Goal: Task Accomplishment & Management: Manage account settings

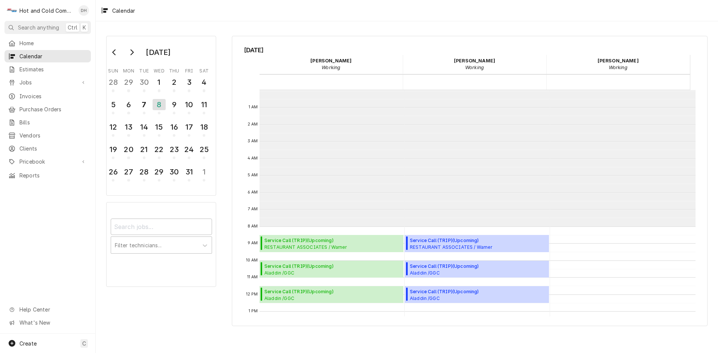
scroll to position [136, 0]
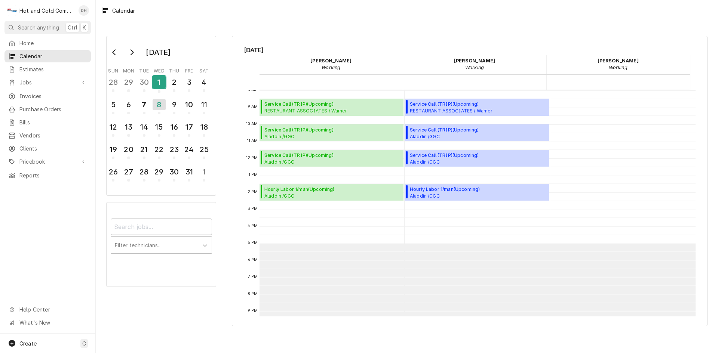
click at [162, 88] on div "1" at bounding box center [159, 82] width 13 height 13
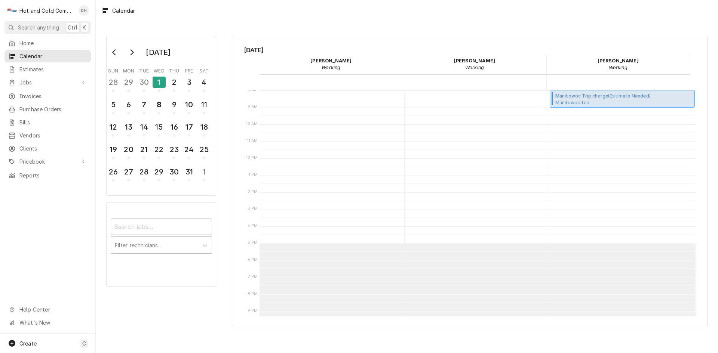
click at [598, 105] on span "Manitowoc Ice This Is It BBQ / 6912 Douglas Blvd, Douglasville, GA 30135" at bounding box center [614, 102] width 118 height 6
click at [147, 84] on div "30" at bounding box center [144, 82] width 13 height 13
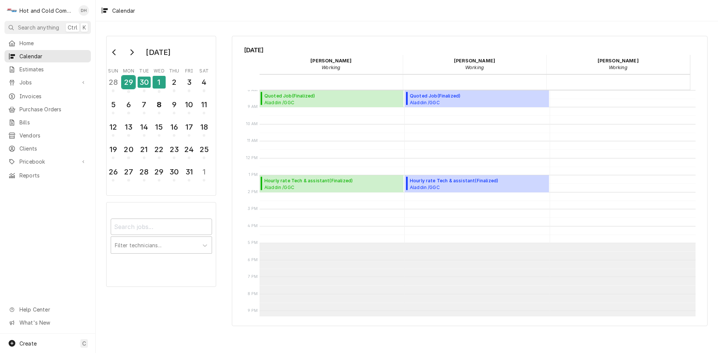
click at [135, 85] on div "29" at bounding box center [128, 82] width 13 height 13
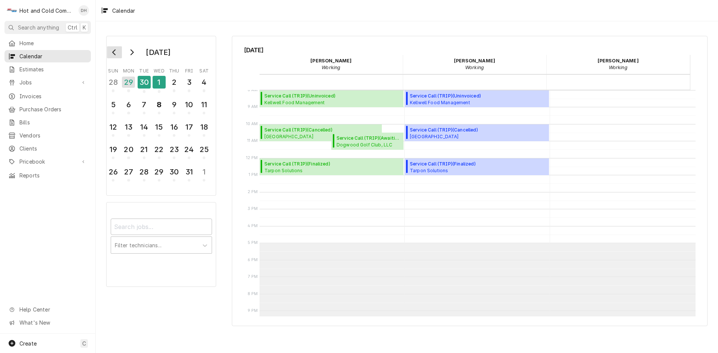
click at [117, 56] on button "Go to previous month" at bounding box center [114, 52] width 15 height 12
click at [191, 153] on div "26" at bounding box center [188, 149] width 13 height 13
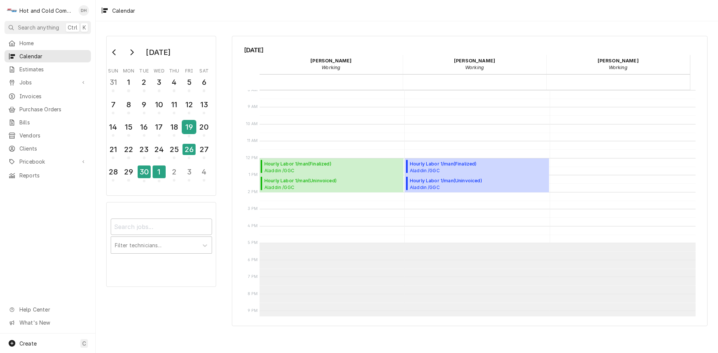
click at [191, 132] on div "19" at bounding box center [188, 127] width 13 height 13
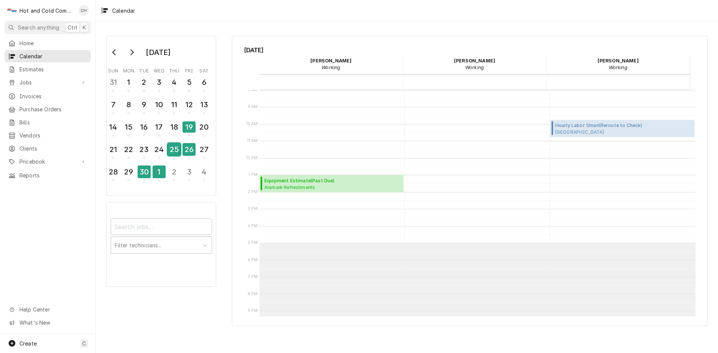
click at [176, 152] on div "25" at bounding box center [174, 149] width 13 height 13
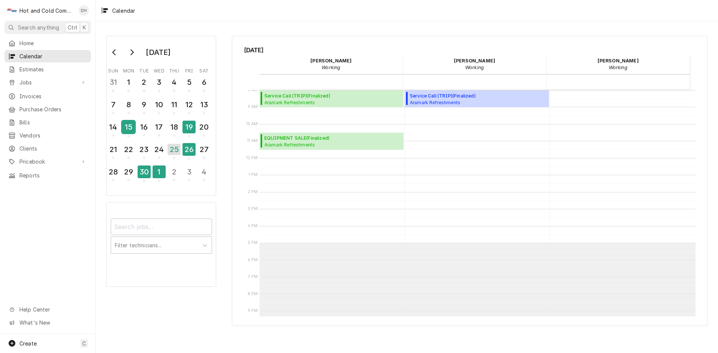
click at [126, 132] on div "15" at bounding box center [128, 127] width 13 height 13
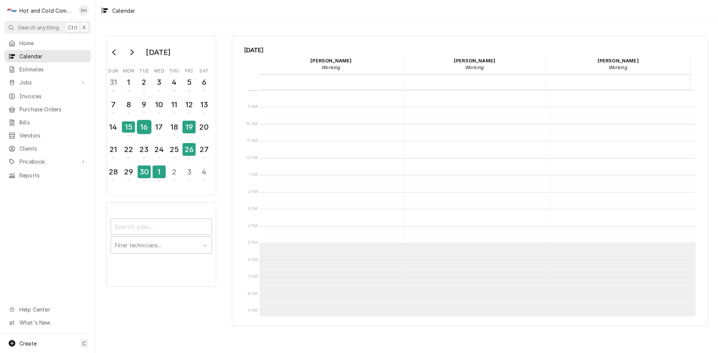
click at [144, 131] on div "16" at bounding box center [144, 127] width 13 height 13
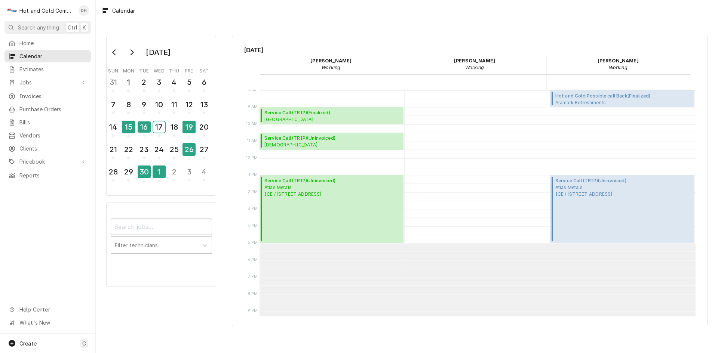
click at [155, 130] on div "17" at bounding box center [159, 127] width 12 height 11
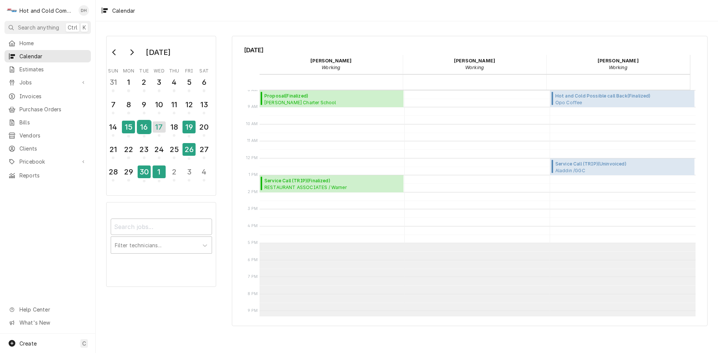
click at [141, 129] on div "16" at bounding box center [144, 127] width 13 height 13
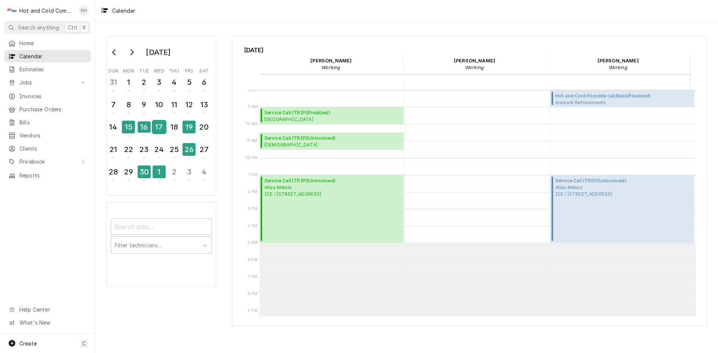
click at [158, 132] on div "17" at bounding box center [159, 127] width 13 height 13
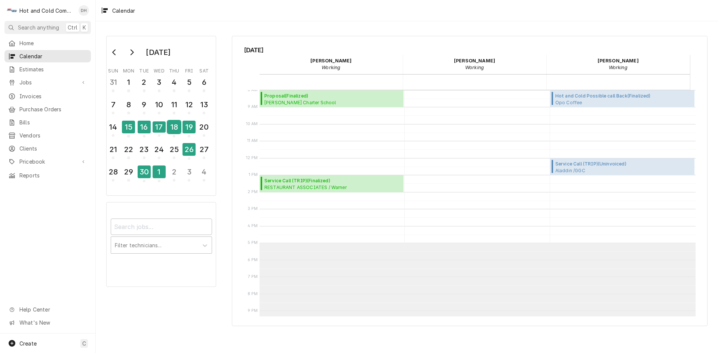
click at [175, 132] on div "18" at bounding box center [174, 127] width 13 height 13
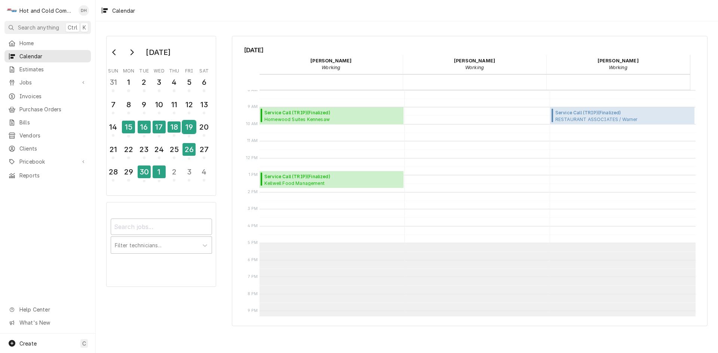
click at [187, 131] on div "19" at bounding box center [188, 127] width 13 height 13
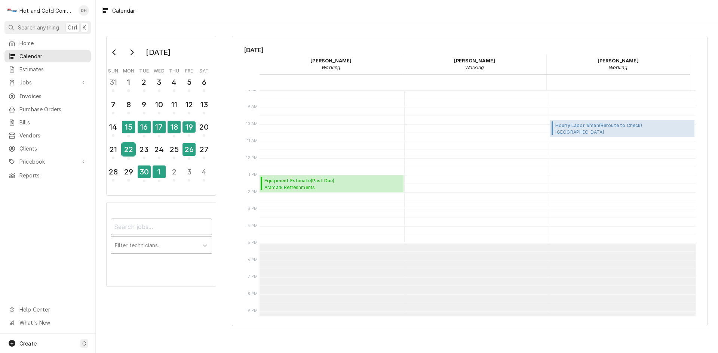
click at [133, 153] on div "22" at bounding box center [128, 149] width 13 height 13
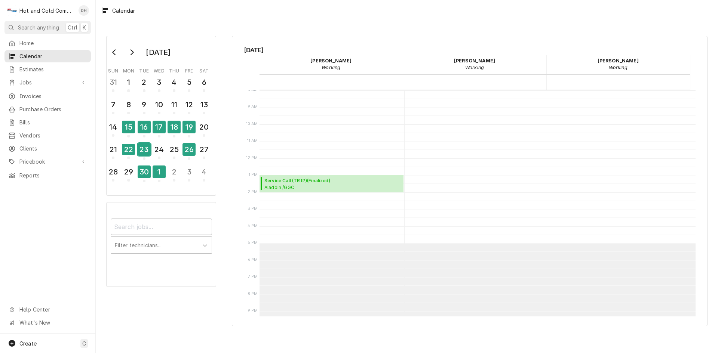
click at [143, 154] on div "23" at bounding box center [144, 149] width 13 height 13
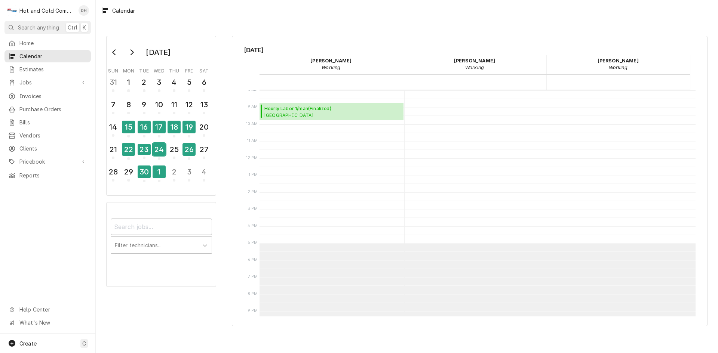
click at [159, 152] on div "24" at bounding box center [159, 149] width 13 height 13
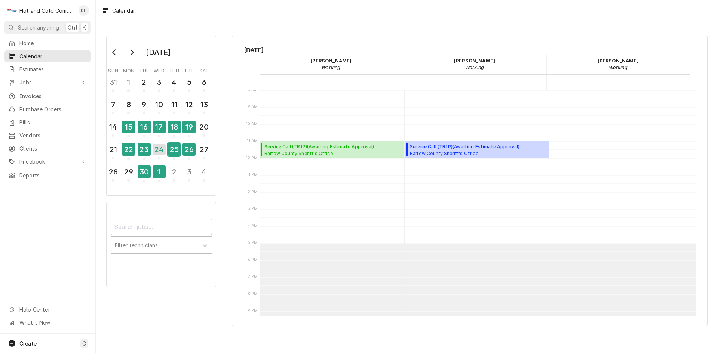
click at [169, 151] on div "25" at bounding box center [174, 149] width 13 height 13
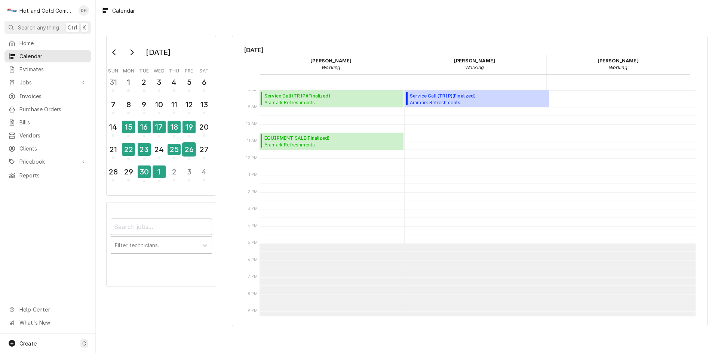
click at [193, 152] on div "26" at bounding box center [188, 149] width 13 height 13
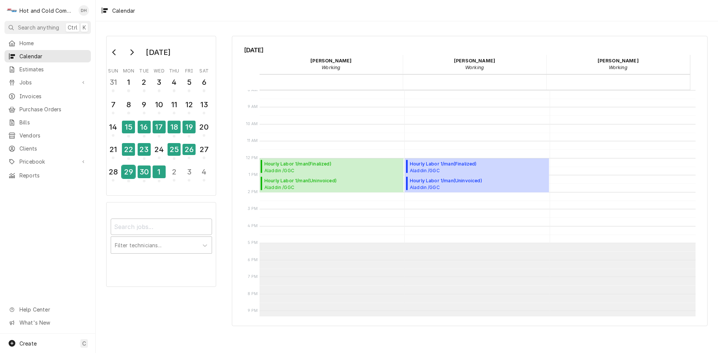
click at [131, 177] on div "29" at bounding box center [128, 172] width 13 height 13
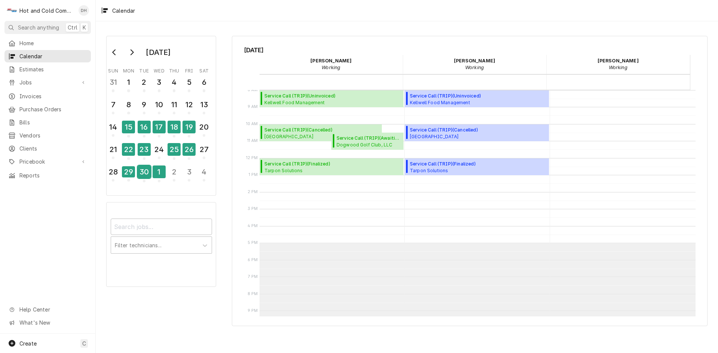
click at [147, 176] on div "30" at bounding box center [144, 172] width 13 height 13
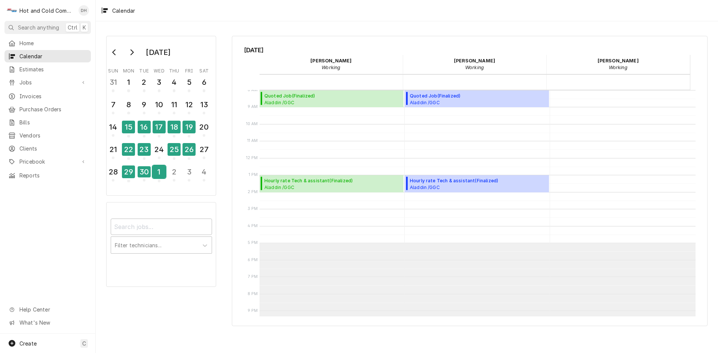
click at [160, 177] on div "1" at bounding box center [159, 172] width 13 height 13
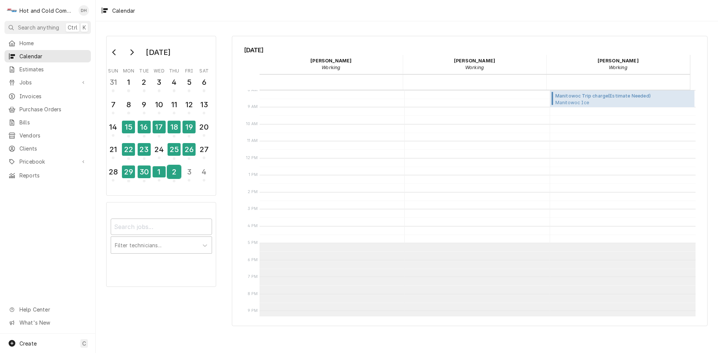
click at [178, 173] on div "2" at bounding box center [174, 172] width 13 height 13
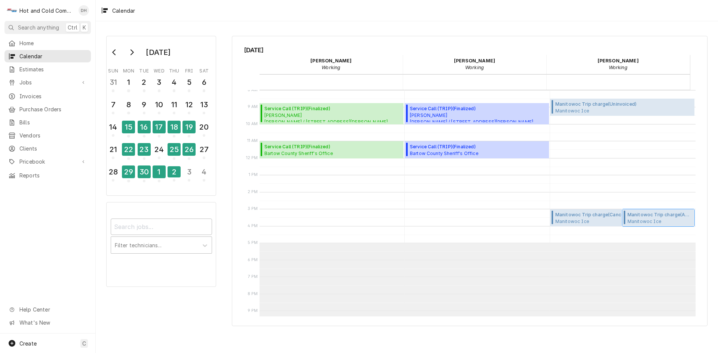
click at [646, 219] on span "Manitowoc Ice Three Roses Tavern / 117 W Main St, Canton, GA 30114" at bounding box center [659, 221] width 65 height 6
click at [133, 53] on icon "Go to next month" at bounding box center [132, 52] width 3 height 6
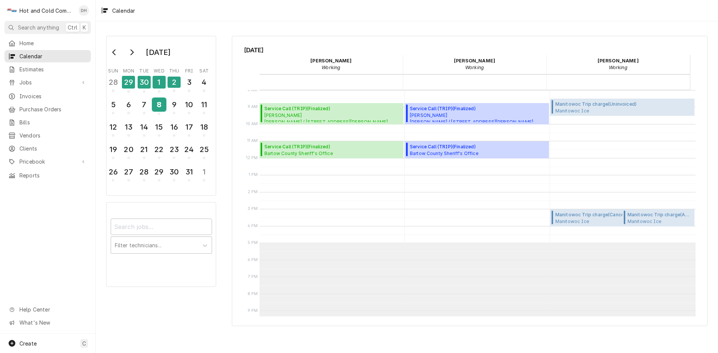
click at [157, 105] on div "8" at bounding box center [159, 104] width 13 height 13
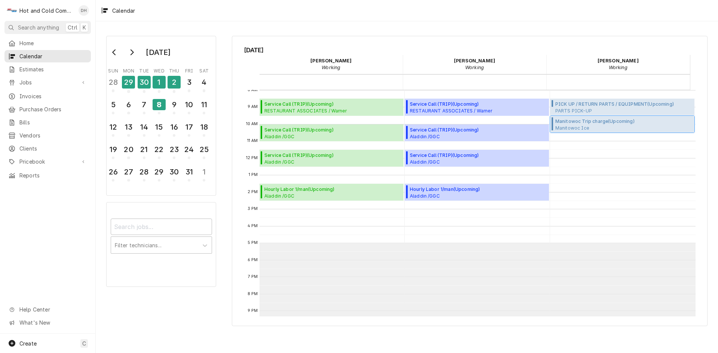
click at [598, 128] on span "Manitowoc Ice Three Roses Tavern / 117 W Main St, Canton, GA 30114" at bounding box center [601, 128] width 93 height 6
click at [584, 105] on span "PICK UP / RETURN PARTS / EQUIPMENT ( Upcoming )" at bounding box center [623, 104] width 137 height 7
click at [129, 87] on div "29" at bounding box center [128, 82] width 13 height 13
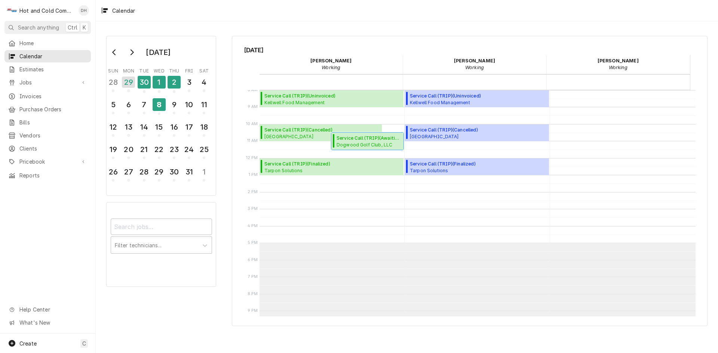
click at [370, 140] on span "Service Call (TRIP) ( Awaiting (Ordered) Parts )" at bounding box center [369, 138] width 65 height 7
click at [160, 110] on div "8" at bounding box center [159, 104] width 13 height 13
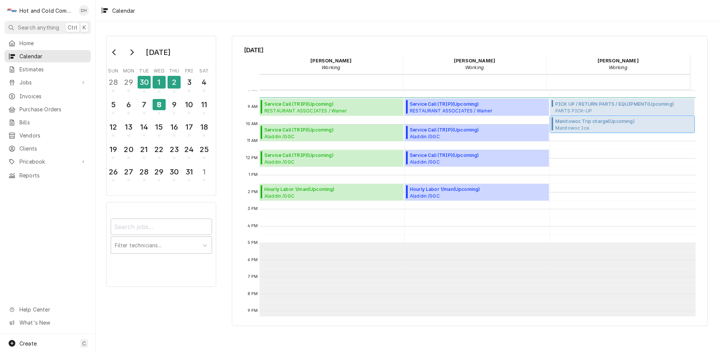
click at [611, 125] on span "Manitowoc Ice Three Roses Tavern / 117 W Main St, Canton, GA 30114" at bounding box center [601, 128] width 93 height 6
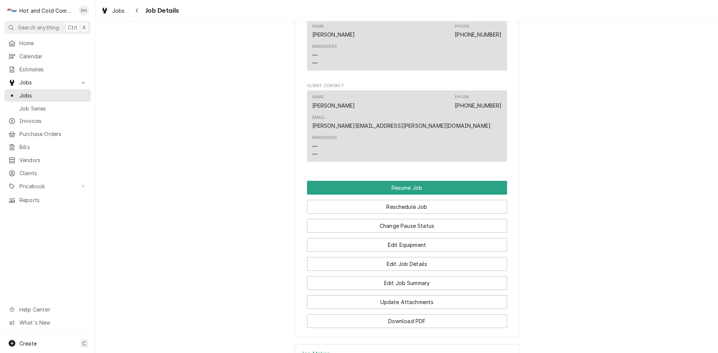
scroll to position [748, 0]
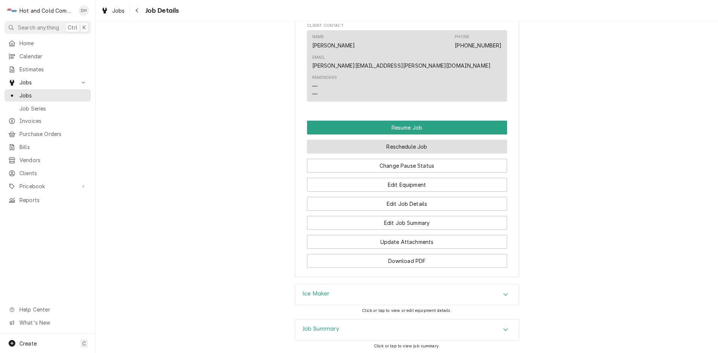
click at [419, 140] on button "Reschedule Job" at bounding box center [407, 147] width 200 height 14
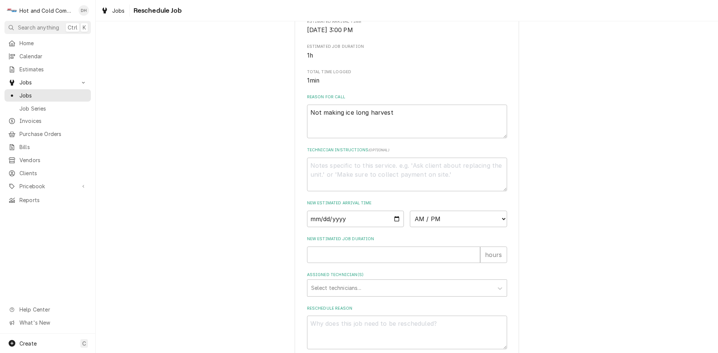
scroll to position [206, 0]
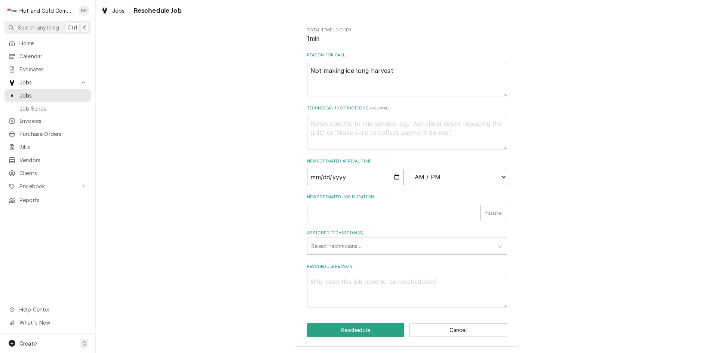
click at [394, 176] on input "Date" at bounding box center [355, 177] width 97 height 16
type input "2025-10-08"
type textarea "x"
click at [500, 175] on select "AM / PM 6:00 AM 6:15 AM 6:30 AM 6:45 AM 7:00 AM 7:15 AM 7:30 AM 7:45 AM 8:00 AM…" at bounding box center [458, 177] width 97 height 16
select select "09:30:00"
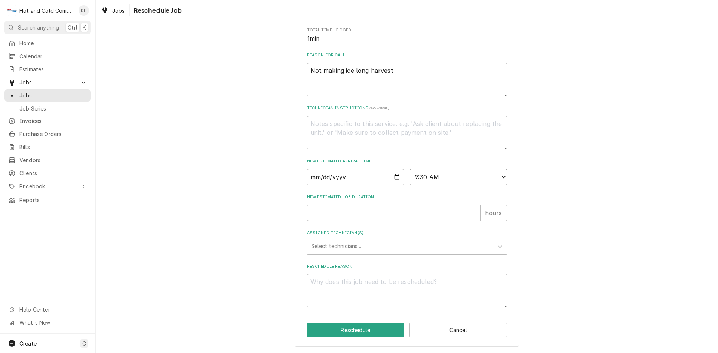
click at [410, 169] on select "AM / PM 6:00 AM 6:15 AM 6:30 AM 6:45 AM 7:00 AM 7:15 AM 7:30 AM 7:45 AM 8:00 AM…" at bounding box center [458, 177] width 97 height 16
click at [332, 216] on input "New Estimated Job Duration" at bounding box center [393, 213] width 173 height 16
type textarea "x"
type input "1"
click at [344, 242] on div "Assigned Technician(s)" at bounding box center [400, 246] width 178 height 13
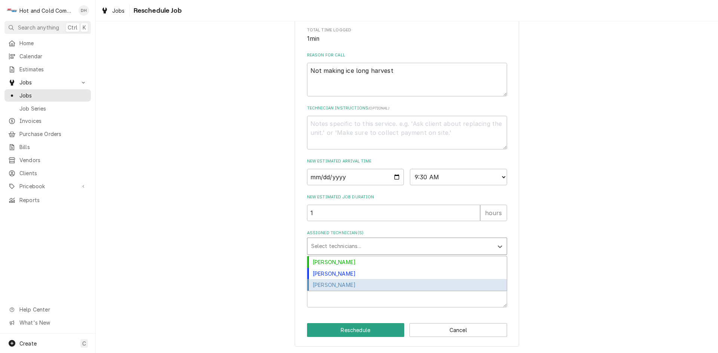
click at [343, 284] on div "[PERSON_NAME]" at bounding box center [406, 285] width 199 height 12
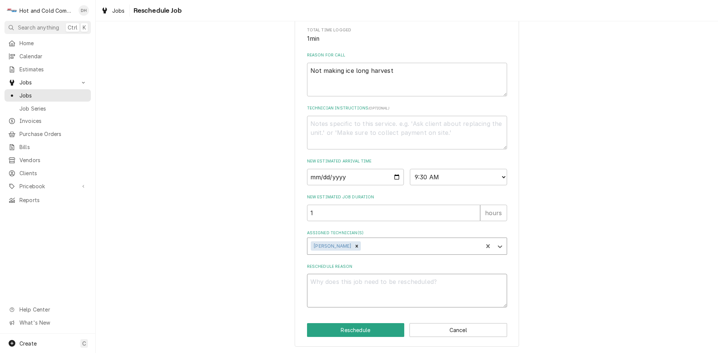
click at [369, 292] on textarea "Reschedule Reason" at bounding box center [407, 291] width 200 height 34
type textarea "x"
type textarea "r"
type textarea "x"
type textarea "re"
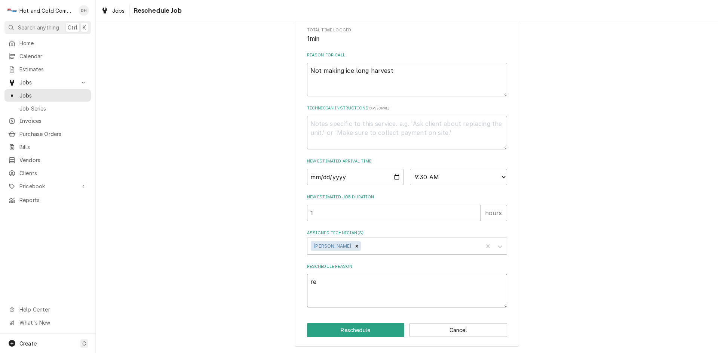
type textarea "x"
type textarea "rer"
type textarea "x"
type textarea "rero"
type textarea "x"
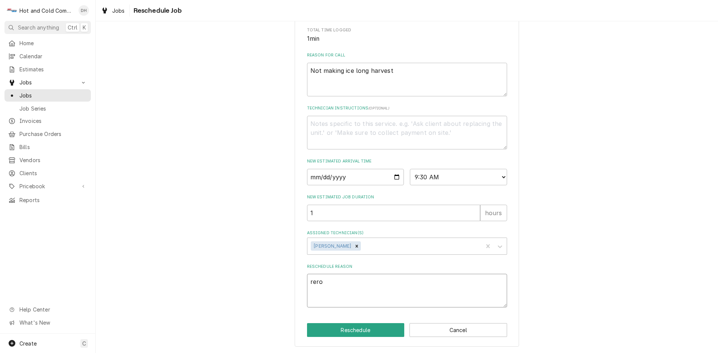
type textarea "rerou"
type textarea "x"
type textarea "rerout"
type textarea "x"
type textarea "reroute"
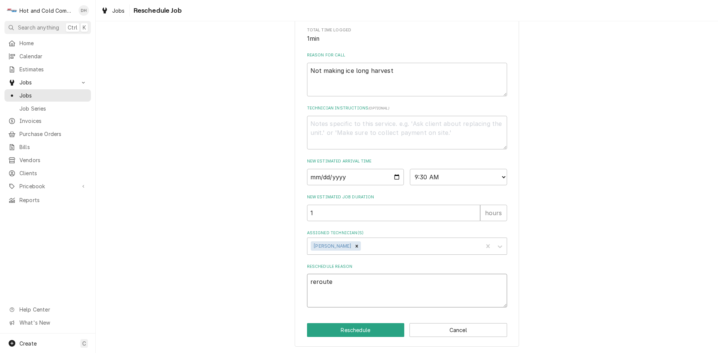
type textarea "x"
type textarea "reroute"
type textarea "x"
type textarea "reroute f"
type textarea "x"
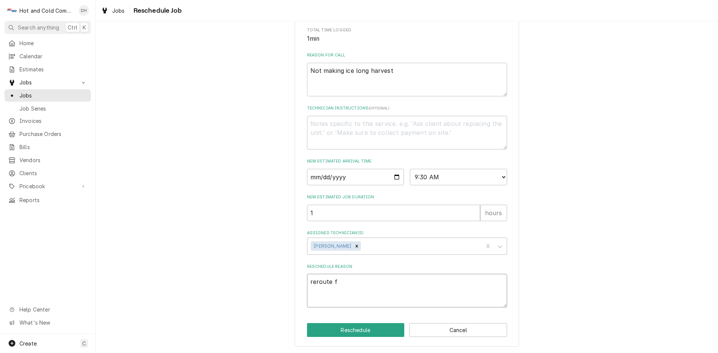
type textarea "reroute fo"
type textarea "x"
type textarea "reroute for"
type textarea "x"
type textarea "reroute for"
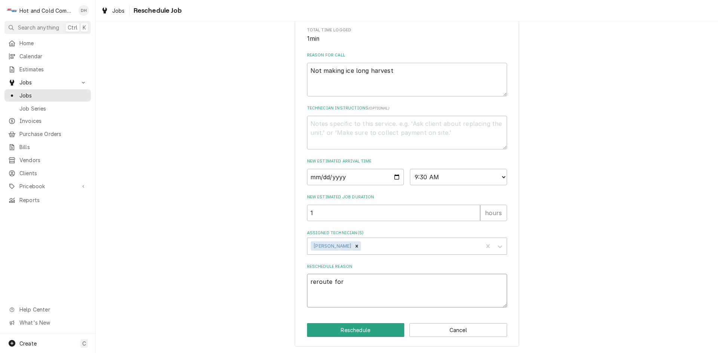
type textarea "x"
type textarea "reroute for p"
type textarea "x"
type textarea "reroute for pa"
type textarea "x"
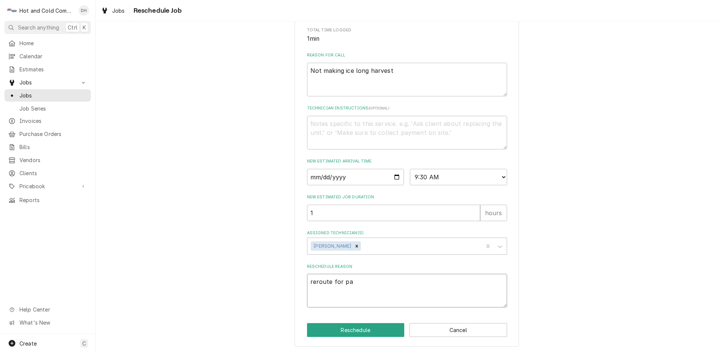
type textarea "reroute for par"
type textarea "x"
type textarea "reroute for part"
type textarea "x"
type textarea "reroute for parts"
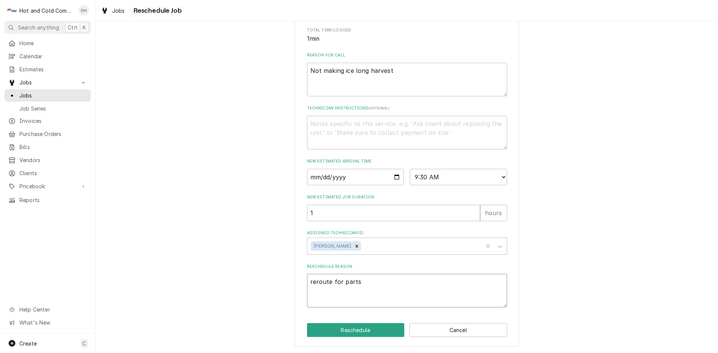
type textarea "x"
type textarea "reroute fo parts"
type textarea "x"
type textarea "reroute f parts"
type textarea "x"
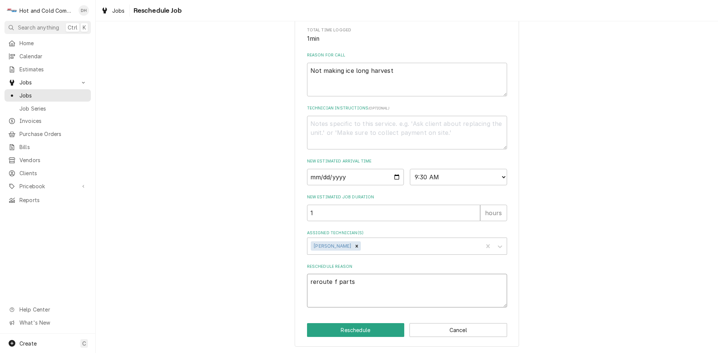
type textarea "reroute parts"
type textarea "x"
type textarea "reroute w parts"
type textarea "x"
type textarea "reroute wi parts"
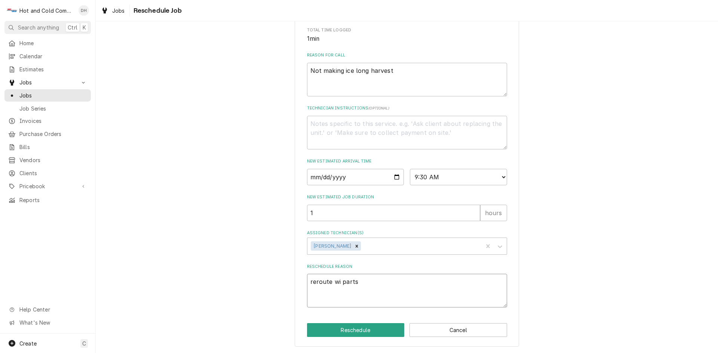
type textarea "x"
type textarea "reroute wit parts"
type textarea "x"
type textarea "reroute with parts"
drag, startPoint x: 380, startPoint y: 332, endPoint x: 384, endPoint y: 332, distance: 3.8
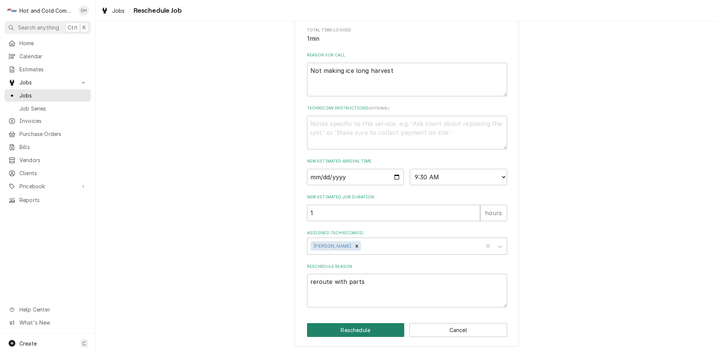
click at [380, 332] on button "Reschedule" at bounding box center [356, 330] width 98 height 14
type textarea "x"
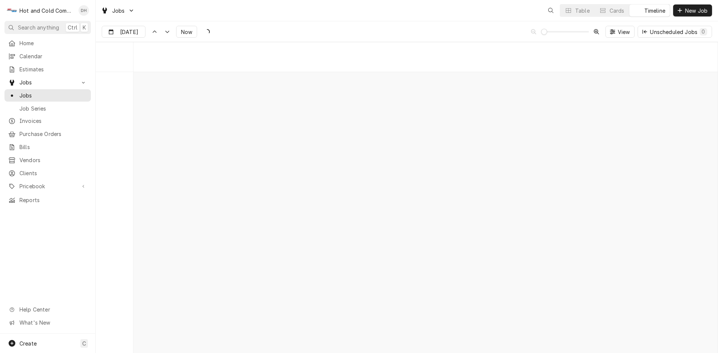
scroll to position [5851, 0]
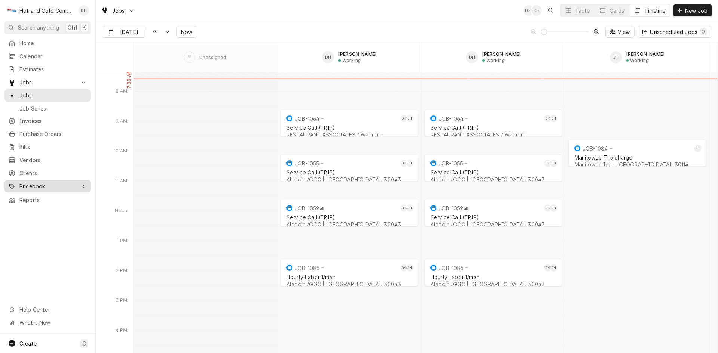
click at [48, 183] on span "Pricebook" at bounding box center [47, 186] width 56 height 8
click at [22, 209] on span "Parts & Materials" at bounding box center [53, 213] width 68 height 8
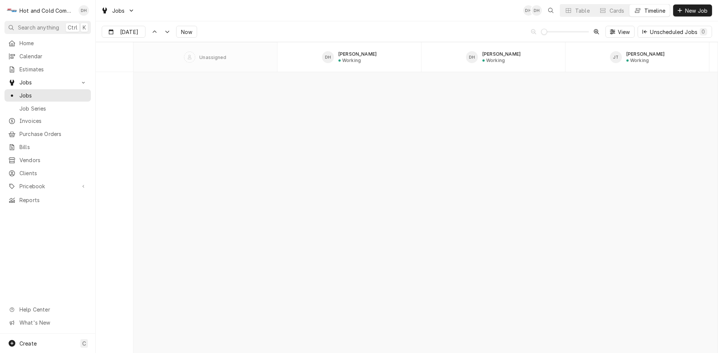
scroll to position [9590, 0]
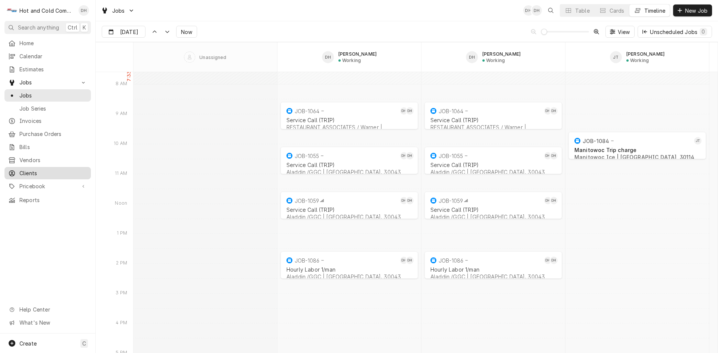
click at [29, 169] on span "Clients" at bounding box center [53, 173] width 68 height 8
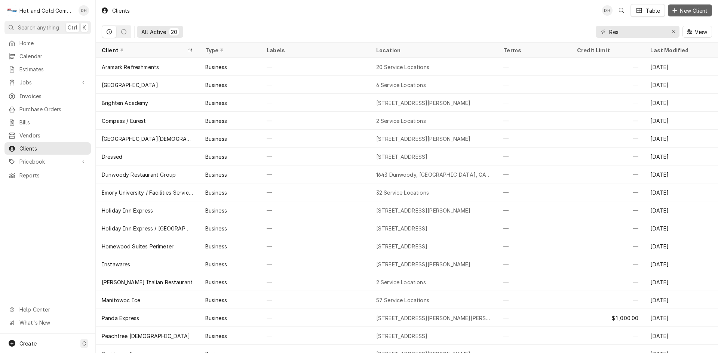
click at [688, 9] on span "New Client" at bounding box center [693, 11] width 31 height 8
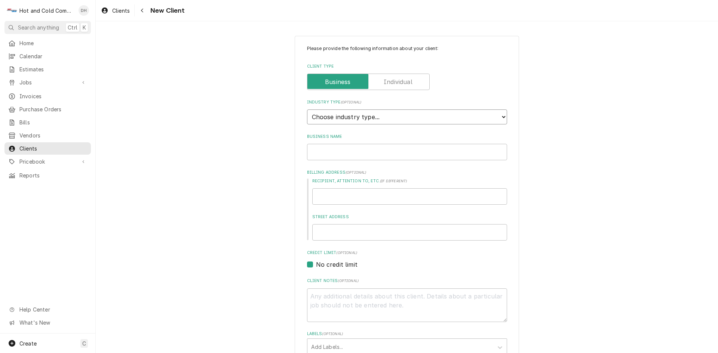
click at [500, 115] on select "Choose industry type... Residential Commercial Industrial Government" at bounding box center [407, 117] width 200 height 15
select select "2"
click at [307, 110] on select "Choose industry type... Residential Commercial Industrial Government" at bounding box center [407, 117] width 200 height 15
click at [406, 153] on input "Business Name" at bounding box center [407, 152] width 200 height 16
type textarea "x"
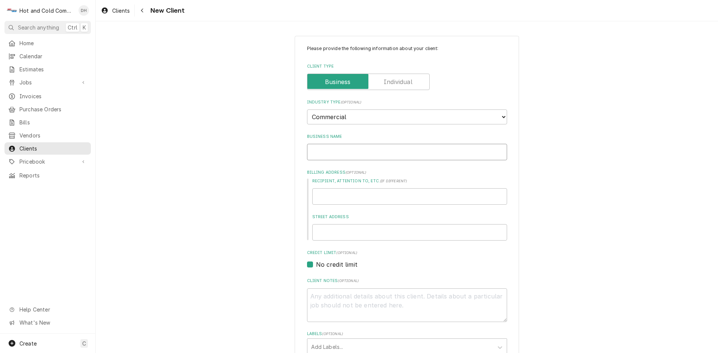
type input "P"
type textarea "x"
type input "PA"
type textarea "x"
type input "PAR"
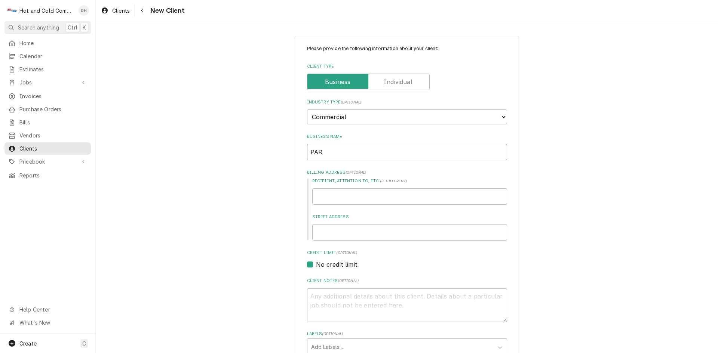
type textarea "x"
type input "PART"
type textarea "x"
type input "PARTS"
type textarea "x"
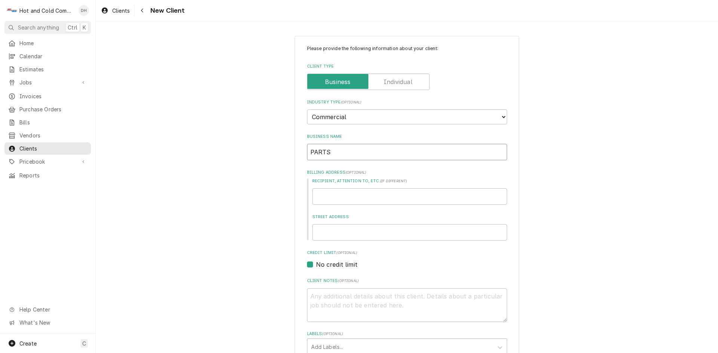
type input "PARTS"
type textarea "x"
type input "PARTS P"
type textarea "x"
type input "PARTS PI"
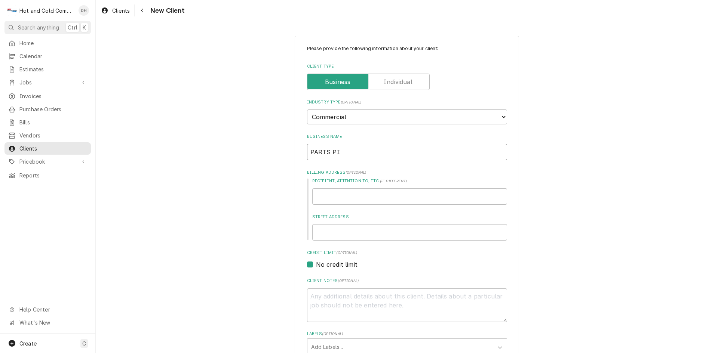
type textarea "x"
type input "PARTS PIC"
type textarea "x"
type input "PARTS PICK"
type textarea "x"
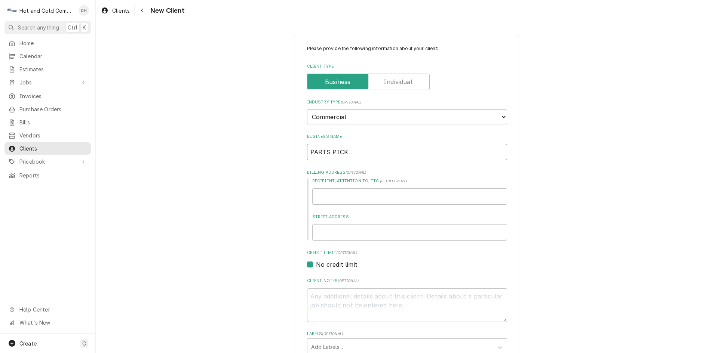
type input "PARTS PICK-"
type textarea "x"
type input "PARTS PICK-U"
type textarea "x"
type input "PARTS PICK-UP"
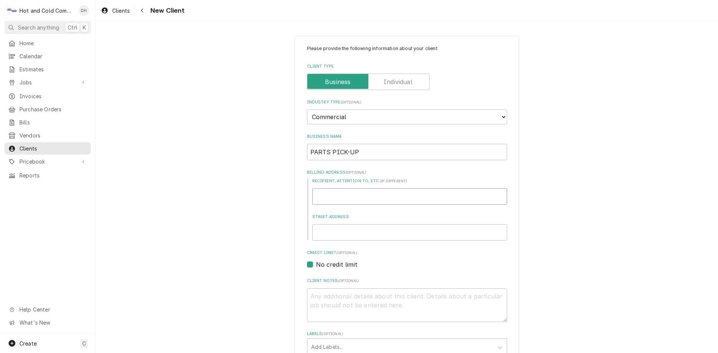
click at [379, 197] on input "Recipient, Attention To, etc. ( if different )" at bounding box center [409, 196] width 195 height 16
type textarea "x"
type input "4"
type textarea "x"
type input "42"
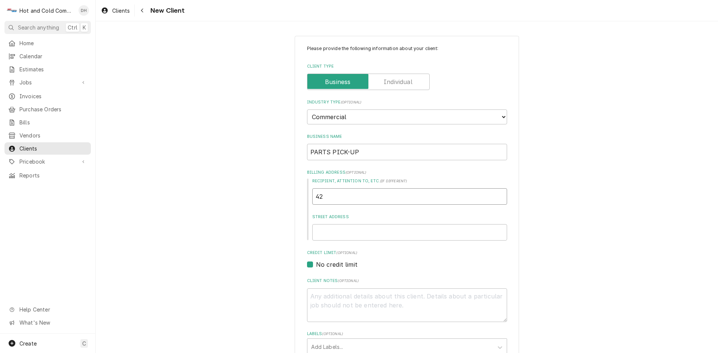
type textarea "x"
type input "421"
type textarea "x"
type input "4219"
type textarea "x"
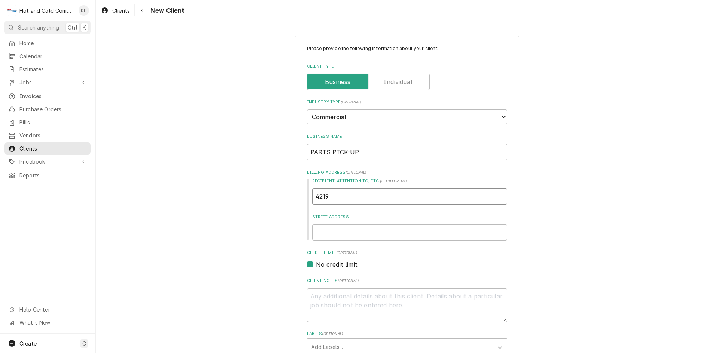
type input "4219"
type textarea "x"
type input "4219 b"
type textarea "x"
type input "4219"
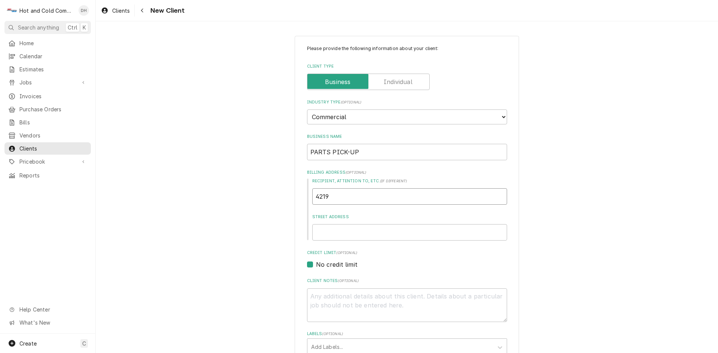
type textarea "x"
type input "4219 B"
type textarea "x"
type input "4219 Br"
type textarea "x"
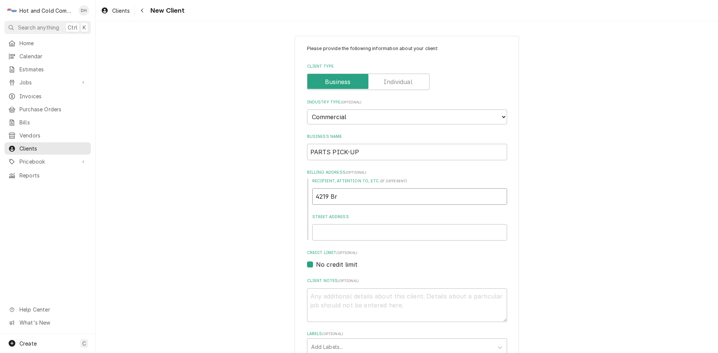
type input "4219 Bri"
type textarea "x"
type input "4219 Brid"
type textarea "x"
type input "4219 Bridl"
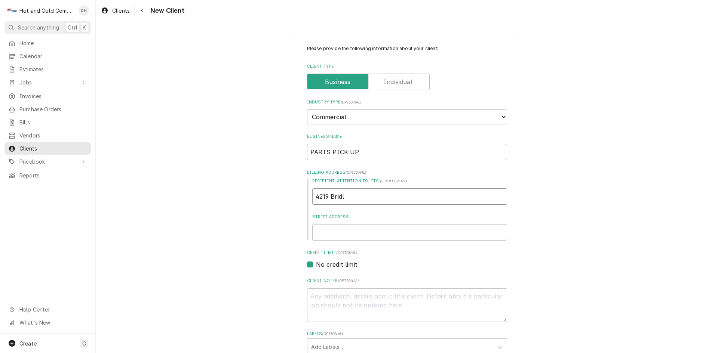
type textarea "x"
type input "4219 Bridle"
type textarea "x"
type input "4219 Bridlec"
type textarea "x"
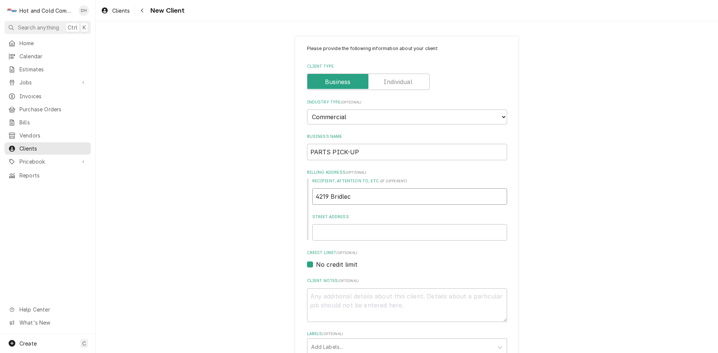
type input "4219 Bridlecr"
type textarea "x"
type input "4219 Bridlecre"
type textarea "x"
type input "4219 Bridlecree"
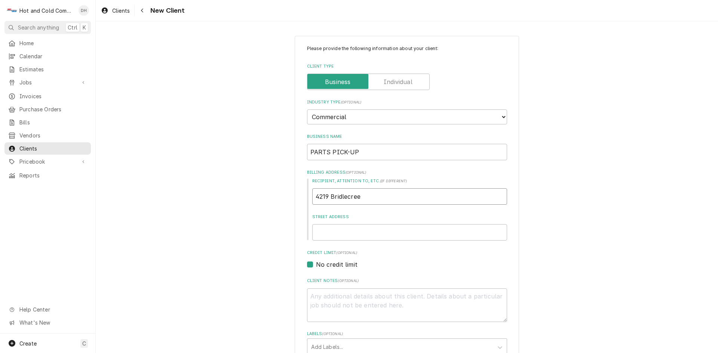
type textarea "x"
type input "4219 Bridlecreek"
type textarea "x"
type input "4219 Bridlecreek"
type textarea "x"
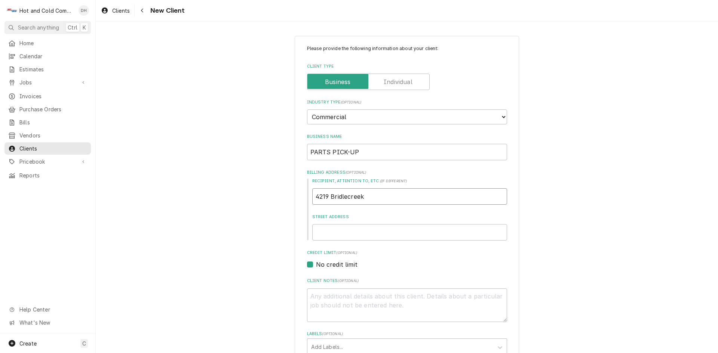
type input "4219 Bridlecreek D"
type textarea "x"
type input "4219 Bridlecreek Dr"
type textarea "x"
type input "4219 Bridlecreek Dr."
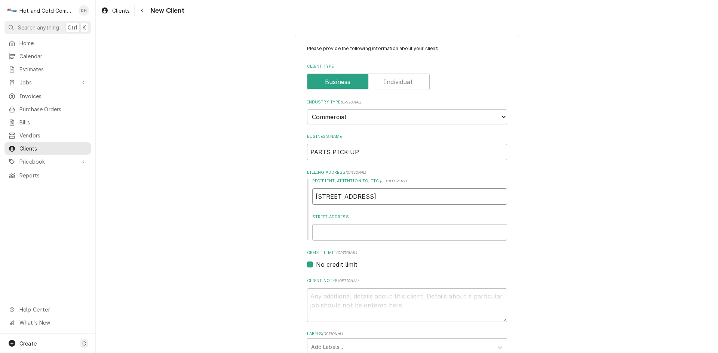
type textarea "x"
drag, startPoint x: 379, startPoint y: 197, endPoint x: 304, endPoint y: 200, distance: 75.2
click at [307, 200] on div "Recipient, Attention To, etc. ( if different ) 4219 Bridlecreek Dr. Street Addr…" at bounding box center [407, 209] width 200 height 62
type input "4219 Bridlecreek Dr."
click at [335, 234] on input "Street Address" at bounding box center [409, 232] width 195 height 16
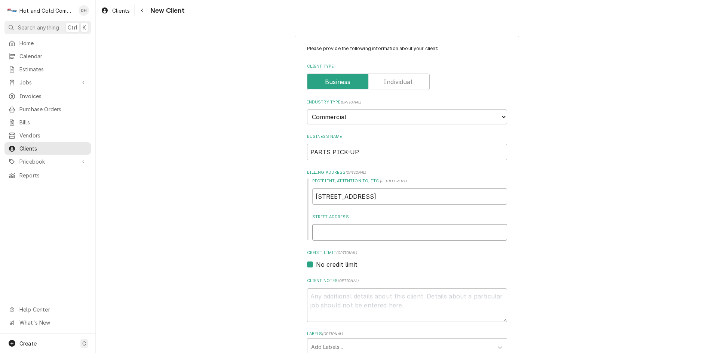
type input "4219 Bridlecreek Drive"
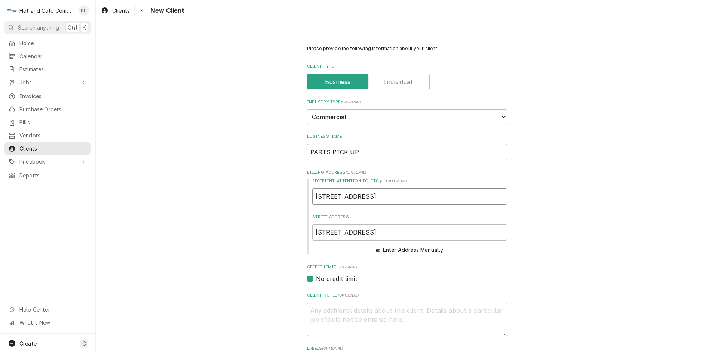
drag, startPoint x: 377, startPoint y: 198, endPoint x: 285, endPoint y: 199, distance: 92.7
click at [285, 199] on div "Please provide the following information about your client: Client Type Industr…" at bounding box center [407, 282] width 622 height 506
type textarea "x"
type input "S"
type textarea "x"
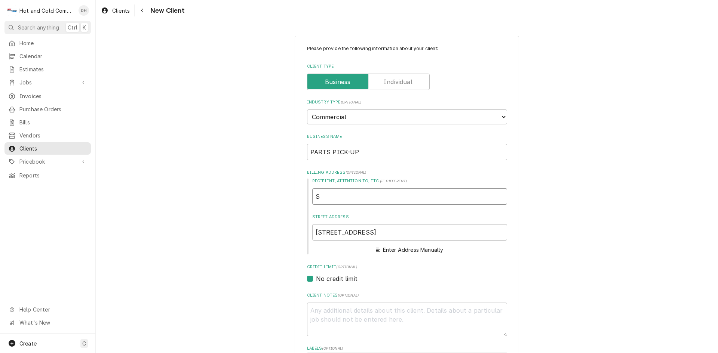
type input "SH"
type textarea "x"
type input "SHO"
type textarea "x"
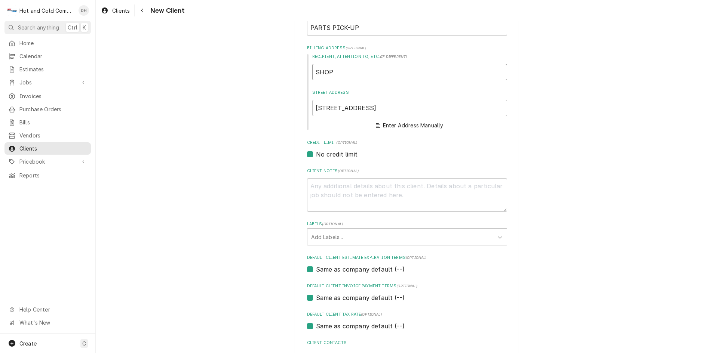
scroll to position [181, 0]
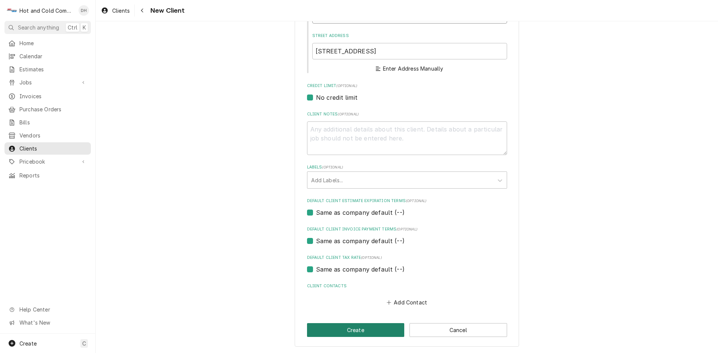
type input "SHOP"
click at [353, 329] on button "Create" at bounding box center [356, 330] width 98 height 14
type textarea "x"
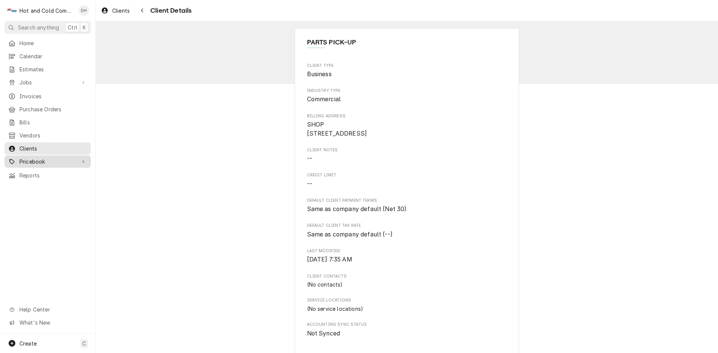
click at [42, 158] on span "Pricebook" at bounding box center [47, 162] width 56 height 8
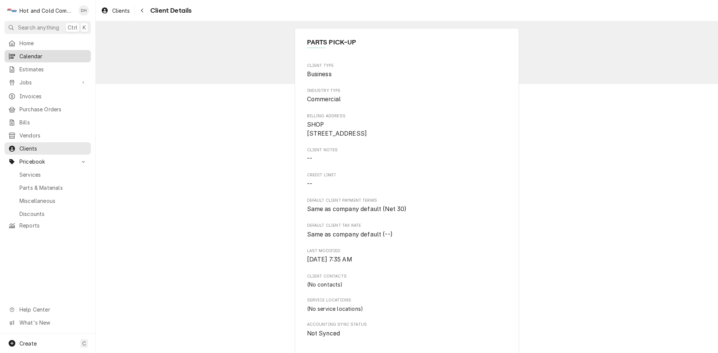
click at [31, 54] on span "Calendar" at bounding box center [53, 56] width 68 height 8
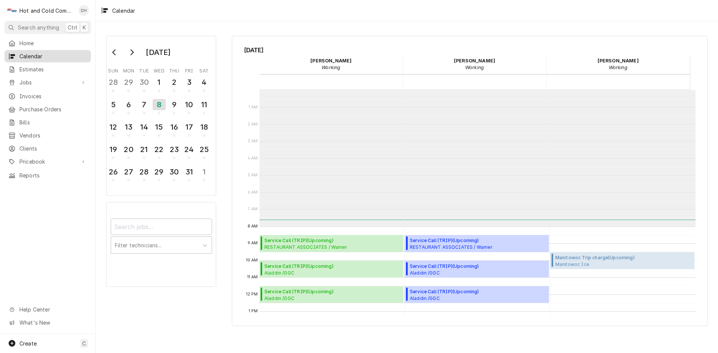
scroll to position [136, 0]
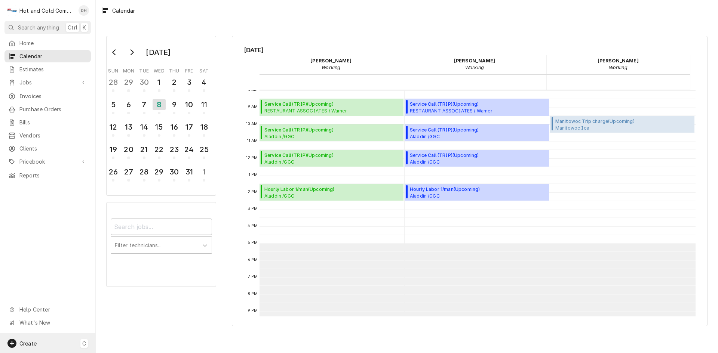
click at [34, 345] on span "Create" at bounding box center [27, 344] width 17 height 6
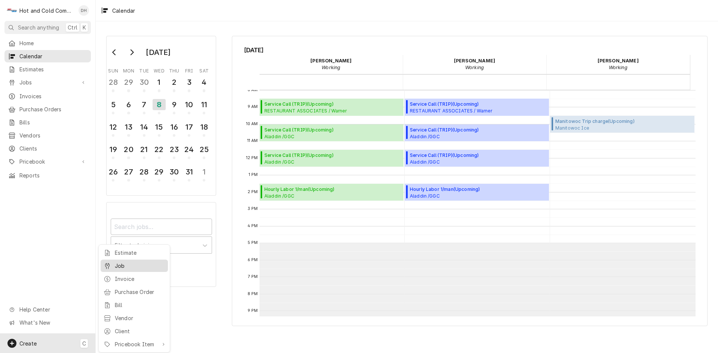
click at [131, 264] on div "Job" at bounding box center [140, 266] width 50 height 8
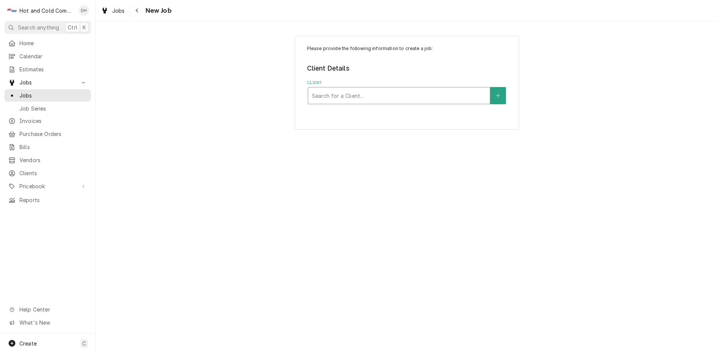
click at [432, 94] on div "Client" at bounding box center [399, 95] width 174 height 13
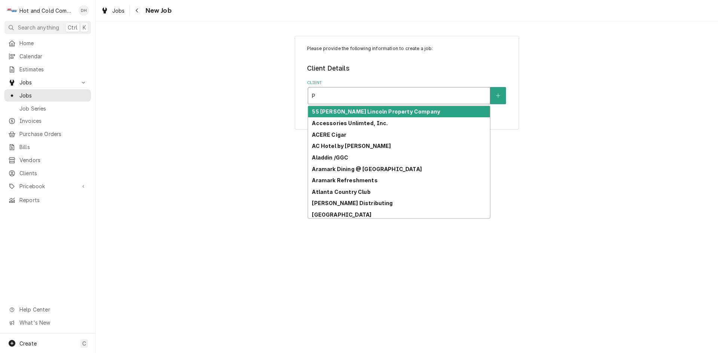
type input "PA"
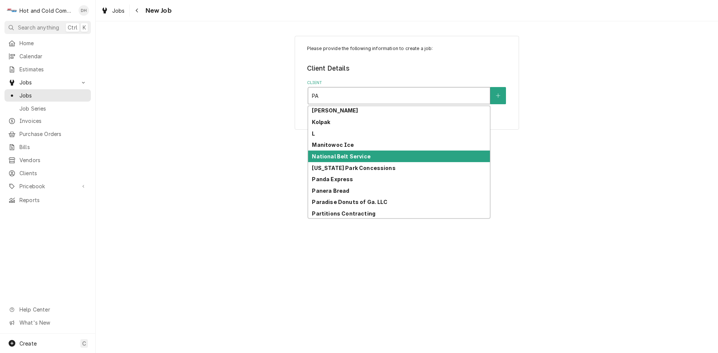
scroll to position [199, 0]
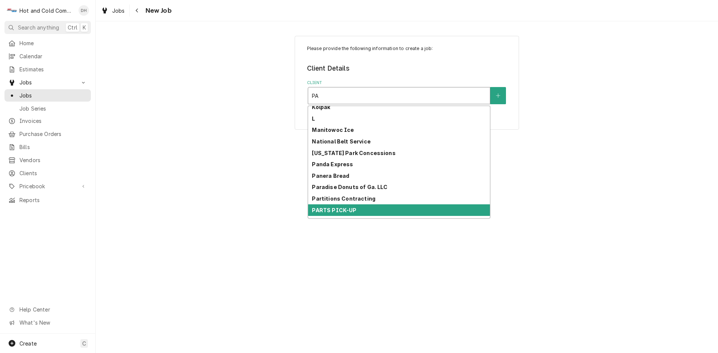
click at [464, 211] on div "PARTS PICK-UP" at bounding box center [399, 211] width 182 height 12
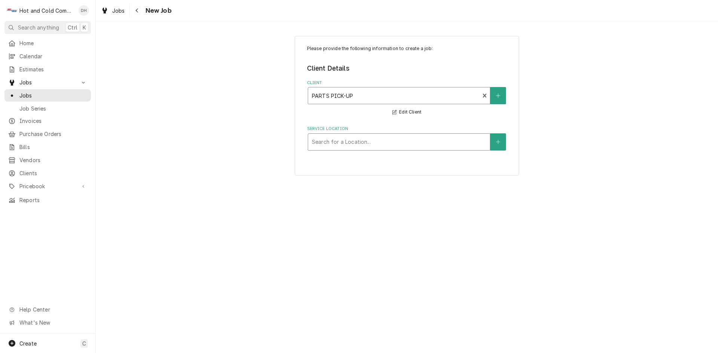
click at [465, 143] on div "Service Location" at bounding box center [399, 141] width 174 height 13
type input "Baker (Marietta)"
click at [504, 142] on button "Service Location" at bounding box center [498, 141] width 16 height 17
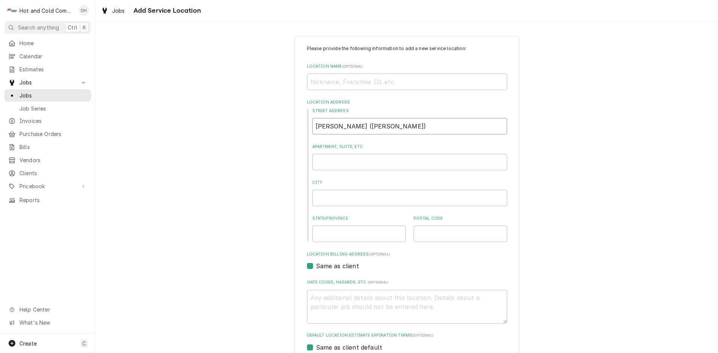
drag, startPoint x: 361, startPoint y: 124, endPoint x: 301, endPoint y: 124, distance: 59.8
click at [301, 124] on div "Please provide the following information to add a new service location: Locatio…" at bounding box center [407, 259] width 224 height 446
click at [341, 85] on input "Location Name ( optional )" at bounding box center [407, 82] width 200 height 16
paste input "Baker (Marietta)"
type textarea "x"
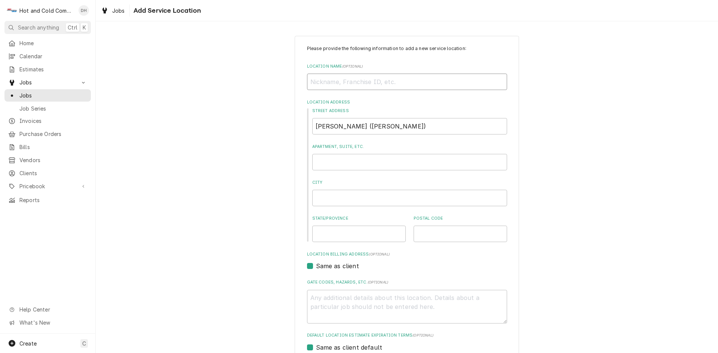
type input "Baker (Marietta)"
type textarea "x"
type input "Baker (Marietta)"
drag, startPoint x: 380, startPoint y: 123, endPoint x: 270, endPoint y: 120, distance: 109.2
click at [270, 120] on div "Please provide the following information to add a new service location: Locatio…" at bounding box center [407, 258] width 622 height 459
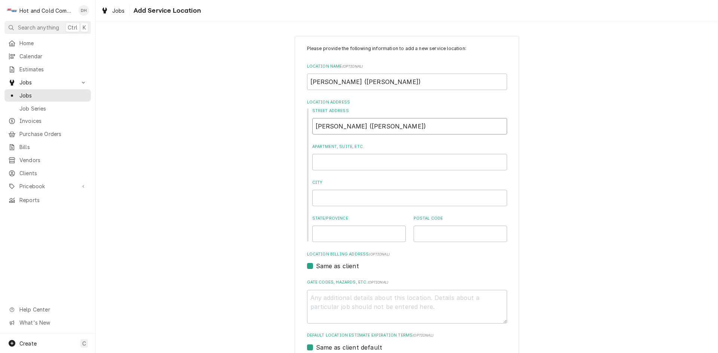
type textarea "x"
click at [372, 127] on input "Street Address" at bounding box center [409, 126] width 195 height 16
type textarea "x"
type input "1"
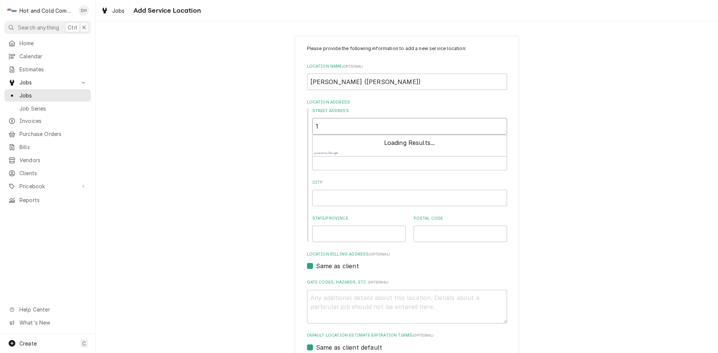
type textarea "x"
type input "10"
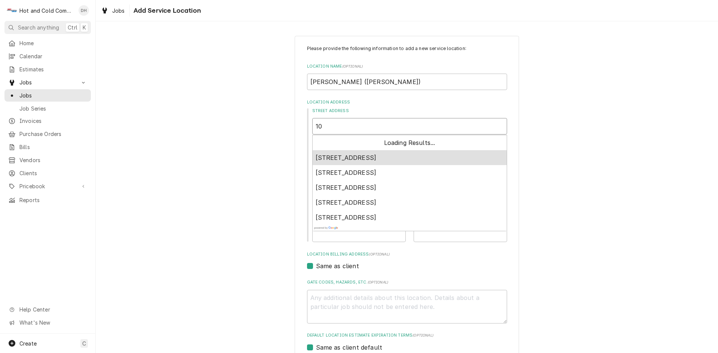
type textarea "x"
type input "100"
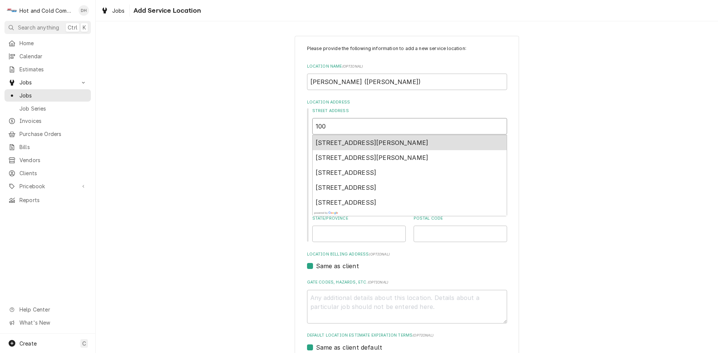
type textarea "x"
type input "1004"
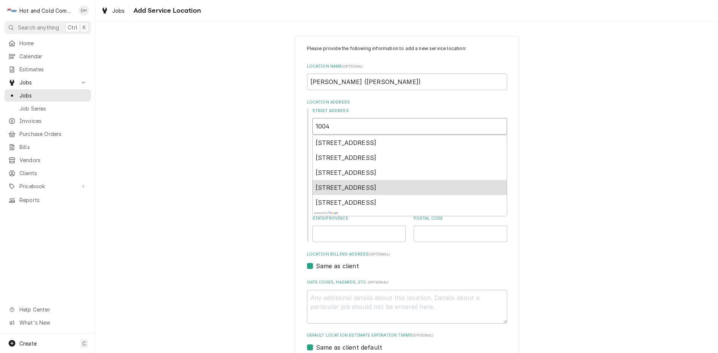
type textarea "x"
type input "1004"
type textarea "x"
type input "1004 C"
type textarea "x"
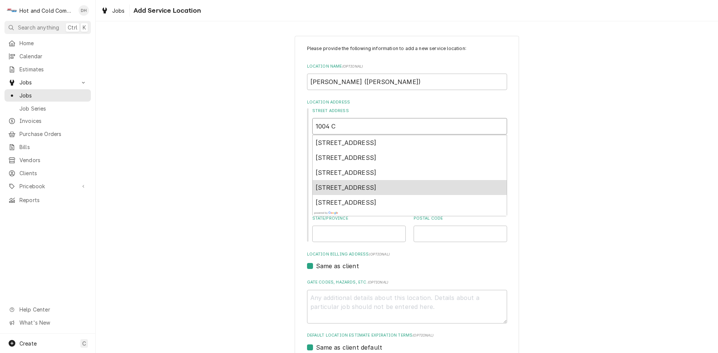
type input "1004 Co"
type textarea "x"
type input "1004 Cob"
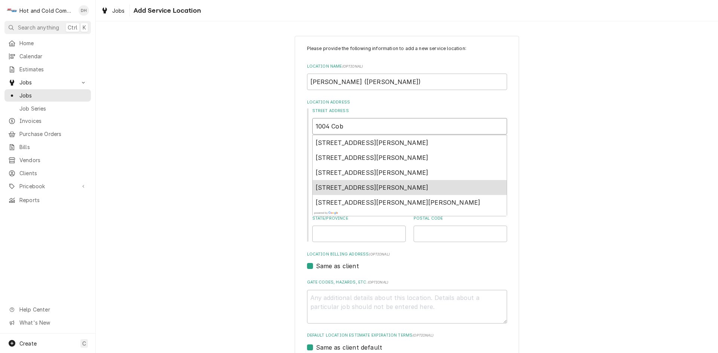
type textarea "x"
type input "1004 Cobb"
click at [466, 187] on div "1004 Cobb Parkway Northwest, Kennesaw, GA, USA" at bounding box center [410, 187] width 194 height 15
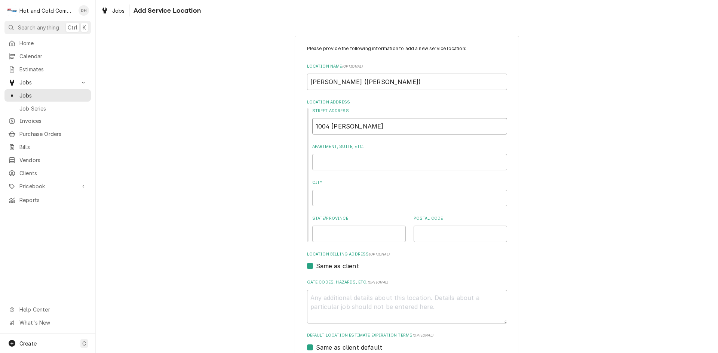
type textarea "x"
type input "1004 Cobb Pkwy NW"
type textarea "x"
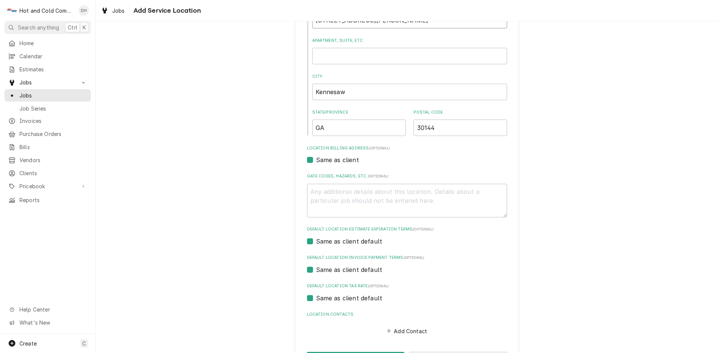
scroll to position [125, 0]
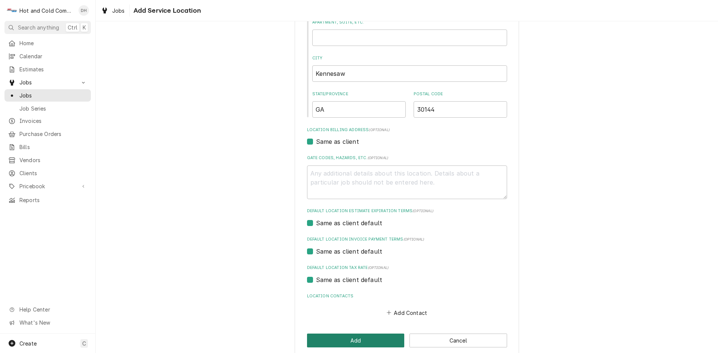
type input "1004 Cobb Pkwy NW"
click at [369, 337] on button "Add" at bounding box center [356, 341] width 98 height 14
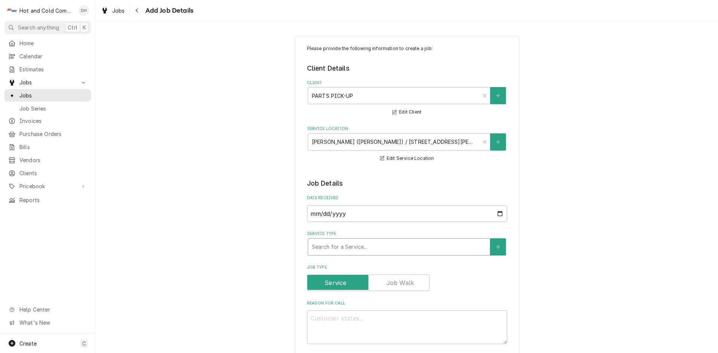
click at [406, 248] on div "Service Type" at bounding box center [399, 246] width 174 height 13
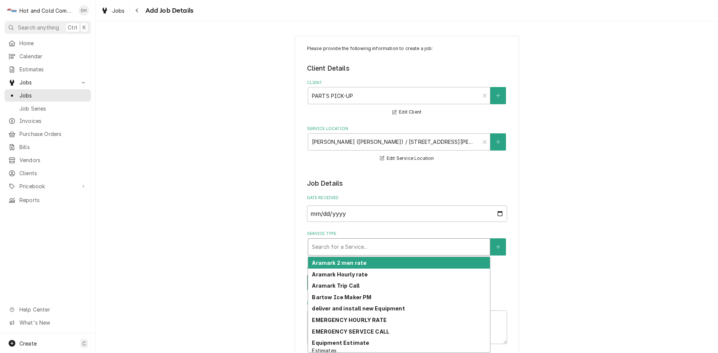
click at [422, 242] on div "Service Type" at bounding box center [399, 246] width 174 height 13
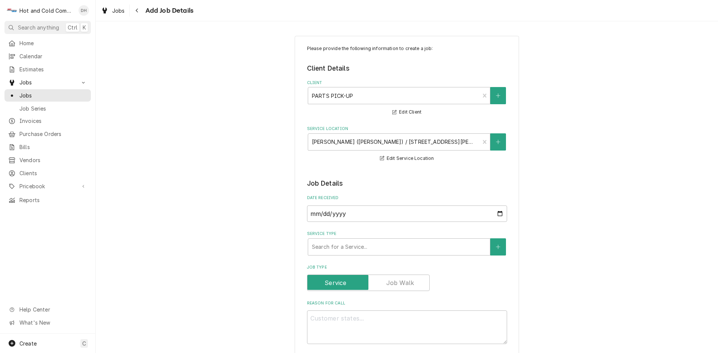
type textarea "x"
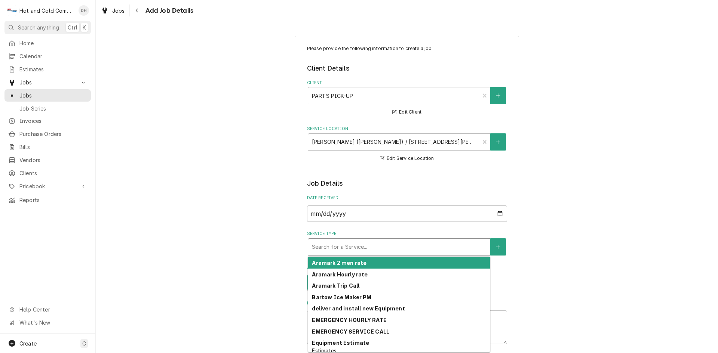
click at [459, 247] on div "Service Type" at bounding box center [399, 246] width 174 height 13
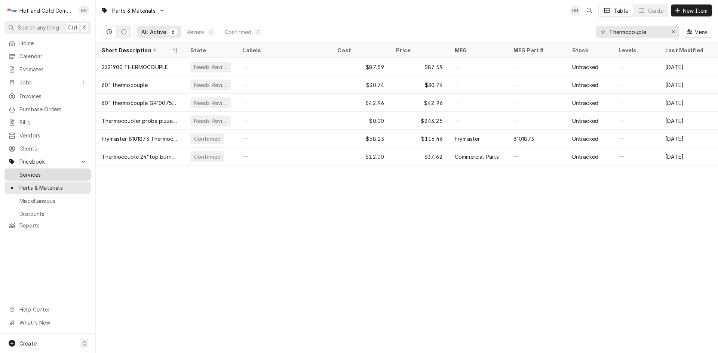
click at [31, 171] on span "Services" at bounding box center [53, 175] width 68 height 8
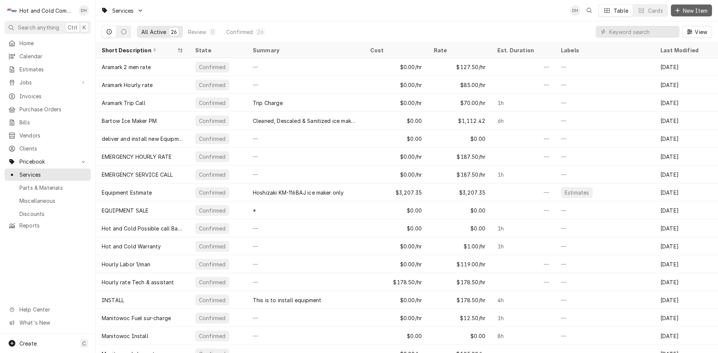
click at [704, 7] on span "New Item" at bounding box center [695, 11] width 28 height 8
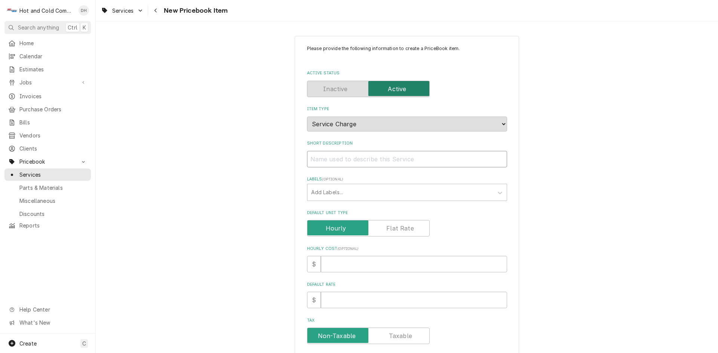
click at [430, 161] on input "Short Description" at bounding box center [407, 159] width 200 height 16
type textarea "x"
type input "P"
type textarea "x"
type input "PI"
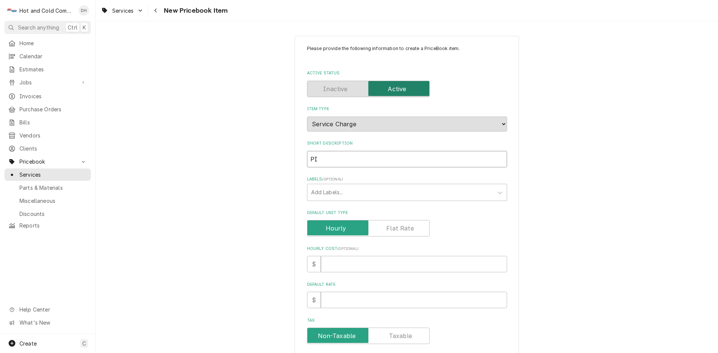
type textarea "x"
type input "PIC"
type textarea "x"
type input "PICK"
type textarea "x"
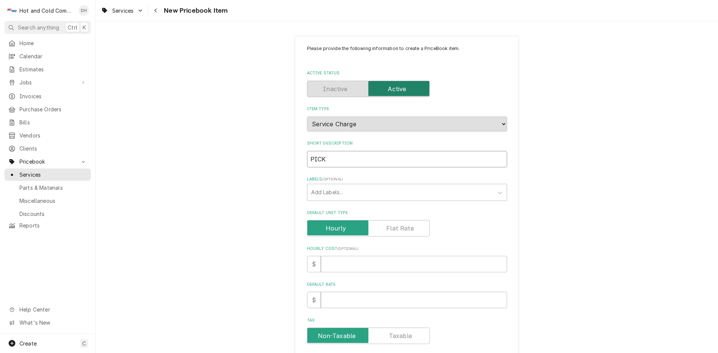
type input "PICK"
type textarea "x"
type input "PICK U"
type textarea "x"
type input "PICK UP"
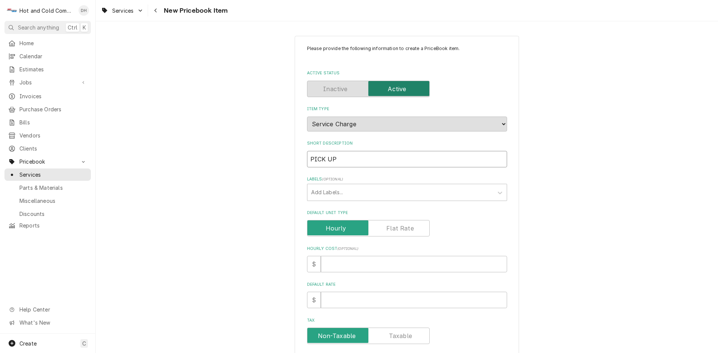
type textarea "x"
type input "PICK UP"
type textarea "x"
type input "PICK UP /"
type textarea "x"
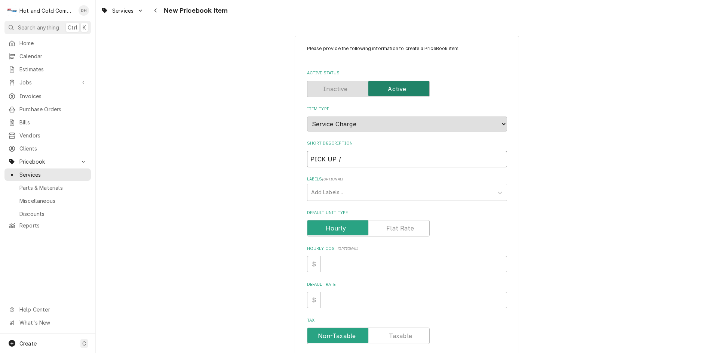
type input "PICK UP /"
type textarea "x"
type input "PICK UP / R"
type textarea "x"
type input "PICK UP / RE"
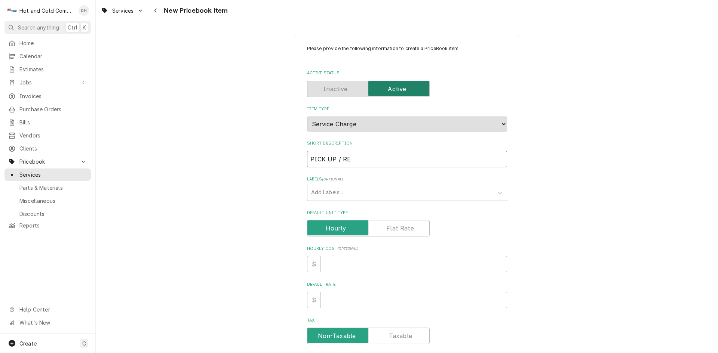
type textarea "x"
type input "PICK UP / RET"
type textarea "x"
type input "PICK UP / RETU"
type textarea "x"
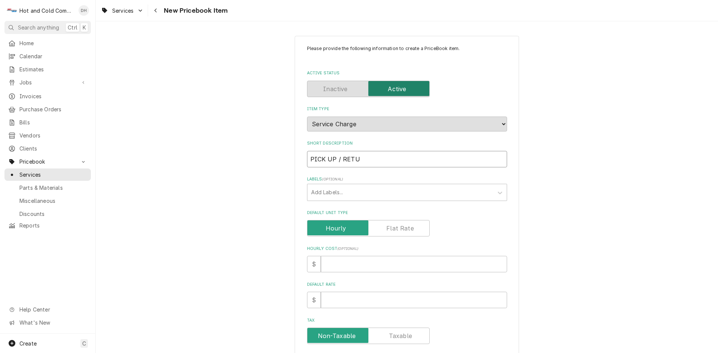
type input "PICK UP / RETUR"
type textarea "x"
type input "PICK UP / RETURN"
type textarea "x"
type input "PICK UP / RETURN"
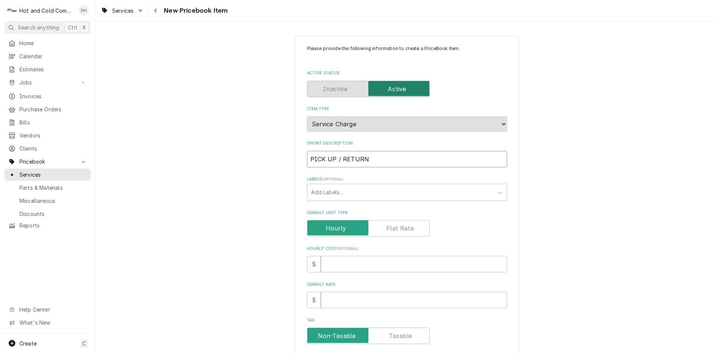
type textarea "x"
type input "PICK UP / RETURN P"
type textarea "x"
type input "PICK UP / RETURN PA"
type textarea "x"
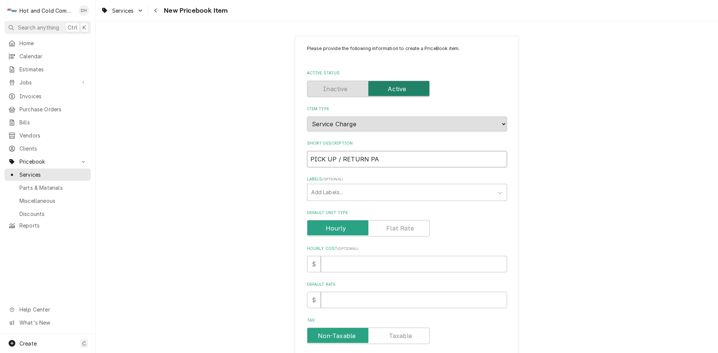
type input "PICK UP / RETURN PAR"
type textarea "x"
type input "PICK UP / RETURN PART"
type textarea "x"
type input "PICK UP / RETURN PARTS"
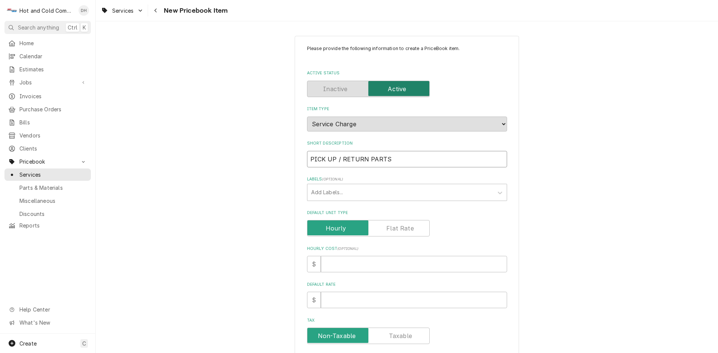
type textarea "x"
type input "PICK UP / RETURN PARTS"
type textarea "x"
type input "PICK UP / RETURN PARTS /"
type textarea "x"
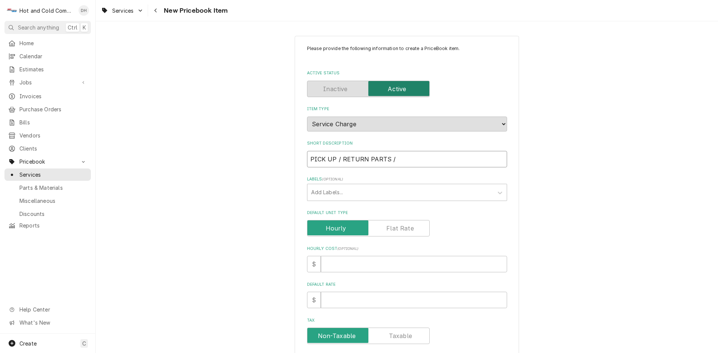
type input "PICK UP / RETURN PARTS /"
type textarea "x"
type input "PICK UP / RETURN PARTS / E"
type textarea "x"
type input "PICK UP / RETURN PARTS / EQ"
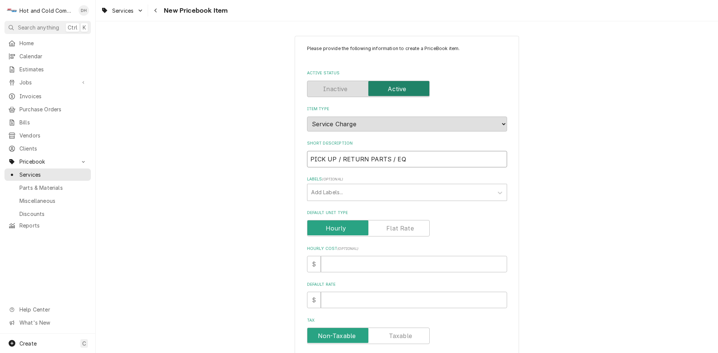
type textarea "x"
type input "PICK UP / RETURN PARTS / EQU"
type textarea "x"
type input "PICK UP / RETURN PARTS / EQUI"
type textarea "x"
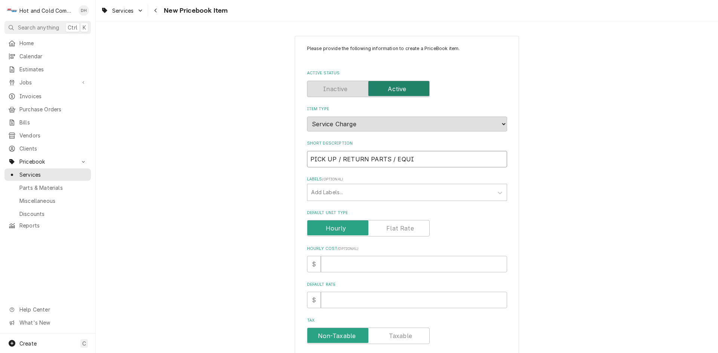
type input "PICK UP / RETURN PARTS / EQUIP"
type textarea "x"
type input "PICK UP / RETURN PARTS / EQUIPM"
type textarea "x"
type input "PICK UP / RETURN PARTS / EQUIPME"
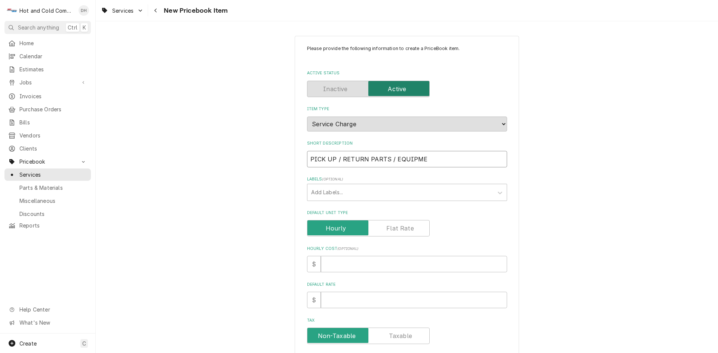
type textarea "x"
type input "PICK UP / RETURN PARTS / EQUIPMEN"
type textarea "x"
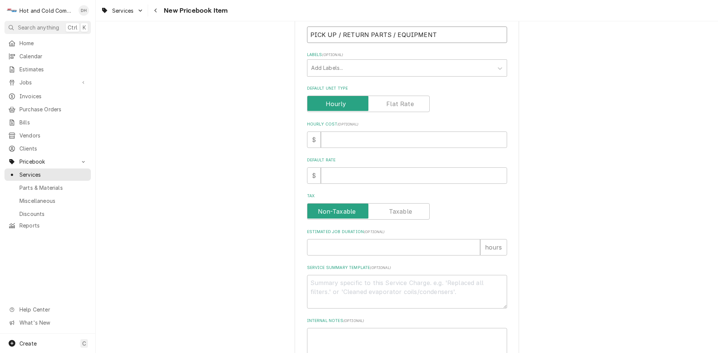
type input "PICK UP / RETURN PARTS / EQUIPMENT"
click at [374, 244] on input "Estimated Job Duration ( optional )" at bounding box center [393, 247] width 173 height 16
type textarea "x"
type input ".5"
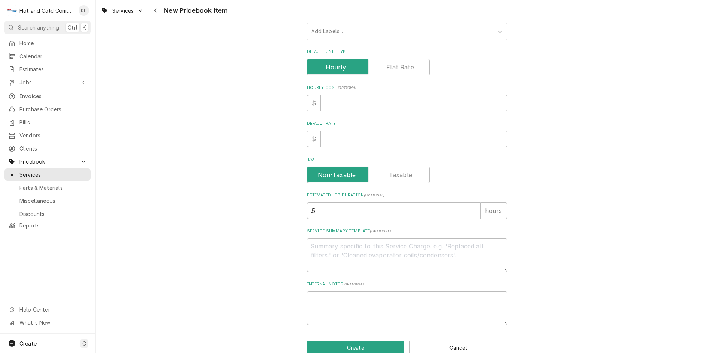
scroll to position [179, 0]
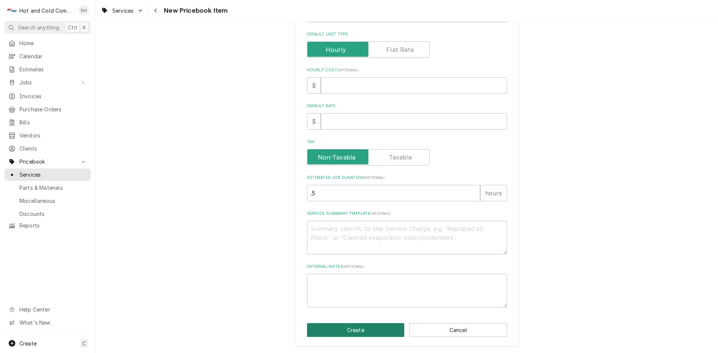
click at [361, 331] on button "Create" at bounding box center [356, 330] width 98 height 14
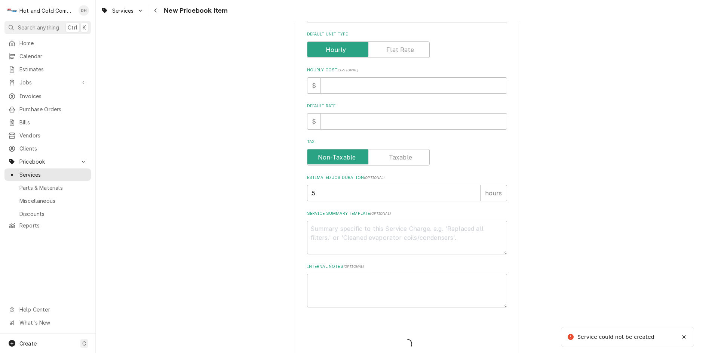
scroll to position [194, 0]
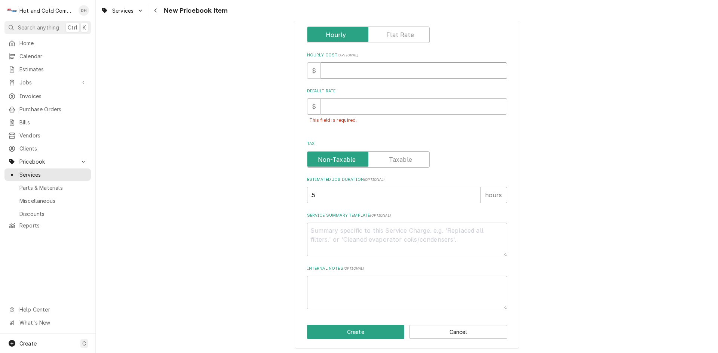
click at [346, 68] on input "Hourly Cost ( optional )" at bounding box center [414, 70] width 186 height 16
type textarea "x"
type input "0"
drag, startPoint x: 357, startPoint y: 332, endPoint x: 428, endPoint y: 303, distance: 76.9
click at [358, 331] on button "Create" at bounding box center [356, 332] width 98 height 14
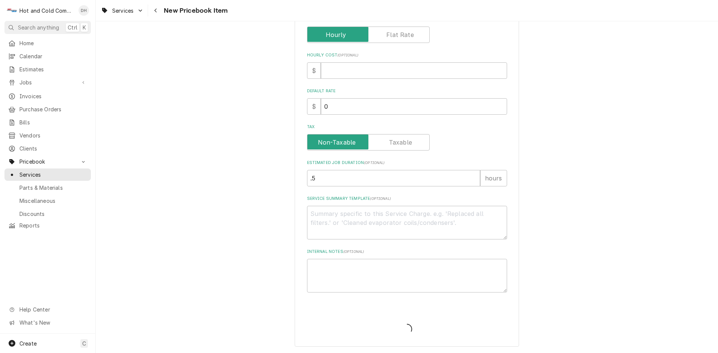
type textarea "x"
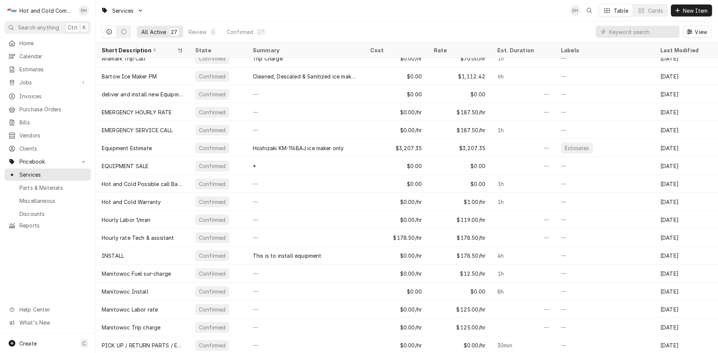
scroll to position [80, 0]
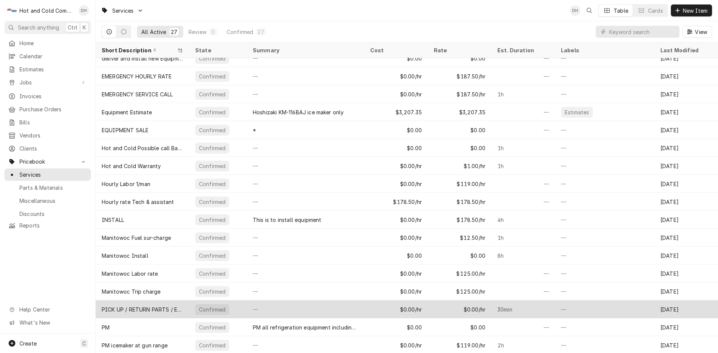
click at [212, 306] on div "Confirmed" at bounding box center [212, 310] width 28 height 8
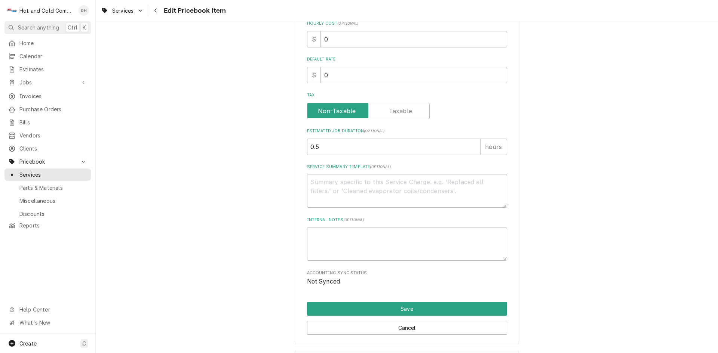
scroll to position [249, 0]
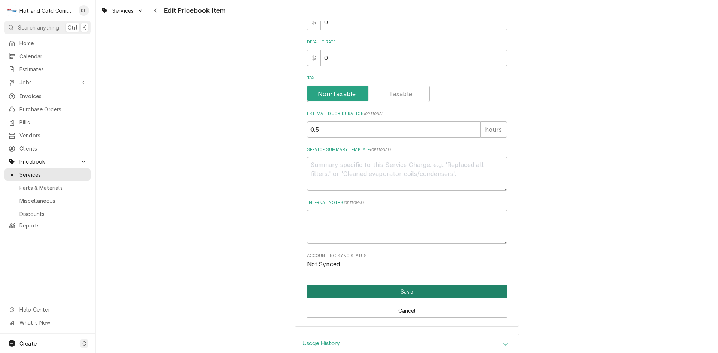
click at [402, 290] on button "Save" at bounding box center [407, 292] width 200 height 14
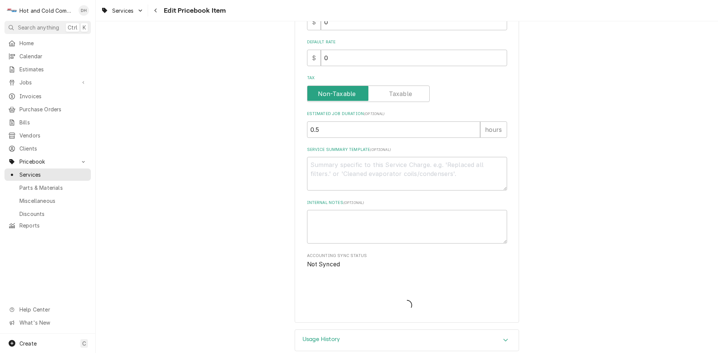
type textarea "x"
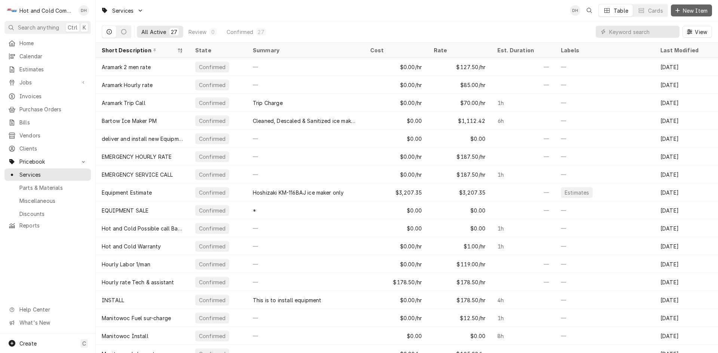
click at [695, 12] on span "New Item" at bounding box center [695, 11] width 28 height 8
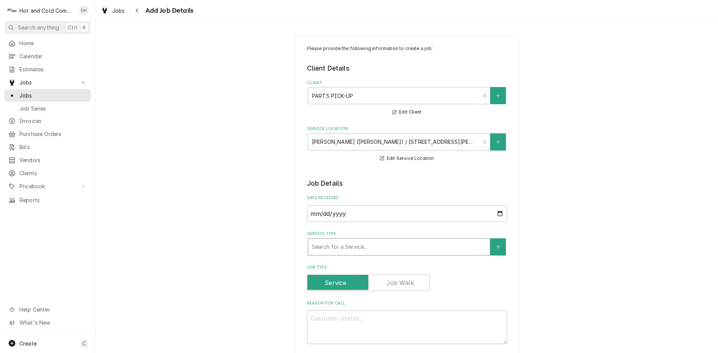
click at [473, 251] on div "Service Type" at bounding box center [399, 246] width 174 height 13
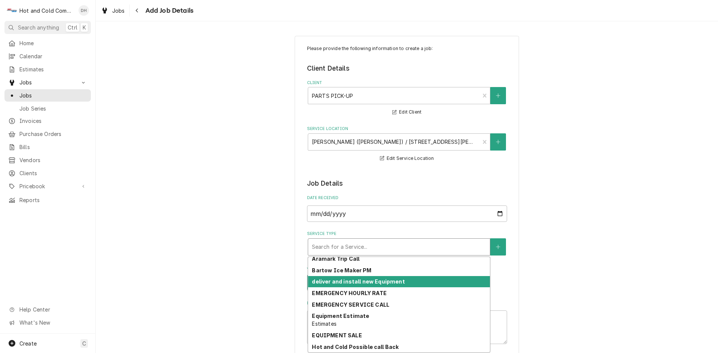
scroll to position [142, 0]
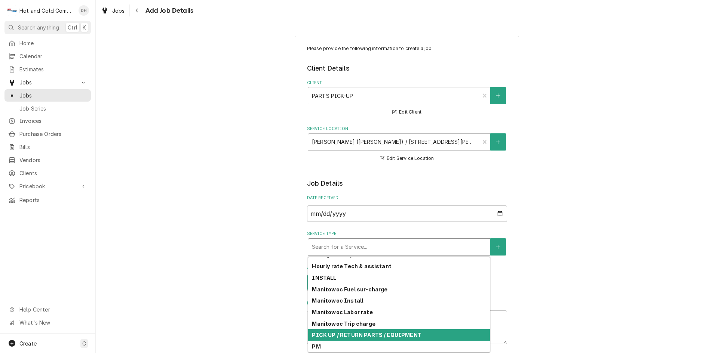
drag, startPoint x: 426, startPoint y: 335, endPoint x: 473, endPoint y: 311, distance: 52.7
click at [427, 334] on div "PICK UP / RETURN PARTS / EQUIPMENT" at bounding box center [399, 335] width 182 height 12
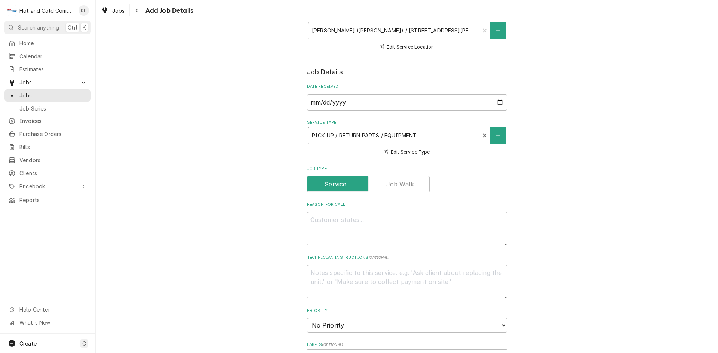
scroll to position [125, 0]
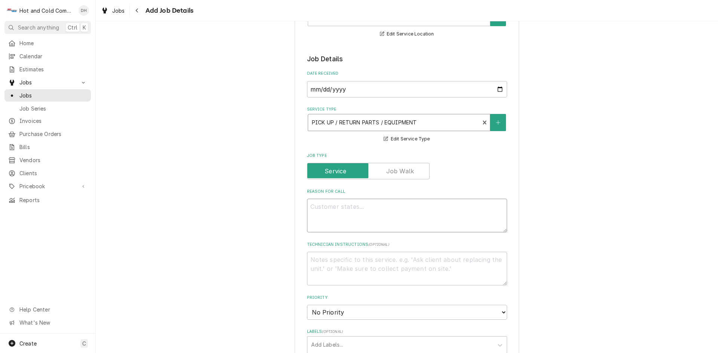
click at [359, 210] on textarea "Reason For Call" at bounding box center [407, 216] width 200 height 34
type textarea "x"
type textarea "R"
type textarea "x"
type textarea "RE"
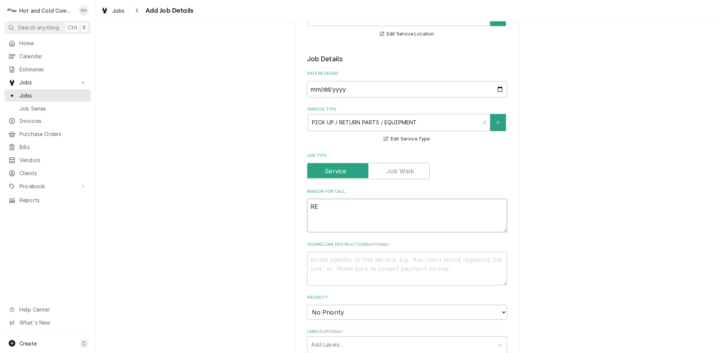
type textarea "x"
type textarea "RET"
type textarea "x"
type textarea "RETU"
type textarea "x"
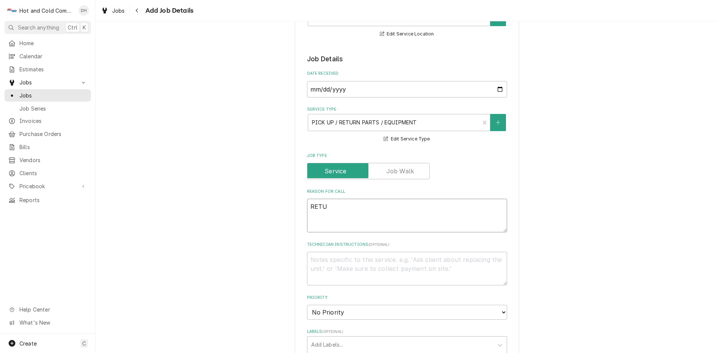
type textarea "RETUR"
type textarea "x"
type textarea "RETURN"
type textarea "x"
type textarea "RETURN"
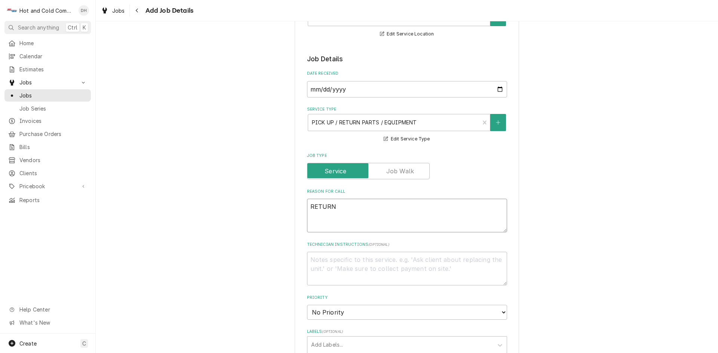
type textarea "x"
type textarea "RETURN C"
type textarea "x"
type textarea "RETURN CO"
type textarea "x"
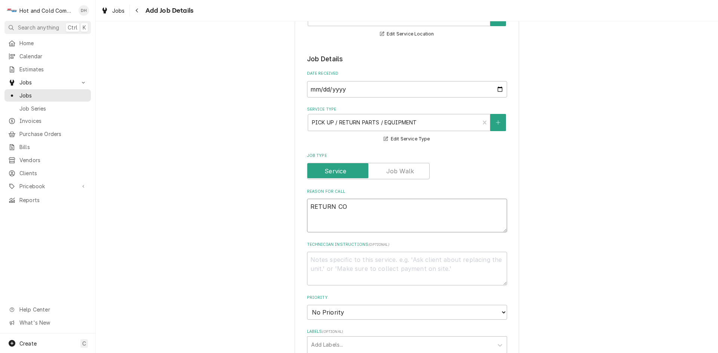
type textarea "RETURN COM"
type textarea "x"
type textarea "RETURN COMP"
type textarea "x"
type textarea "RETURN COMPR"
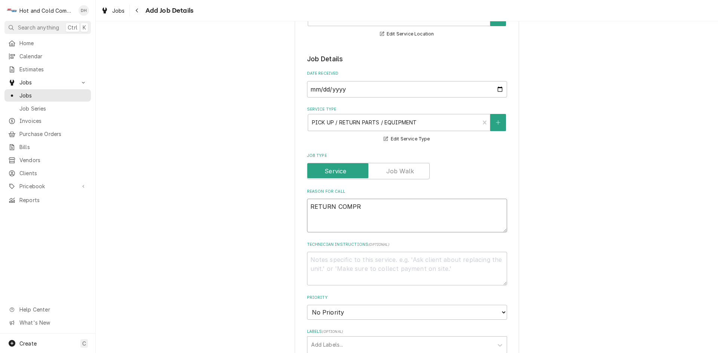
type textarea "x"
type textarea "RETURN COMPRE"
type textarea "x"
type textarea "RETURN COMPRES"
type textarea "x"
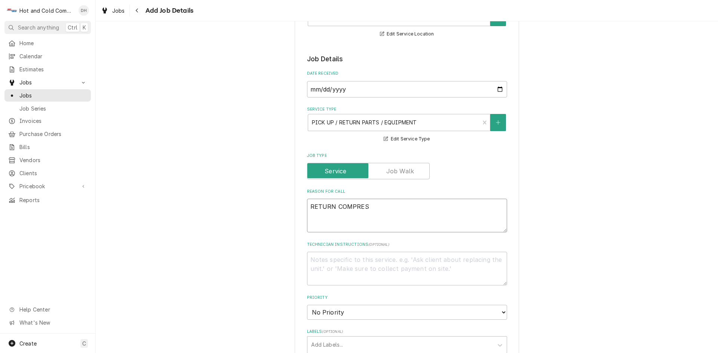
type textarea "RETURN COMPRESS"
type textarea "x"
type textarea "RETURN COMPRESSO"
type textarea "x"
type textarea "RETURN COMPRESSOR"
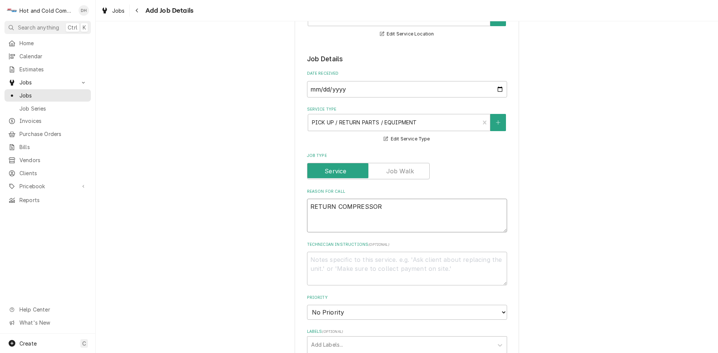
type textarea "x"
type textarea "RETURN COMPRESSOR"
type textarea "x"
type textarea "RETURN COMPRESSOR A"
type textarea "x"
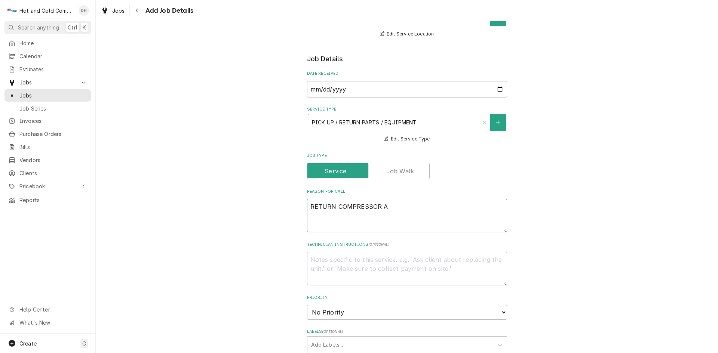
type textarea "RETURN COMPRESSOR AN"
type textarea "x"
type textarea "RETURN COMPRESSOR AND"
type textarea "x"
type textarea "RETURN COMPRESSOR AND"
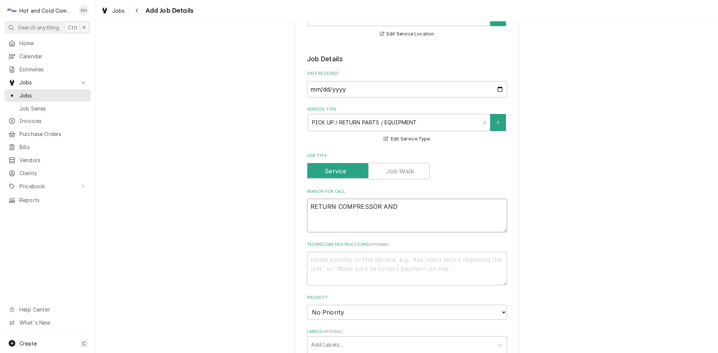
type textarea "x"
type textarea "RETURN COMPRESSOR AND D"
type textarea "x"
type textarea "RETURN COMPRESSOR AND DR"
type textarea "x"
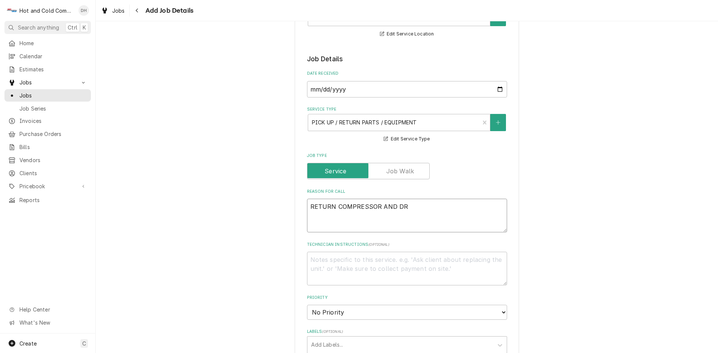
type textarea "RETURN COMPRESSOR AND DRI"
type textarea "x"
type textarea "RETURN COMPRESSOR AND DRIE"
type textarea "x"
type textarea "RETURN COMPRESSOR AND DRIER"
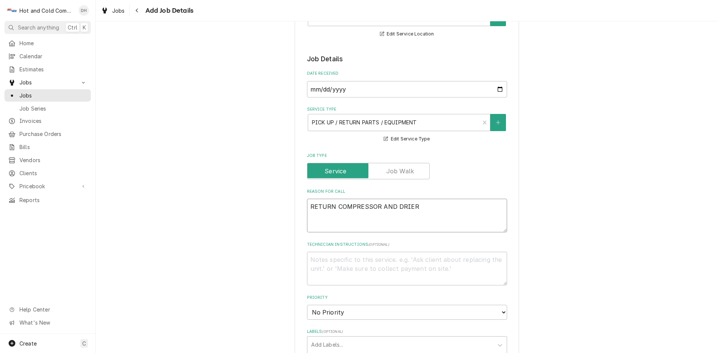
type textarea "x"
type textarea "RETURN COMPRESSOR AND DRIER"
type textarea "x"
type textarea "RETURN COMPRESSOR AND DRIER"
type textarea "x"
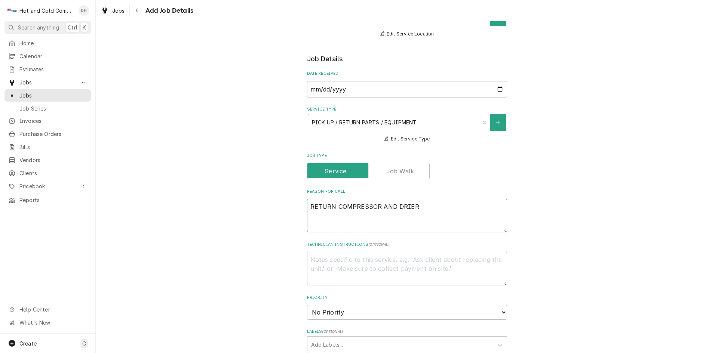
type textarea "RETURN COMPRESSOR AND DRIER P"
type textarea "x"
type textarea "RETURN COMPRESSOR AND DRIER PI"
type textarea "x"
type textarea "RETURN COMPRESSOR AND DRIER PIC"
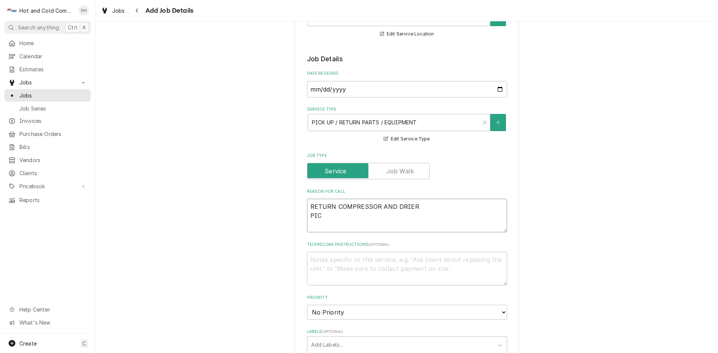
type textarea "x"
type textarea "RETURN COMPRESSOR AND DRIER PICK"
type textarea "x"
type textarea "RETURN COMPRESSOR AND DRIER PICK"
type textarea "x"
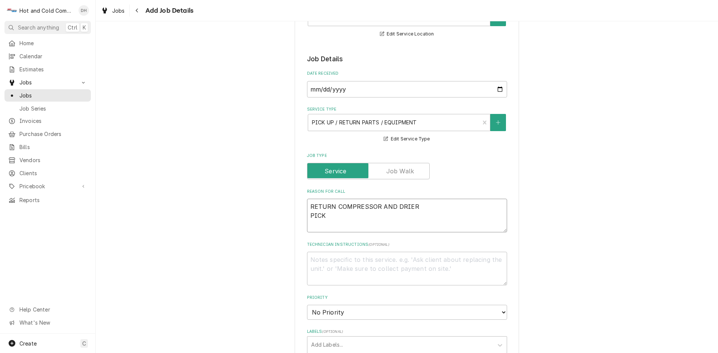
type textarea "RETURN COMPRESSOR AND DRIER PICK U"
type textarea "x"
type textarea "RETURN COMPRESSOR AND DRIER PICK UP"
type textarea "x"
type textarea "RETURN COMPRESSOR AND DRIER PICK UP"
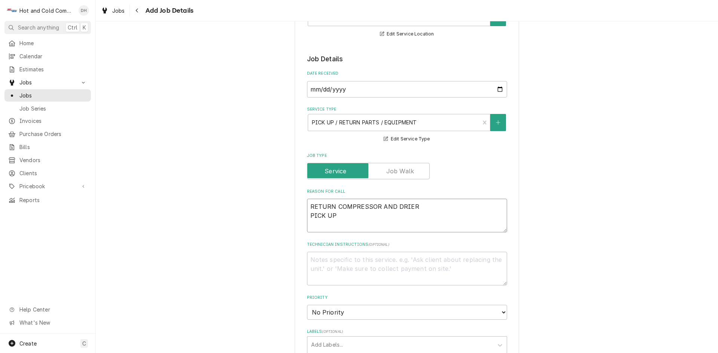
type textarea "x"
type textarea "RETURN COMPRESSOR AND DRIER PICK UP P"
type textarea "x"
type textarea "RETURN COMPRESSOR AND DRIER PICK UP PA"
type textarea "x"
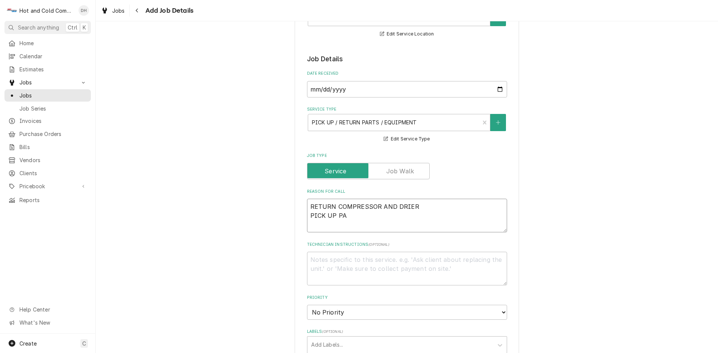
type textarea "RETURN COMPRESSOR AND DRIER PICK UP PAR"
type textarea "x"
type textarea "RETURN COMPRESSOR AND DRIER PICK UP PART"
type textarea "x"
type textarea "RETURN COMPRESSOR AND DRIER PICK UP PART"
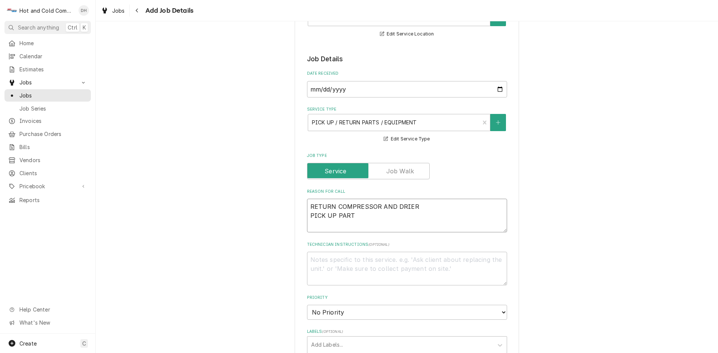
type textarea "x"
type textarea "RETURN COMPRESSOR AND DRIER PICK UP PART F"
type textarea "x"
type textarea "RETURN COMPRESSOR AND DRIER PICK UP PART FO"
type textarea "x"
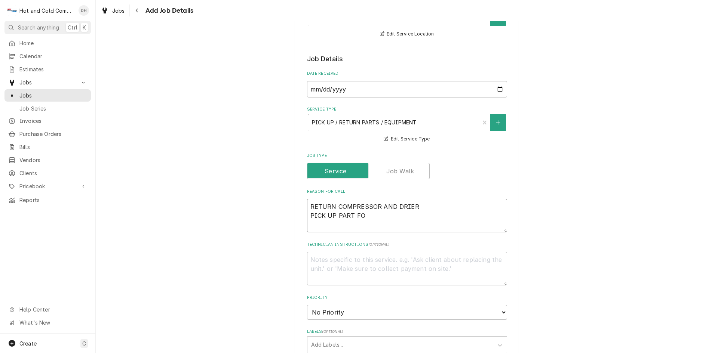
type textarea "RETURN COMPRESSOR AND DRIER PICK UP PART FOR"
type textarea "x"
type textarea "RETURN COMPRESSOR AND DRIER PICK UP PART FOR"
type textarea "x"
type textarea "RETURN COMPRESSOR AND DRIER PICK UP PART FOR T"
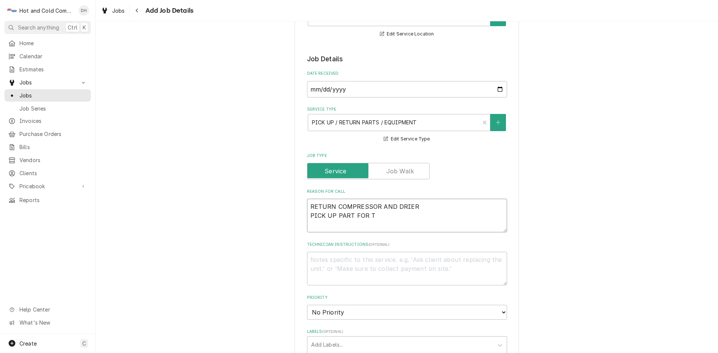
type textarea "x"
type textarea "RETURN COMPRESSOR AND DRIER PICK UP PART FOR TH"
type textarea "x"
type textarea "RETURN COMPRESSOR AND DRIER PICK UP PART FOR THR"
type textarea "x"
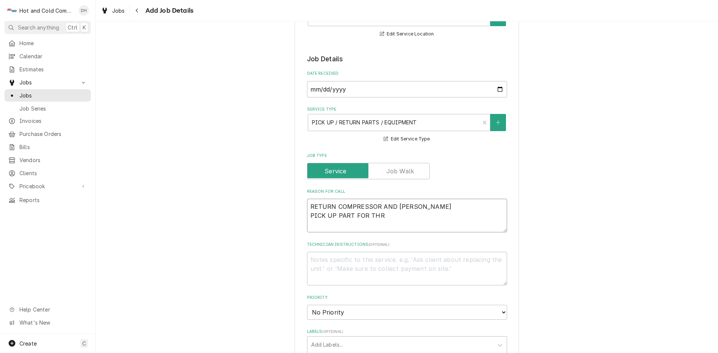
type textarea "RETURN COMPRESSOR AND DRIER PICK UP PART FOR THRE"
type textarea "x"
type textarea "RETURN COMPRESSOR AND DRIER PICK UP PART FOR THREE"
type textarea "x"
type textarea "RETURN COMPRESSOR AND DRIER PICK UP PART FOR THREE"
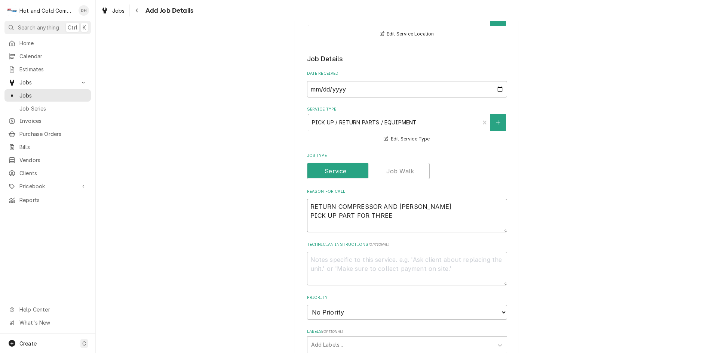
type textarea "x"
type textarea "RETURN COMPRESSOR AND DRIER PICK UP PART FOR THREE R"
type textarea "x"
type textarea "RETURN COMPRESSOR AND DRIER PICK UP PART FOR THREE RO"
type textarea "x"
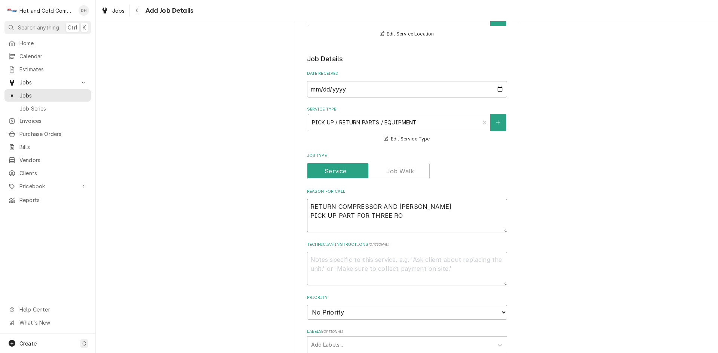
type textarea "RETURN COMPRESSOR AND DRIER PICK UP PART FOR THREE ROS"
type textarea "x"
type textarea "RETURN COMPRESSOR AND DRIER PICK UP PART FOR THREE ROSE"
type textarea "x"
type textarea "RETURN COMPRESSOR AND DRIER PICK UP PART FOR THREE ROSES"
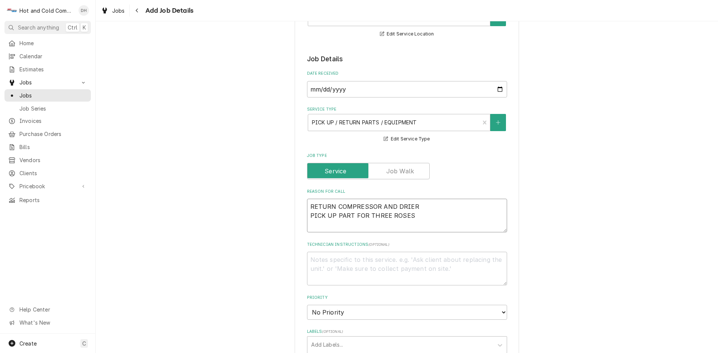
type textarea "x"
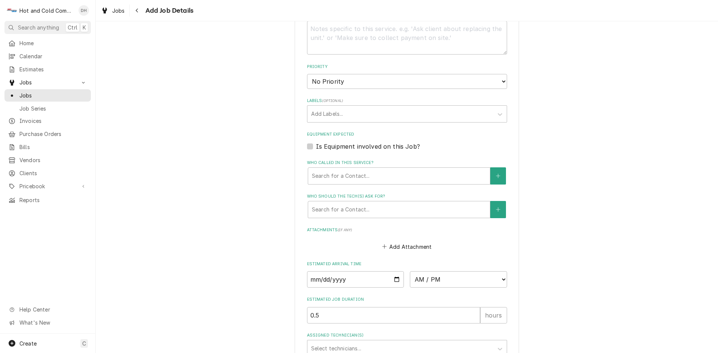
scroll to position [374, 0]
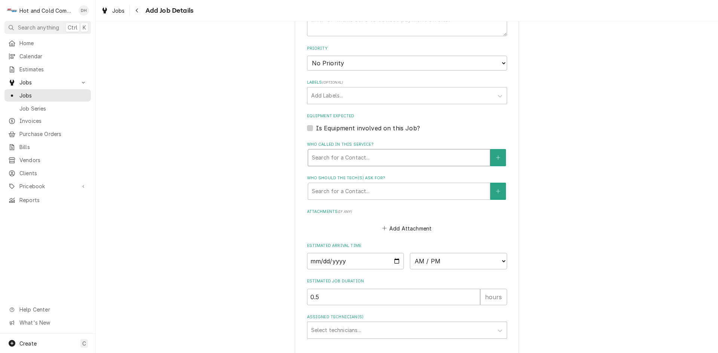
type textarea "RETURN COMPRESSOR AND DRIER PICK UP PART FOR THREE ROSES"
click at [393, 156] on div "Who called in this service?" at bounding box center [399, 157] width 174 height 13
type textarea "x"
type input "D"
type textarea "x"
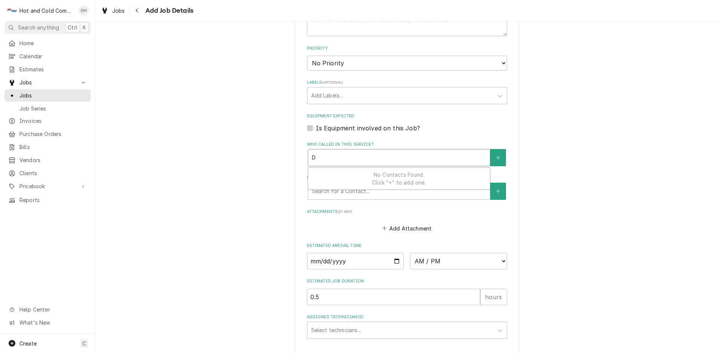
type input "DA"
type textarea "x"
type input "DAR"
type textarea "x"
type input "DARY"
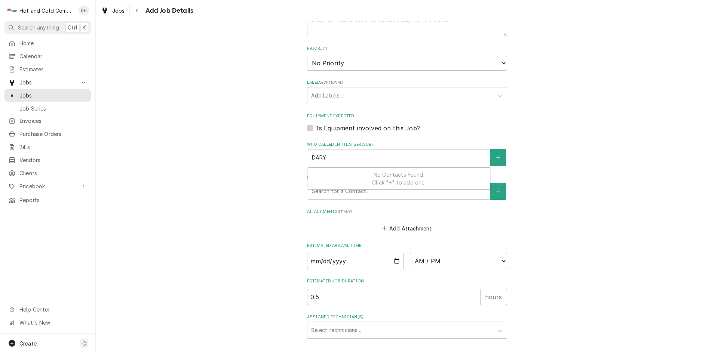
type textarea "x"
type input "DARYL"
click at [399, 186] on div "Who should the tech(s) ask for?" at bounding box center [399, 191] width 174 height 13
type textarea "x"
type input "D"
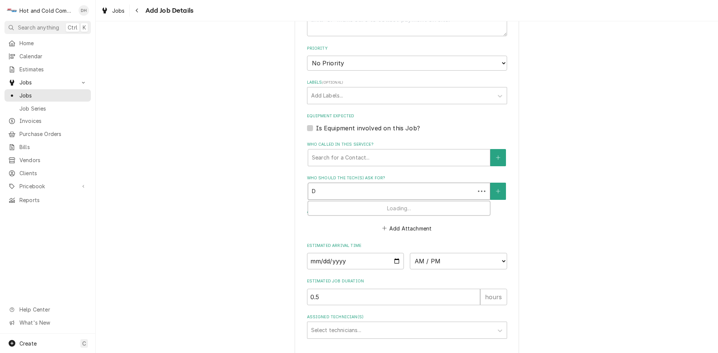
type textarea "x"
type input "DA"
type textarea "x"
type input "DAR"
type textarea "x"
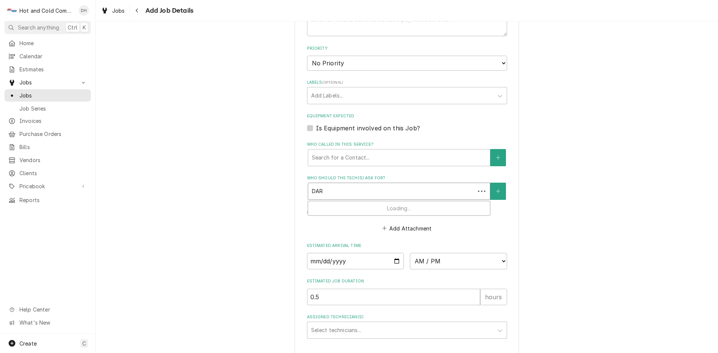
type input "DARY"
type textarea "x"
type input "DARYL"
click at [397, 263] on input "Date" at bounding box center [355, 261] width 97 height 16
type input "[DATE]"
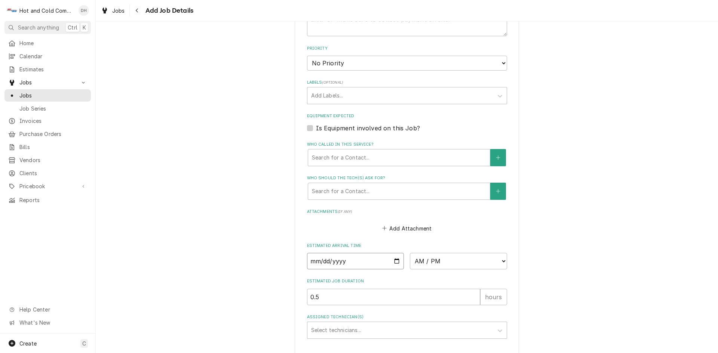
type textarea "x"
click at [501, 261] on select "AM / PM 6:00 AM 6:15 AM 6:30 AM 6:45 AM 7:00 AM 7:15 AM 7:30 AM 7:45 AM 8:00 AM…" at bounding box center [458, 261] width 97 height 16
select select "08:30:00"
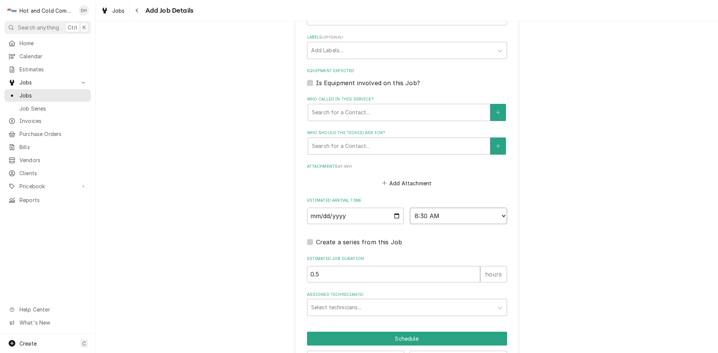
scroll to position [447, 0]
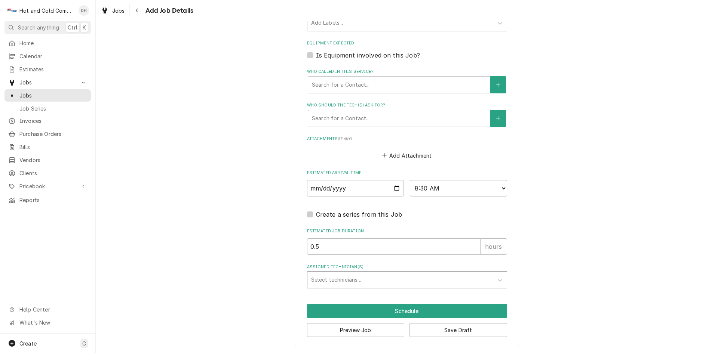
click at [384, 275] on div "Assigned Technician(s)" at bounding box center [400, 279] width 178 height 13
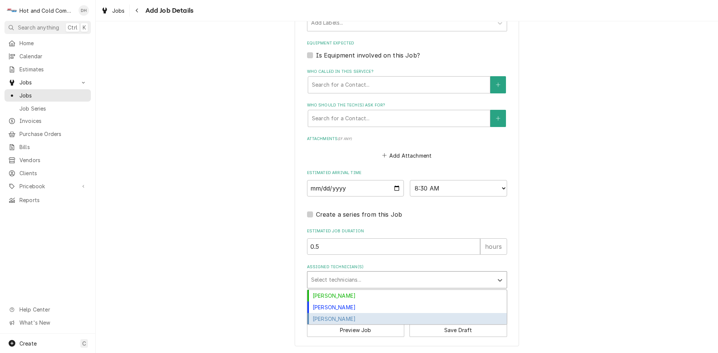
click at [378, 318] on div "[PERSON_NAME]" at bounding box center [406, 319] width 199 height 12
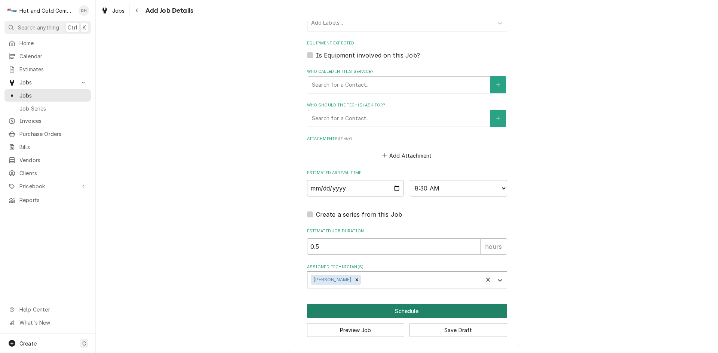
click at [402, 308] on button "Schedule" at bounding box center [407, 311] width 200 height 14
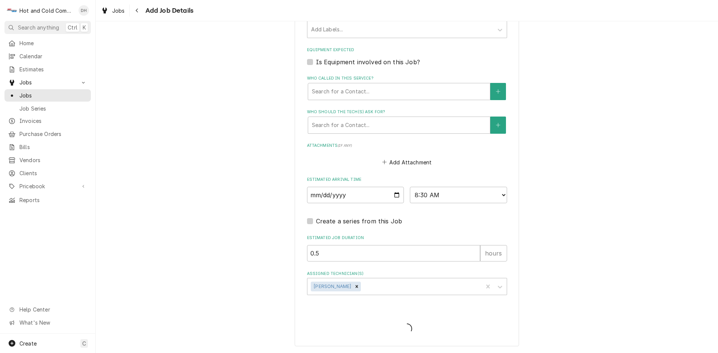
scroll to position [440, 0]
type textarea "x"
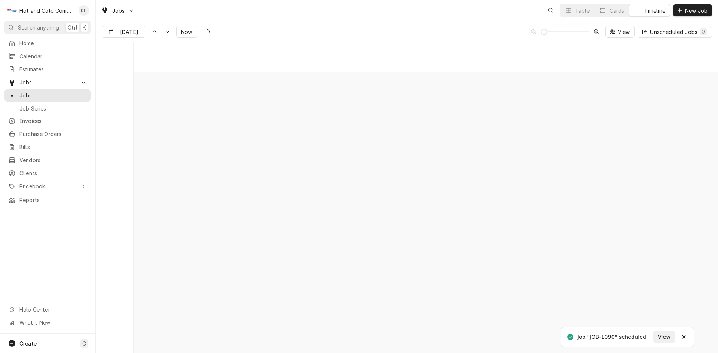
scroll to position [5851, 0]
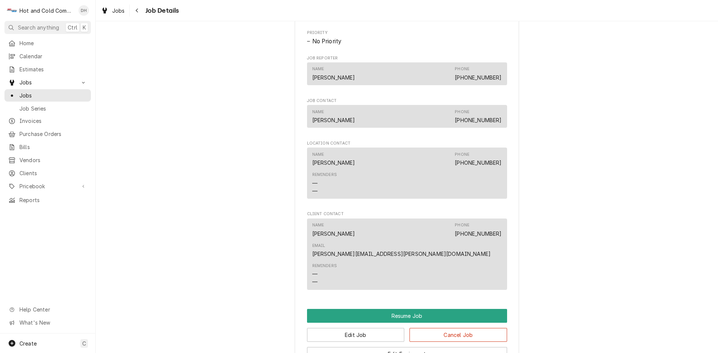
scroll to position [623, 0]
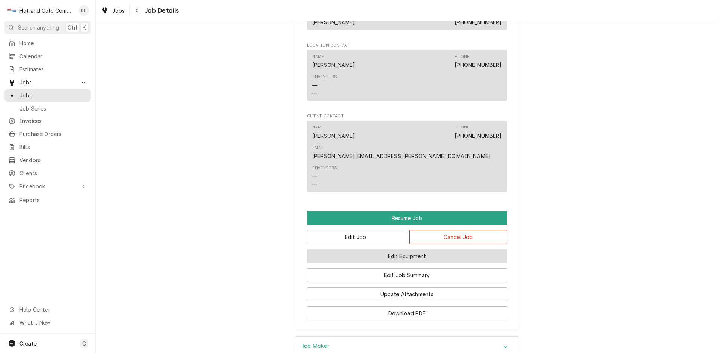
click at [428, 249] on button "Edit Equipment" at bounding box center [407, 256] width 200 height 14
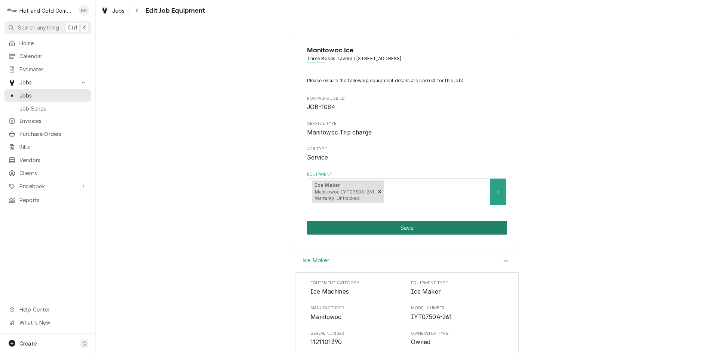
click at [410, 226] on button "Save" at bounding box center [407, 228] width 200 height 14
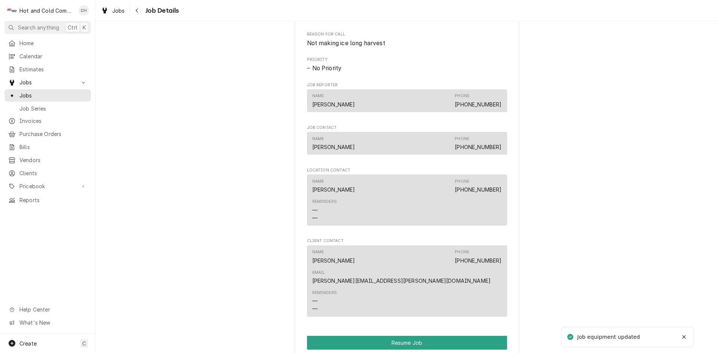
scroll to position [736, 0]
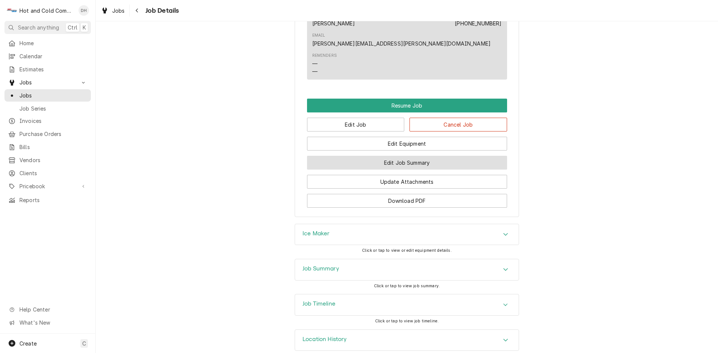
click at [426, 156] on button "Edit Job Summary" at bounding box center [407, 163] width 200 height 14
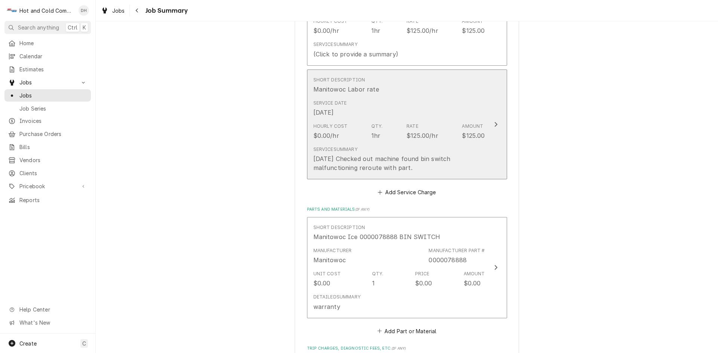
scroll to position [374, 0]
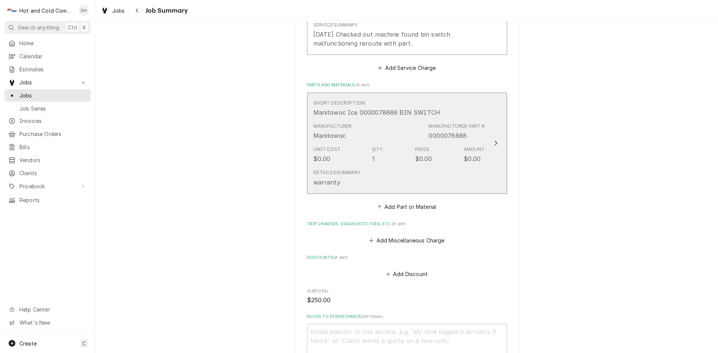
drag, startPoint x: 475, startPoint y: 135, endPoint x: 436, endPoint y: 141, distance: 39.0
click at [436, 141] on div "Manufacturer Manitowoc Manufacturer Part # 0000078888" at bounding box center [399, 131] width 172 height 23
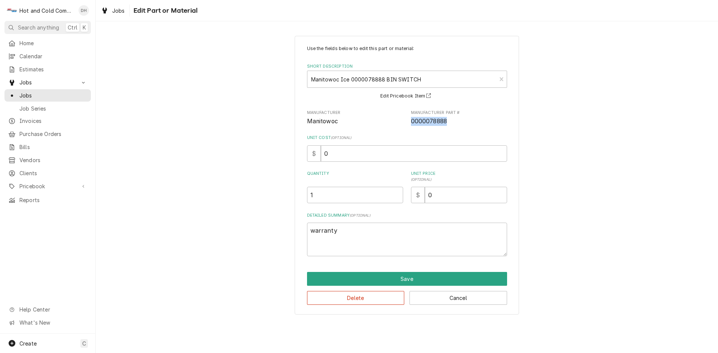
drag, startPoint x: 450, startPoint y: 122, endPoint x: 408, endPoint y: 124, distance: 42.7
click at [408, 124] on div "Manufacturer Manitowoc Manufacturer Part # 0000078888" at bounding box center [407, 118] width 200 height 16
copy span "0000078888"
click at [405, 277] on button "Save" at bounding box center [407, 279] width 200 height 14
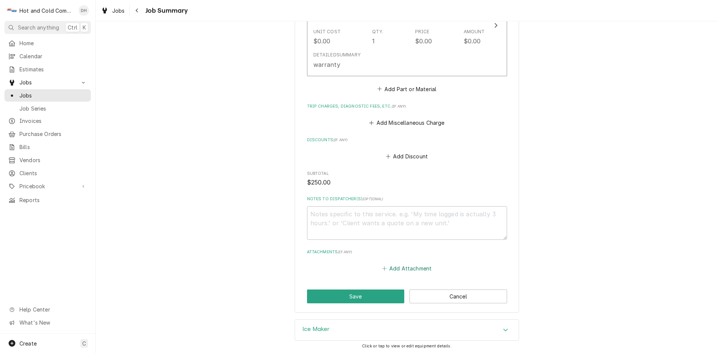
scroll to position [498, 0]
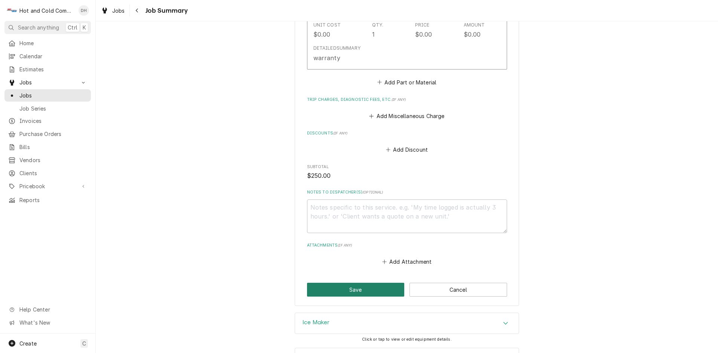
click at [369, 292] on button "Save" at bounding box center [356, 290] width 98 height 14
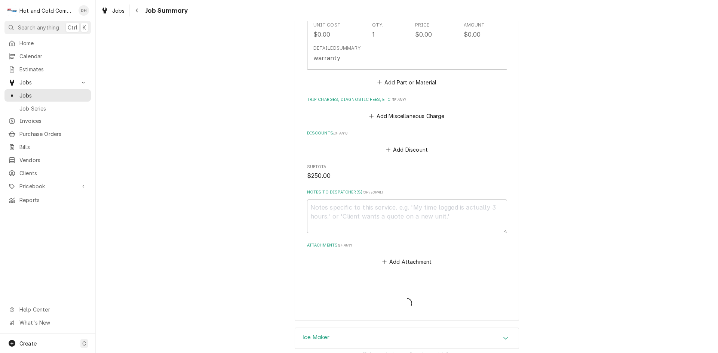
type textarea "x"
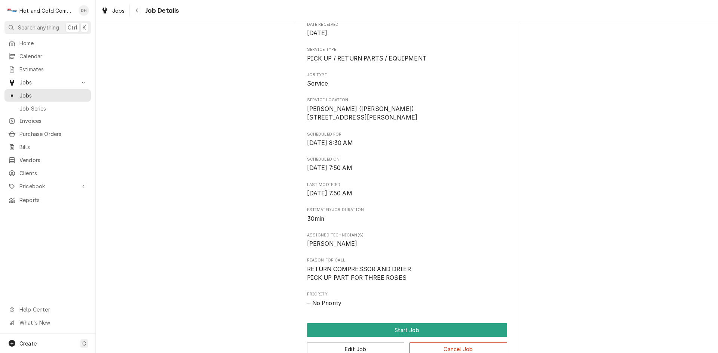
scroll to position [249, 0]
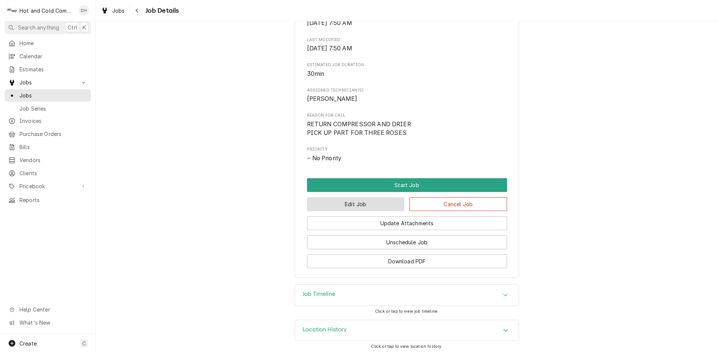
click at [350, 211] on button "Edit Job" at bounding box center [356, 204] width 98 height 14
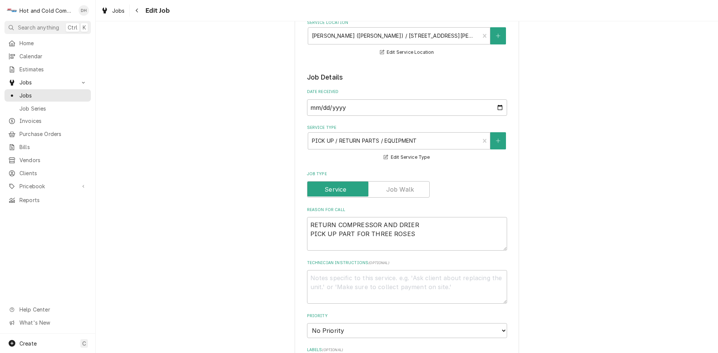
scroll to position [125, 0]
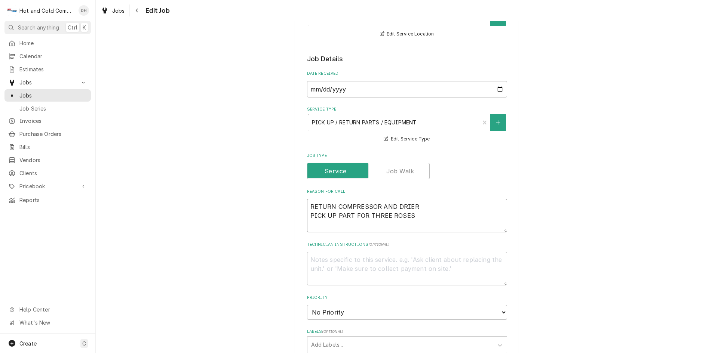
click at [419, 220] on textarea "RETURN COMPRESSOR AND DRIER PICK UP PART FOR THREE ROSES" at bounding box center [407, 216] width 200 height 34
type textarea "x"
type textarea "RETURN COMPRESSOR AND DRIER PICK UP PART FOR THREE ROSES"
type textarea "x"
type textarea "RETURN COMPRESSOR AND [PERSON_NAME] PICK UP PART FOR THREE ROSES p"
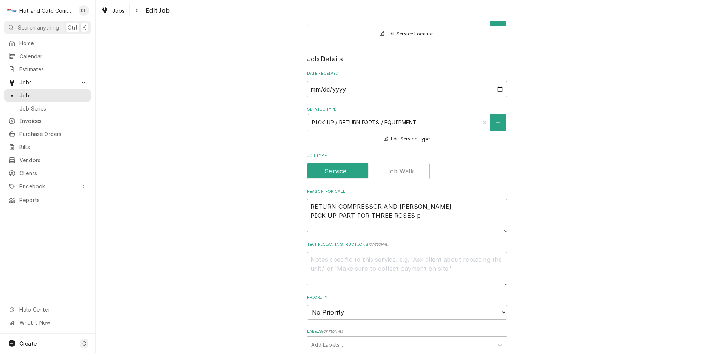
type textarea "x"
type textarea "RETURN COMPRESSOR AND DRIER PICK UP PART FOR THREE ROSES pt"
type textarea "x"
type textarea "RETURN COMPRESSOR AND DRIER PICK UP PART FOR THREE ROSES pt#"
paste textarea "0000078888"
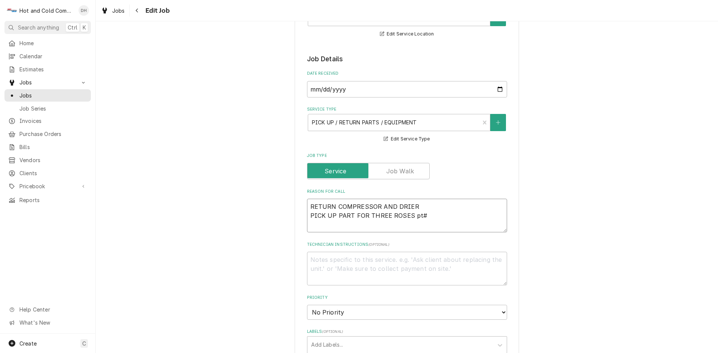
type textarea "x"
type textarea "RETURN COMPRESSOR AND DRIER PICK UP PART FOR THREE ROSES pt#0000078888"
click at [485, 219] on textarea "RETURN COMPRESSOR AND DRIER PICK UP PART FOR THREE ROSES pt#0000078888" at bounding box center [407, 216] width 200 height 34
type textarea "x"
type textarea "RETURN COMPRESSOR AND DRIER PICK UP PART FOR THREE ROSES pt#0000078888"
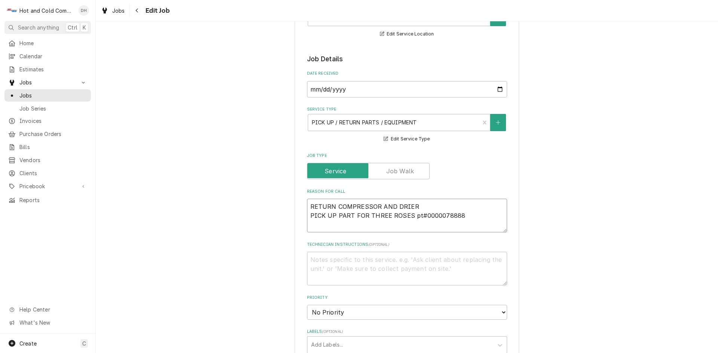
type textarea "x"
type textarea "RETURN COMPRESSOR AND DRIER PICK UP PART FOR THREE ROSES pt#0000078888"
type textarea "x"
type textarea "RETURN COMPRESSOR AND DRIER PICK UP PART FOR THREE ROSES pt#0000078888 p"
type textarea "x"
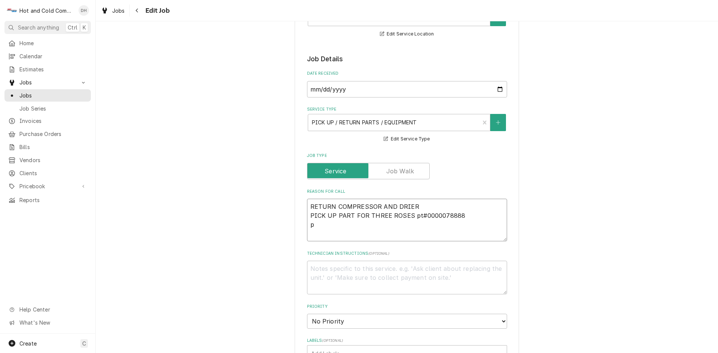
type textarea "RETURN COMPRESSOR AND DRIER PICK UP PART FOR THREE ROSES pt#0000078888 pi"
type textarea "x"
type textarea "RETURN COMPRESSOR AND DRIER PICK UP PART FOR THREE ROSES pt#0000078888 pic"
type textarea "x"
type textarea "RETURN COMPRESSOR AND DRIER PICK UP PART FOR THREE ROSES pt#0000078888 pick"
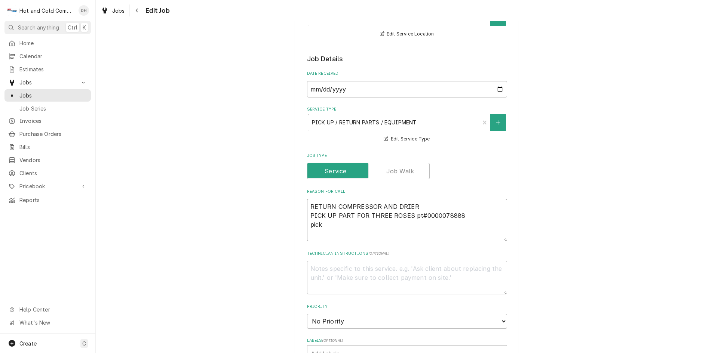
type textarea "x"
type textarea "RETURN COMPRESSOR AND DRIER PICK UP PART FOR THREE ROSES pt#0000078888 pick"
type textarea "x"
type textarea "RETURN COMPRESSOR AND DRIER PICK UP PART FOR THREE ROSES pt#0000078888 pick u"
type textarea "x"
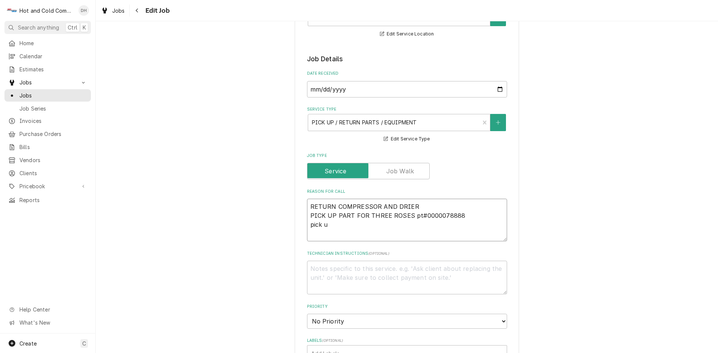
type textarea "RETURN COMPRESSOR AND DRIER PICK UP PART FOR THREE ROSES pt#0000078888 pick up"
type textarea "x"
type textarea "RETURN COMPRESSOR AND DRIER PICK UP PART FOR THREE ROSES pt#0000078888 pick up"
type textarea "x"
type textarea "RETURN COMPRESSOR AND DRIER PICK UP PART FOR THREE ROSES pt#0000078888 pick up c"
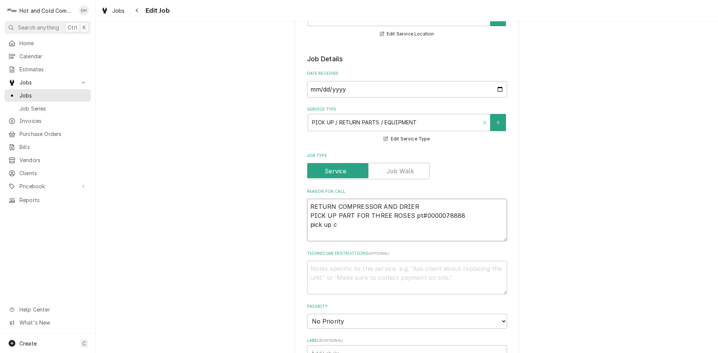
type textarea "x"
type textarea "RETURN COMPRESSOR AND DRIER PICK UP PART FOR THREE ROSES pt#0000078888 pick up …"
type textarea "x"
type textarea "RETURN COMPRESSOR AND DRIER PICK UP PART FOR THREE ROSES pt#0000078888 pick up …"
type textarea "x"
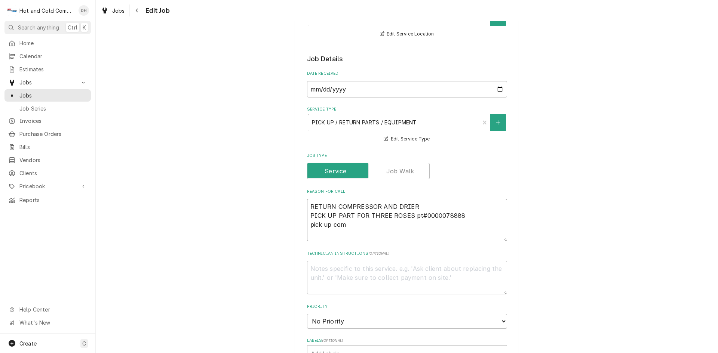
type textarea "RETURN COMPRESSOR AND DRIER PICK UP PART FOR THREE ROSES pt#0000078888 pick up …"
type textarea "x"
type textarea "RETURN COMPRESSOR AND DRIER PICK UP PART FOR THREE ROSES pt#0000078888 pick up …"
type textarea "x"
type textarea "RETURN COMPRESSOR AND DRIER PICK UP PART FOR THREE ROSES pt#0000078888 pick up …"
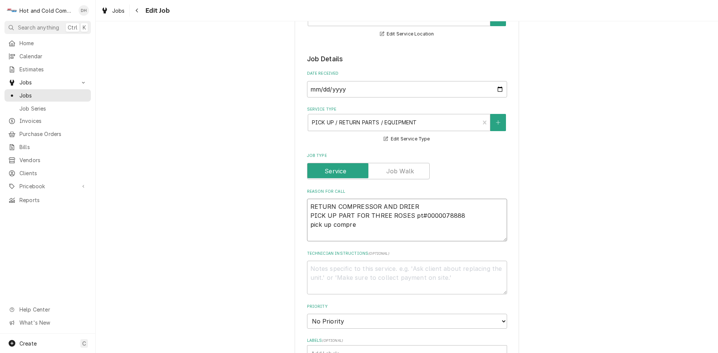
type textarea "x"
type textarea "RETURN COMPRESSOR AND DRIER PICK UP PART FOR THREE ROSES pt#0000078888 pick up …"
type textarea "x"
type textarea "RETURN COMPRESSOR AND DRIER PICK UP PART FOR THREE ROSES pt#0000078888 pick up …"
type textarea "x"
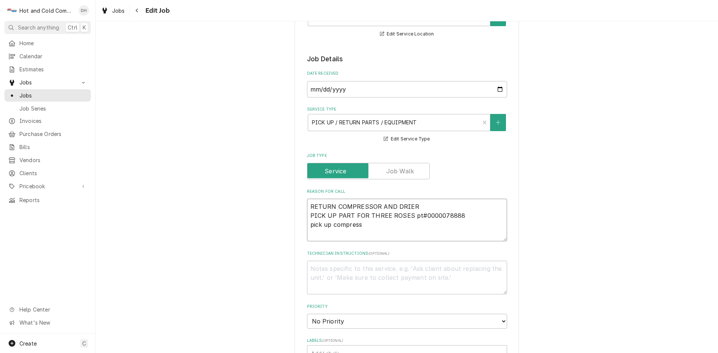
type textarea "RETURN COMPRESSOR AND DRIER PICK UP PART FOR THREE ROSES pt#0000078888 pick up …"
type textarea "x"
type textarea "RETURN COMPRESSOR AND DRIER PICK UP PART FOR THREE ROSES pt#0000078888 pick up …"
type textarea "x"
type textarea "RETURN COMPRESSOR AND DRIER PICK UP PART FOR THREE ROSES pt#0000078888 pick up …"
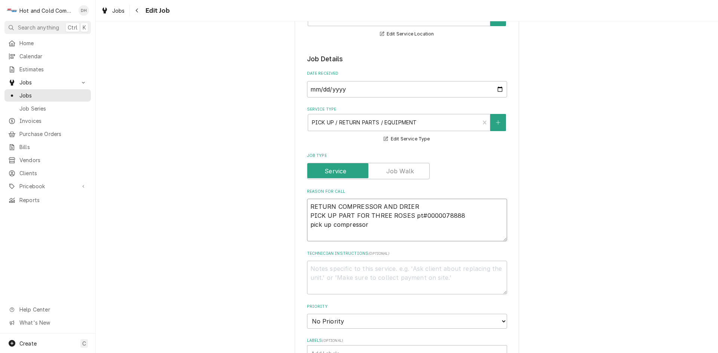
type textarea "x"
type textarea "RETURN COMPRESSOR AND DRIER PICK UP PART FOR THREE ROSES pt#0000078888 pick up …"
type textarea "x"
type textarea "RETURN COMPRESSOR AND DRIER PICK UP PART FOR THREE ROSES pt#0000078888 pick up …"
type textarea "x"
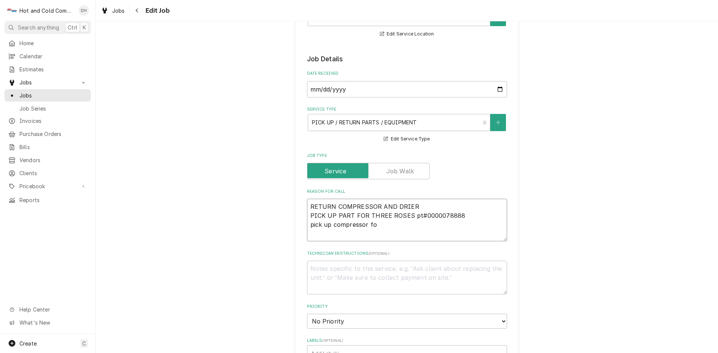
type textarea "RETURN COMPRESSOR AND DRIER PICK UP PART FOR THREE ROSES pt#0000078888 pick up …"
type textarea "x"
type textarea "RETURN COMPRESSOR AND DRIER PICK UP PART FOR THREE ROSES pt#0000078888 pick up …"
type textarea "x"
type textarea "RETURN COMPRESSOR AND DRIER PICK UP PART FOR THREE ROSES pt#0000078888 pick up …"
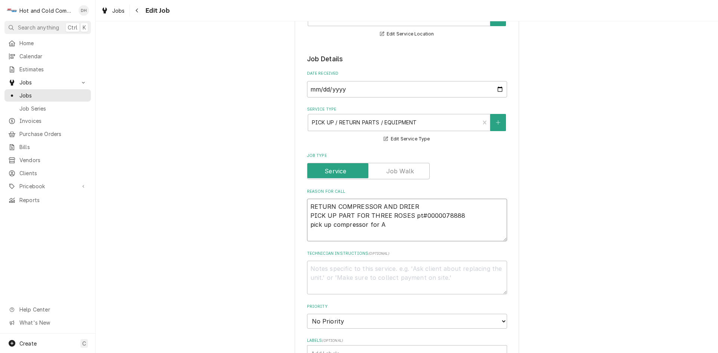
type textarea "x"
type textarea "RETURN COMPRESSOR AND DRIER PICK UP PART FOR THREE ROSES pt#0000078888 pick up …"
type textarea "x"
type textarea "RETURN COMPRESSOR AND DRIER PICK UP PART FOR THREE ROSES pt#0000078888 pick up …"
type textarea "x"
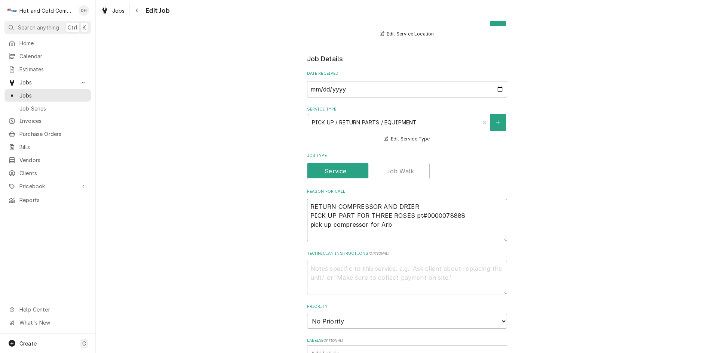
type textarea "RETURN COMPRESSOR AND DRIER PICK UP PART FOR THREE ROSES pt#0000078888 pick up …"
type textarea "x"
type textarea "RETURN COMPRESSOR AND DRIER PICK UP PART FOR THREE ROSES pt#0000078888 pick up …"
type textarea "x"
type textarea "RETURN COMPRESSOR AND DRIER PICK UP PART FOR THREE ROSES pt#0000078888 pick up …"
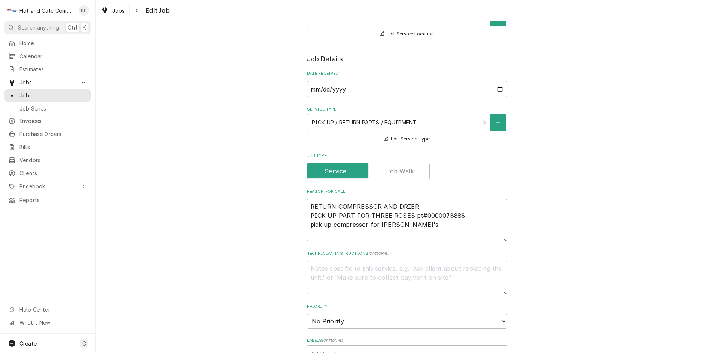
type textarea "x"
type textarea "RETURN COMPRESSOR AND DRIER PICK UP PART FOR THREE ROSES pt#0000078888 pick up …"
type textarea "x"
type textarea "RETURN COMPRESSOR AND DRIER PICK UP PART FOR THREE ROSES pt#0000078888 pick up …"
type textarea "x"
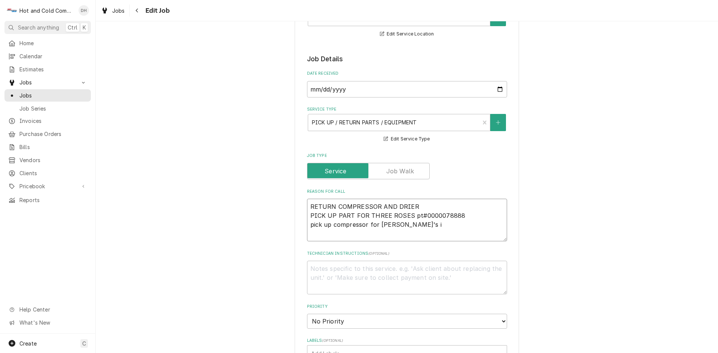
type textarea "RETURN COMPRESSOR AND DRIER PICK UP PART FOR THREE ROSES pt#0000078888 pick up …"
type textarea "x"
type textarea "RETURN COMPRESSOR AND DRIER PICK UP PART FOR THREE ROSES pt#0000078888 pick up …"
type textarea "x"
type textarea "RETURN COMPRESSOR AND DRIER PICK UP PART FOR THREE ROSES pt#0000078888 pick up …"
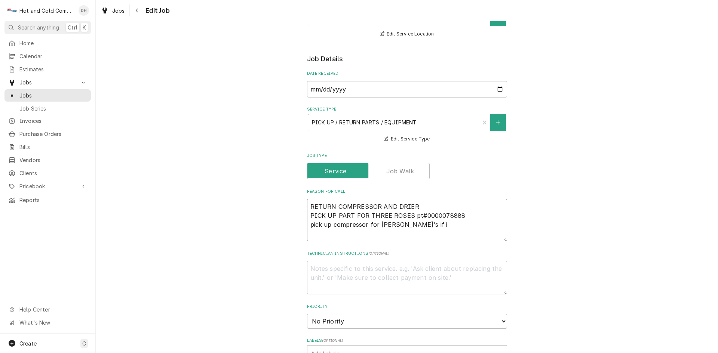
type textarea "x"
type textarea "RETURN COMPRESSOR AND DRIER PICK UP PART FOR THREE ROSES pt#0000078888 pick up …"
type textarea "x"
type textarea "RETURN COMPRESSOR AND DRIER PICK UP PART FOR THREE ROSES pt#0000078888 pick up …"
type textarea "x"
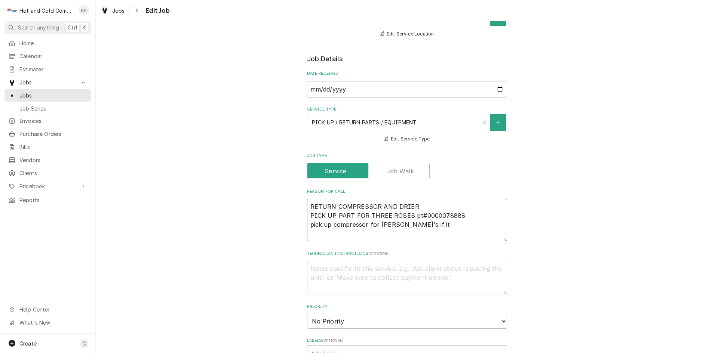
type textarea "RETURN COMPRESSOR AND DRIER PICK UP PART FOR THREE ROSES pt#0000078888 pick up …"
type textarea "x"
type textarea "RETURN COMPRESSOR AND DRIER PICK UP PART FOR THREE ROSES pt#0000078888 pick up …"
type textarea "x"
type textarea "RETURN COMPRESSOR AND DRIER PICK UP PART FOR THREE ROSES pt#0000078888 pick up …"
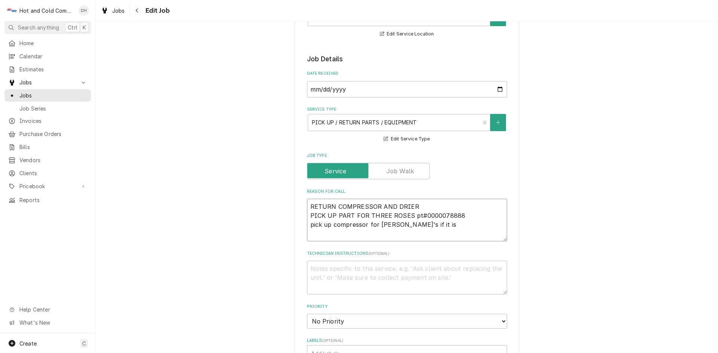
type textarea "x"
type textarea "RETURN COMPRESSOR AND DRIER PICK UP PART FOR THREE ROSES pt#0000078888 pick up …"
type textarea "x"
type textarea "RETURN COMPRESSOR AND DRIER PICK UP PART FOR THREE ROSES pt#0000078888 pick up …"
type textarea "x"
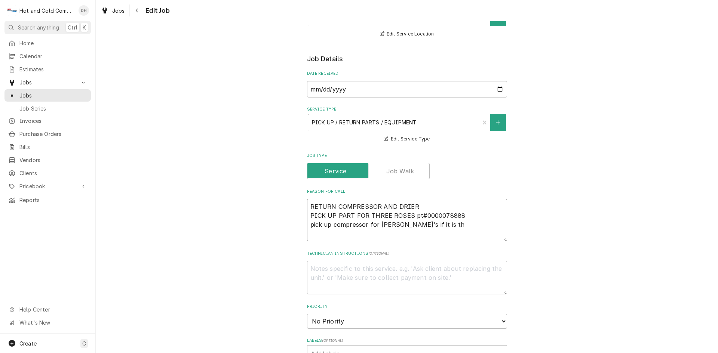
type textarea "RETURN COMPRESSOR AND DRIER PICK UP PART FOR THREE ROSES pt#0000078888 pick up …"
type textarea "x"
type textarea "RETURN COMPRESSOR AND DRIER PICK UP PART FOR THREE ROSES pt#0000078888 pick up …"
type textarea "x"
type textarea "RETURN COMPRESSOR AND DRIER PICK UP PART FOR THREE ROSES pt#0000078888 pick up …"
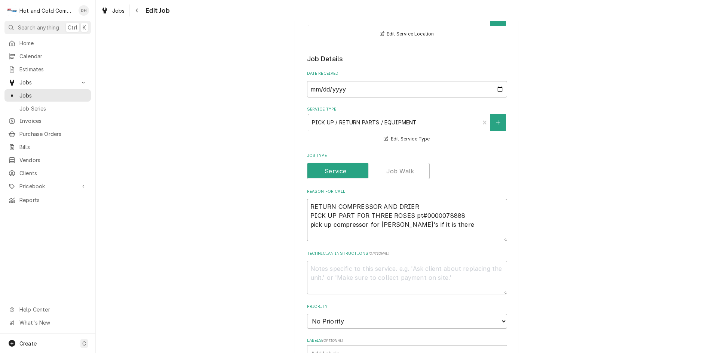
type textarea "x"
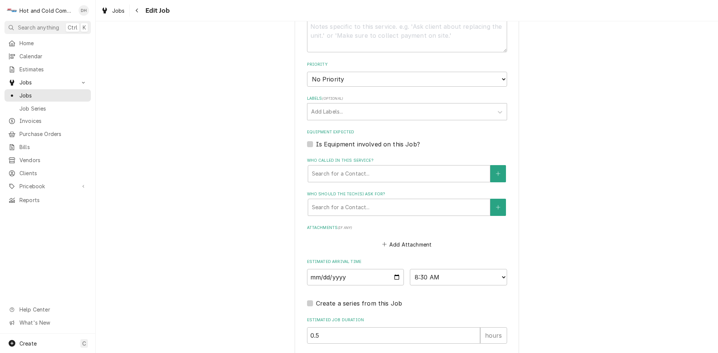
scroll to position [374, 0]
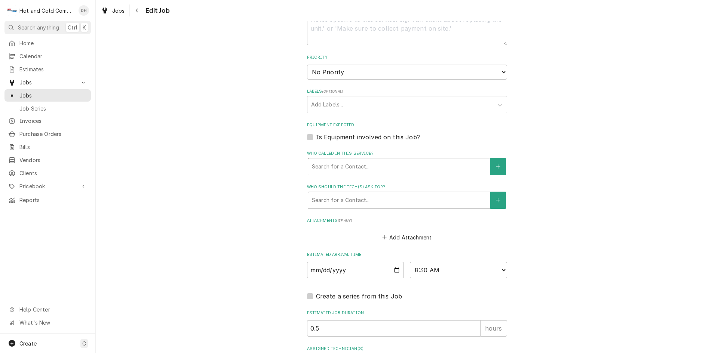
type textarea "RETURN COMPRESSOR AND DRIER PICK UP PART FOR THREE ROSES pt#0000078888 pick up …"
click at [402, 166] on div "Who called in this service?" at bounding box center [399, 166] width 174 height 13
type textarea "x"
type input "d"
type textarea "x"
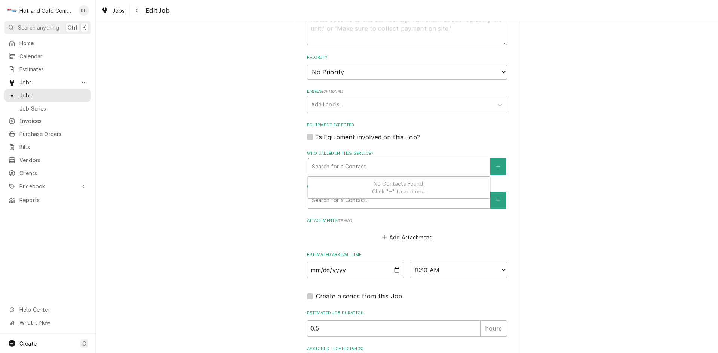
type textarea "x"
type input "D"
type textarea "x"
type input "Da"
type textarea "x"
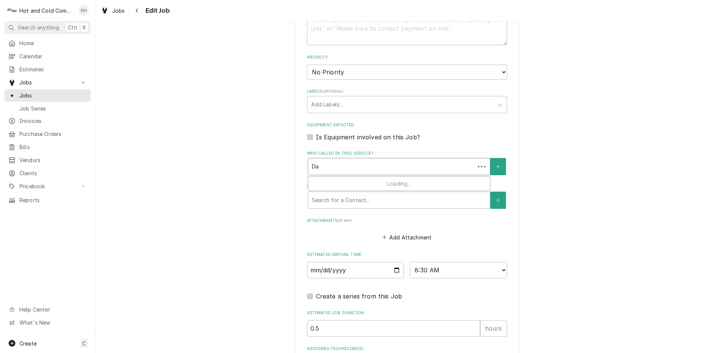
type input "Dar"
type textarea "x"
type input "Dary"
type textarea "x"
type input "Daryl"
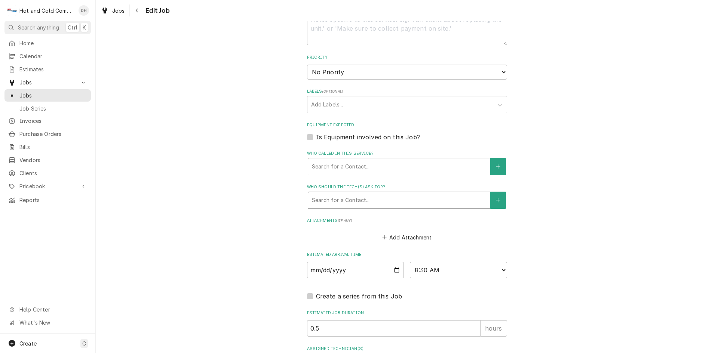
click at [354, 203] on div "Who should the tech(s) ask for?" at bounding box center [399, 200] width 174 height 13
type textarea "x"
type input "C"
type textarea "x"
type input "Co"
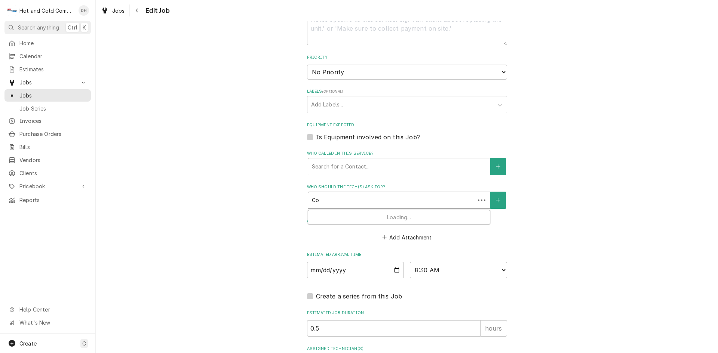
type textarea "x"
type input "Cou"
type textarea "x"
type input "Coun"
type textarea "x"
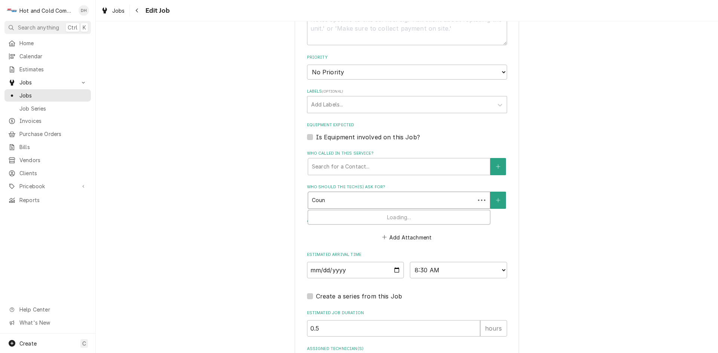
type input "Count"
type textarea "x"
type input "Counte"
type textarea "x"
type input "Counter"
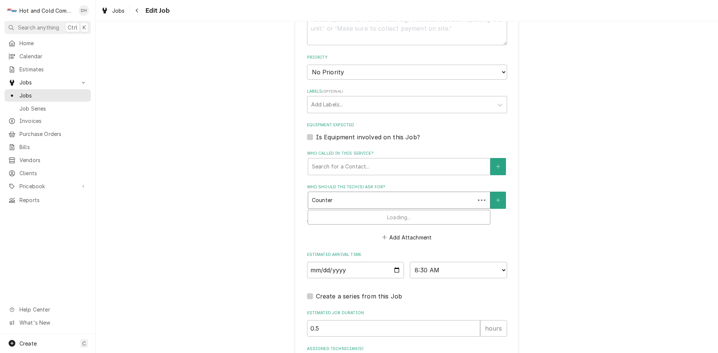
type textarea "x"
type input "Counter"
type textarea "x"
type input "Counter p"
type textarea "x"
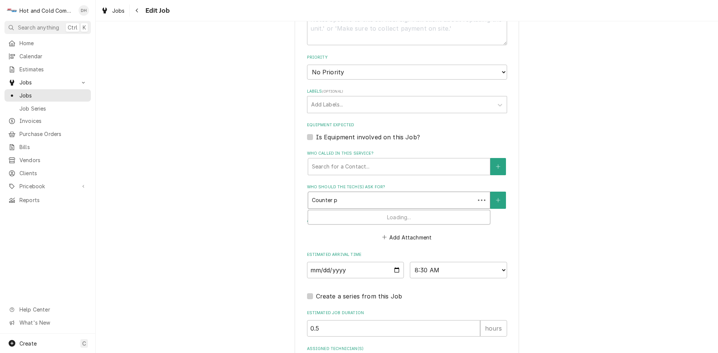
type input "Counter pe"
type textarea "x"
type input "Counter per"
type textarea "x"
type input "Counter pers"
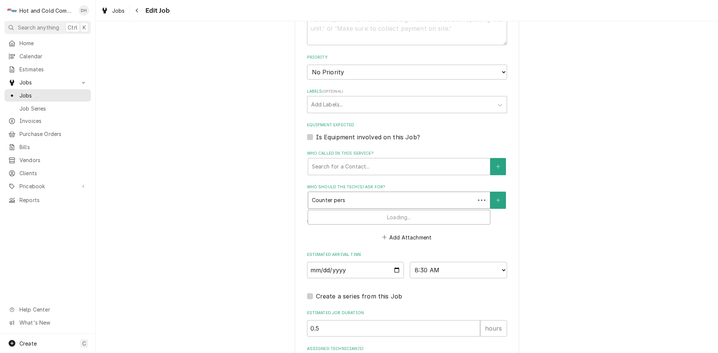
type textarea "x"
type input "Counter perso"
type textarea "x"
type input "Counter person"
click at [498, 201] on button "Who should the tech(s) ask for?" at bounding box center [498, 200] width 16 height 17
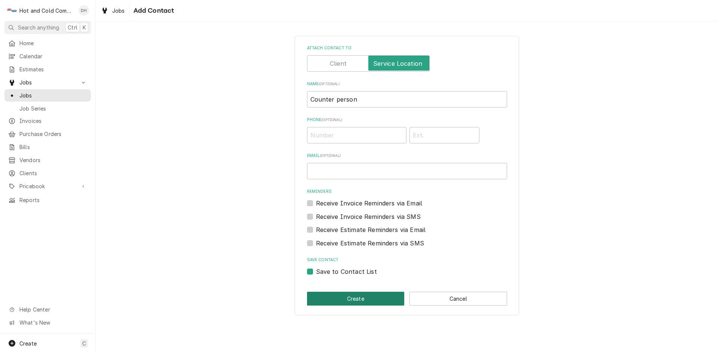
drag, startPoint x: 357, startPoint y: 300, endPoint x: 427, endPoint y: 275, distance: 73.7
click at [360, 299] on button "Create" at bounding box center [356, 299] width 98 height 14
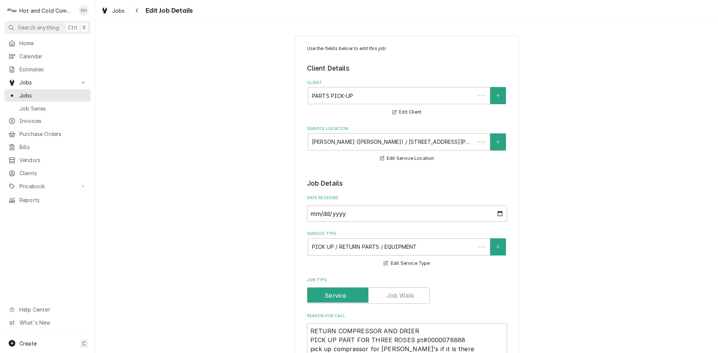
scroll to position [374, 0]
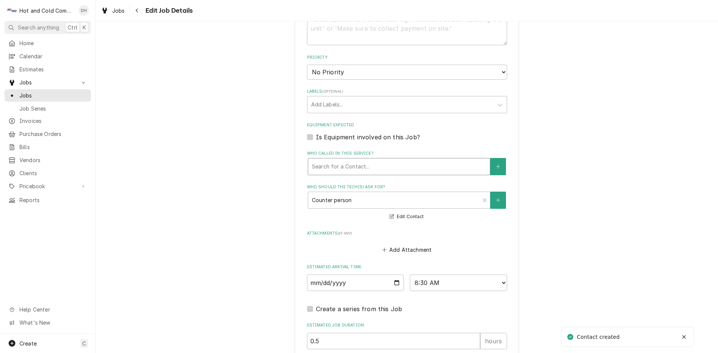
click at [382, 163] on div "Who called in this service?" at bounding box center [399, 166] width 174 height 13
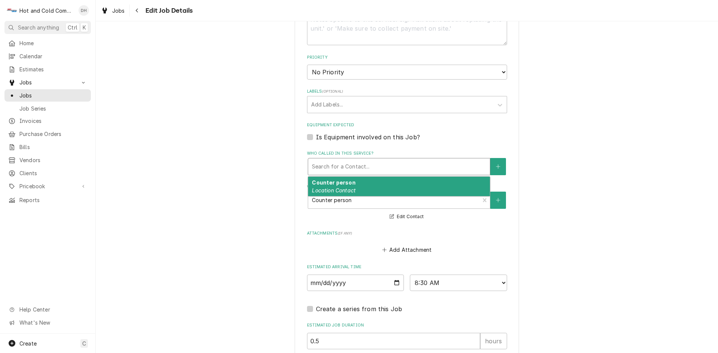
type textarea "x"
type input "D"
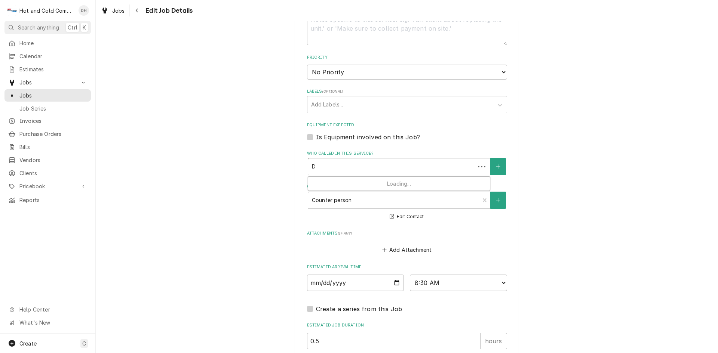
type textarea "x"
type input "Da"
type textarea "x"
type input "Dar"
type textarea "x"
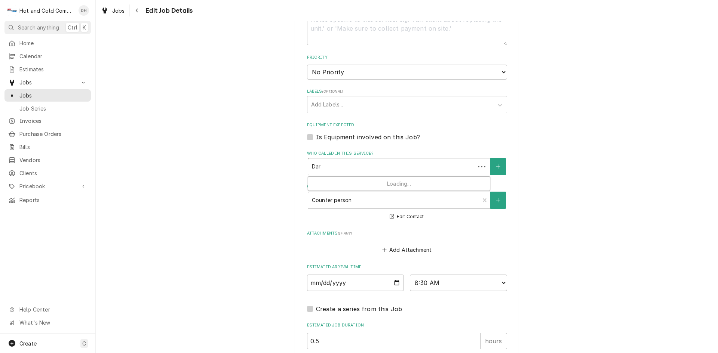
type input "Dary"
type textarea "x"
type input "Daryl"
click at [497, 167] on icon "Create New Contact" at bounding box center [498, 166] width 4 height 5
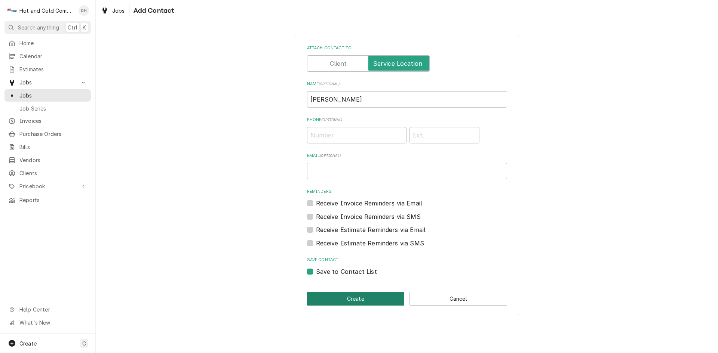
drag, startPoint x: 347, startPoint y: 301, endPoint x: 413, endPoint y: 261, distance: 77.5
click at [347, 301] on button "Create" at bounding box center [356, 299] width 98 height 14
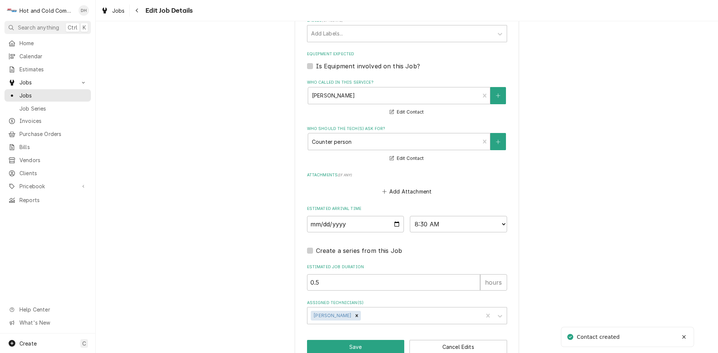
scroll to position [462, 0]
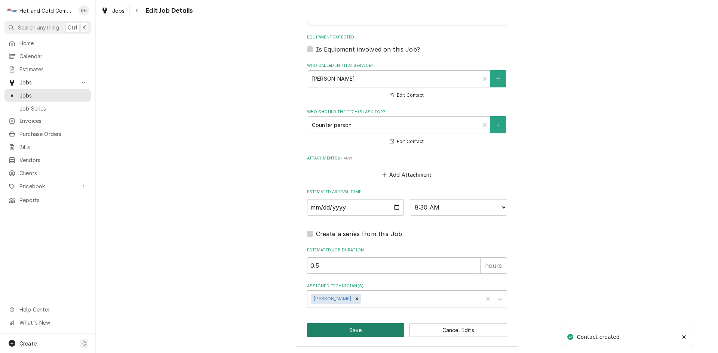
drag, startPoint x: 364, startPoint y: 330, endPoint x: 467, endPoint y: 238, distance: 138.8
click at [364, 329] on button "Save" at bounding box center [356, 330] width 98 height 14
type textarea "x"
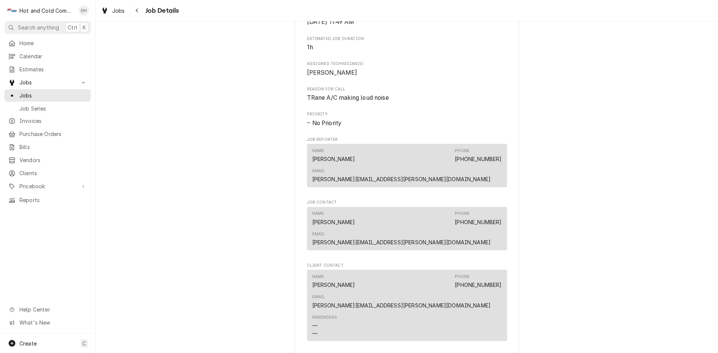
scroll to position [623, 0]
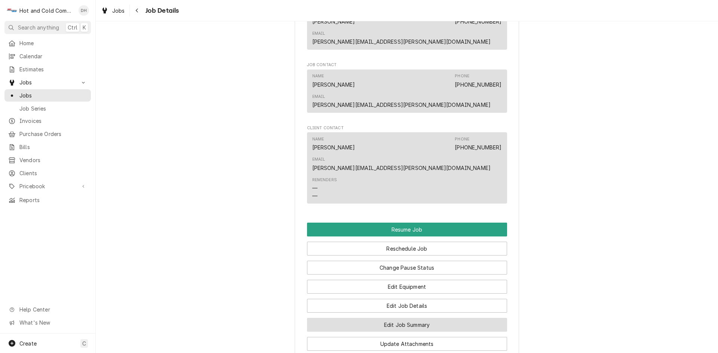
click at [437, 318] on button "Edit Job Summary" at bounding box center [407, 325] width 200 height 14
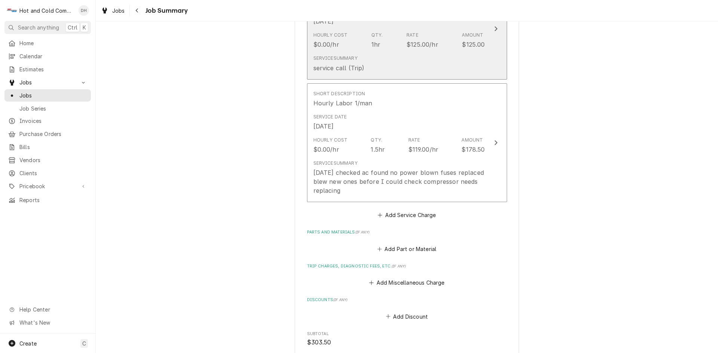
scroll to position [249, 0]
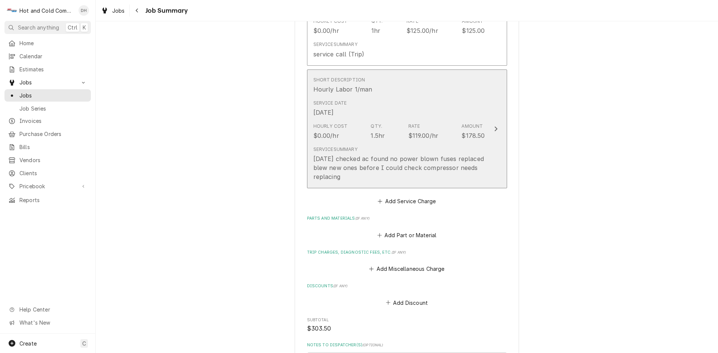
click at [452, 169] on div "[DATE] checked ac found no power blown fuses replaced blew new ones before I co…" at bounding box center [399, 167] width 172 height 27
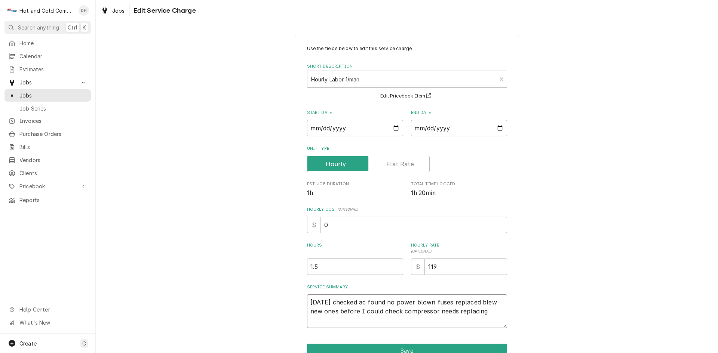
click at [454, 314] on textarea "[DATE] checked ac found no power blown fuses replaced blew new ones before I co…" at bounding box center [407, 312] width 200 height 34
type textarea "x"
type textarea "[DATE] checked ac found no power blown fuses replaced blew new ones before I co…"
type textarea "x"
type textarea "[DATE] checked ac found no power blown fuses replaced blew new ones before I co…"
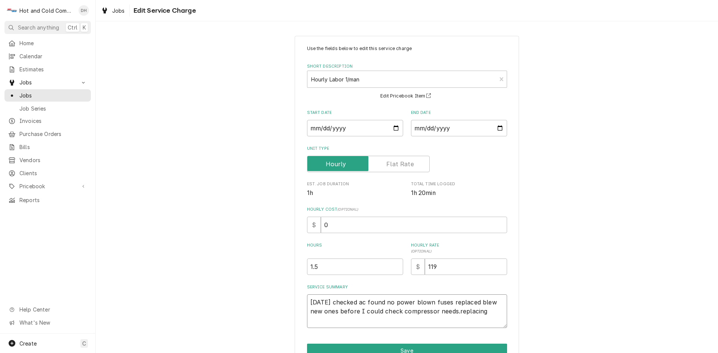
type textarea "x"
type textarea "[DATE] checked ac found no power blown fuses replaced blew new ones before I co…"
type textarea "x"
type textarea "[DATE] checked ac found no power blown fuses replaced blew new ones before I co…"
type textarea "x"
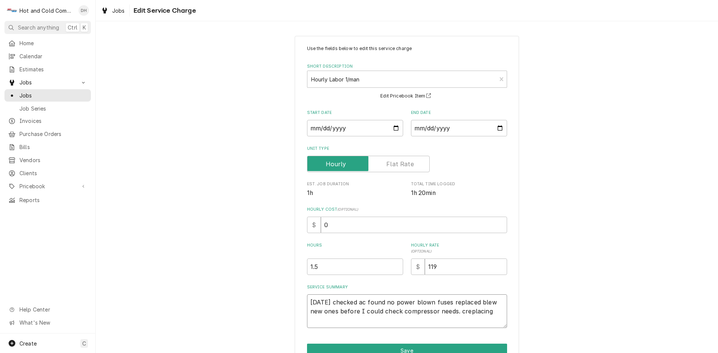
type textarea "[DATE] checked ac found no power blown fuses replaced blew new ones before I co…"
type textarea "x"
type textarea "[DATE] checked ac found no power blown fuses replaced blew new ones before I co…"
type textarea "x"
type textarea "9/29/25 checked ac found no power blown fuses replaced blew new ones before I c…"
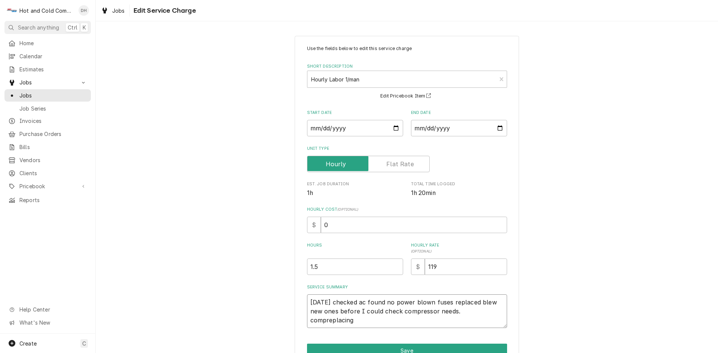
type textarea "x"
type textarea "9/29/25 checked ac found no power blown fuses replaced blew new ones before I c…"
type textarea "x"
type textarea "9/29/25 checked ac found no power blown fuses replaced blew new ones before I c…"
type textarea "x"
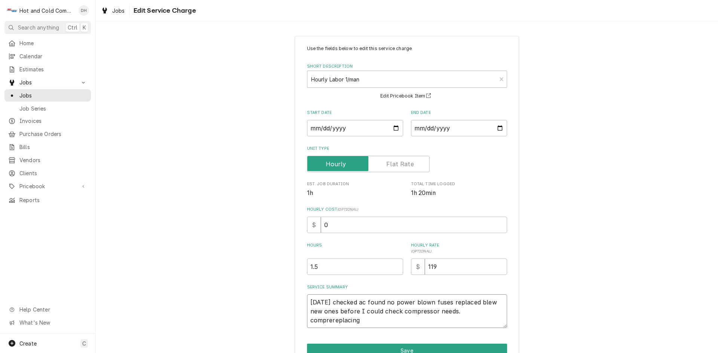
type textarea "9/29/25 checked ac found no power blown fuses replaced blew new ones before I c…"
type textarea "x"
type textarea "9/29/25 checked ac found no power blown fuses replaced blew new ones before I c…"
type textarea "x"
type textarea "9/29/25 checked ac found no power blown fuses replaced blew new ones before I c…"
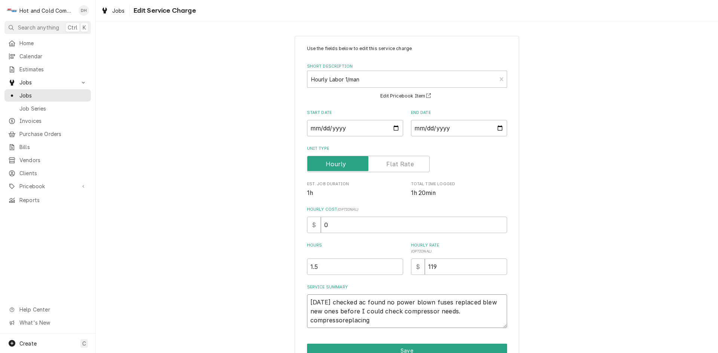
type textarea "x"
type textarea "9/29/25 checked ac found no power blown fuses replaced blew new ones before I c…"
type textarea "x"
type textarea "9/29/25 checked ac found no power blown fuses replaced blew new ones before I c…"
type textarea "x"
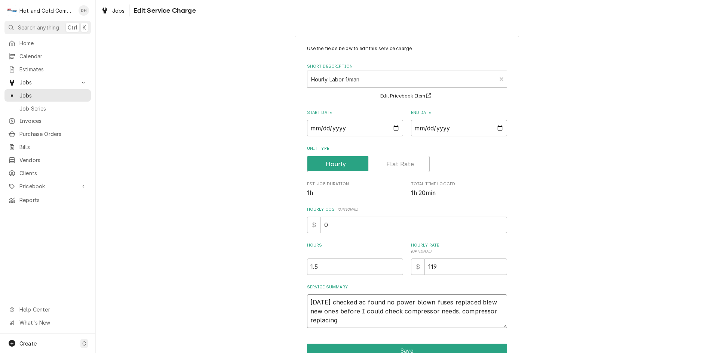
type textarea "9/29/25 checked ac found no power blown fuses replaced blew new ones before I c…"
type textarea "x"
type textarea "9/29/25 checked ac found no power blown fuses replaced blew new ones before I c…"
type textarea "x"
type textarea "9/29/25 checked ac found no power blown fuses replaced blew new ones before I c…"
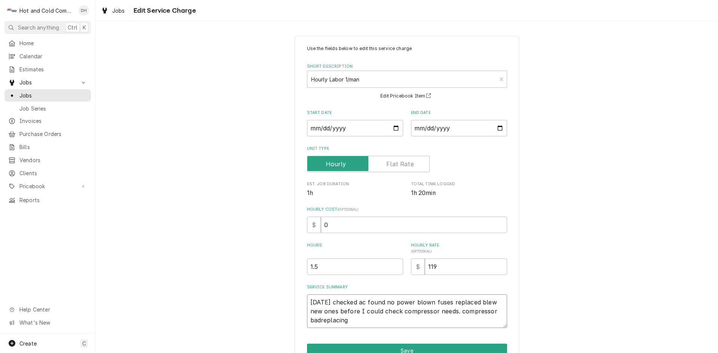
type textarea "x"
type textarea "9/29/25 checked ac found no power blown fuses replaced blew new ones before I c…"
type textarea "x"
type textarea "9/29/25 checked ac found no power blown fuses replaced blew new ones before I c…"
type textarea "x"
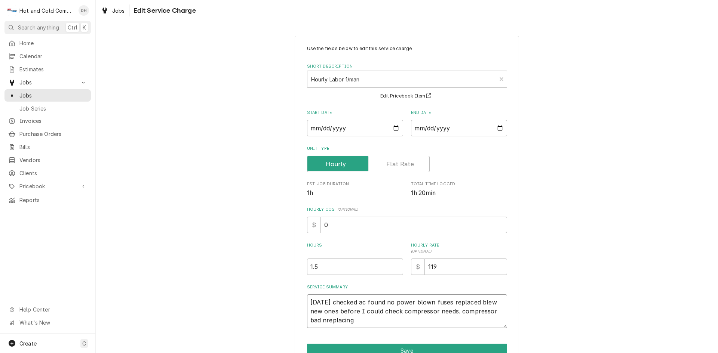
type textarea "9/29/25 checked ac found no power blown fuses replaced blew new ones before I c…"
type textarea "x"
type textarea "9/29/25 checked ac found no power blown fuses replaced blew new ones before I c…"
type textarea "x"
type textarea "9/29/25 checked ac found no power blown fuses replaced blew new ones before I c…"
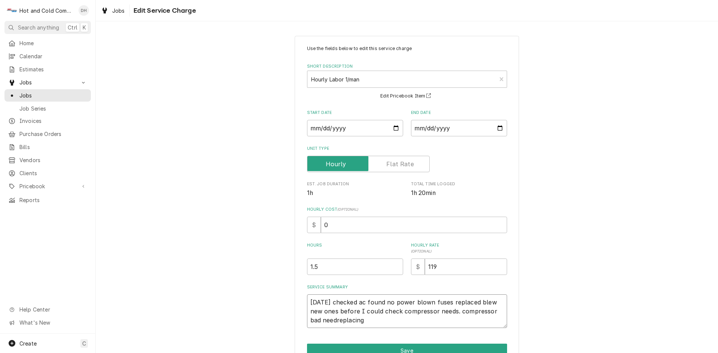
type textarea "x"
type textarea "9/29/25 checked ac found no power blown fuses replaced blew new ones before I c…"
type textarea "x"
type textarea "9/29/25 checked ac found no power blown fuses replaced blew new ones before I c…"
type textarea "x"
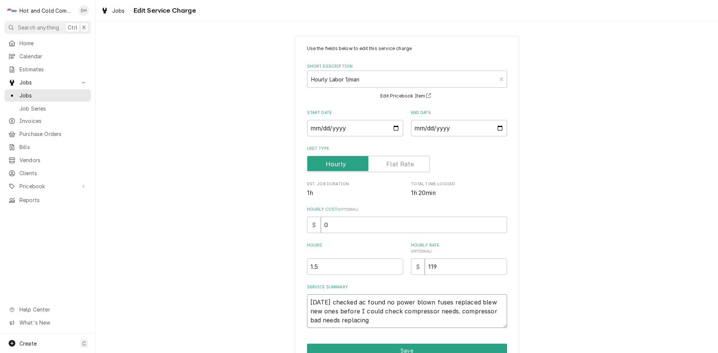
type textarea "9/29/25 checked ac found no power blown fuses replaced blew new ones before I c…"
type textarea "x"
type textarea "9/29/25 checked ac found no power blown fuses replaced blew new ones before I c…"
type textarea "x"
type textarea "9/29/25 checked ac found no power blown fuses replaced blew new ones before I c…"
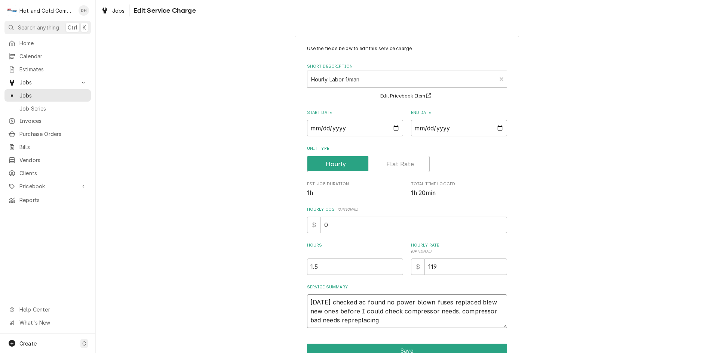
type textarea "x"
type textarea "9/29/25 checked ac found no power blown fuses replaced blew new ones before I c…"
type textarea "x"
type textarea "9/29/25 checked ac found no power blown fuses replaced blew new ones before I c…"
type textarea "x"
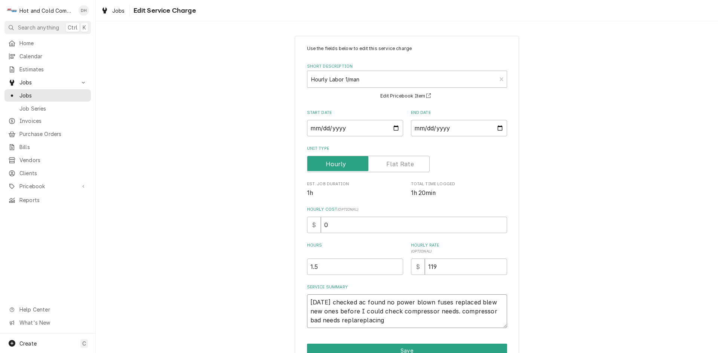
type textarea "9/29/25 checked ac found no power blown fuses replaced blew new ones before I c…"
type textarea "x"
type textarea "9/29/25 checked ac found no power blown fuses replaced blew new ones before I c…"
type textarea "x"
type textarea "9/29/25 checked ac found no power blown fuses replaced blew new ones before I c…"
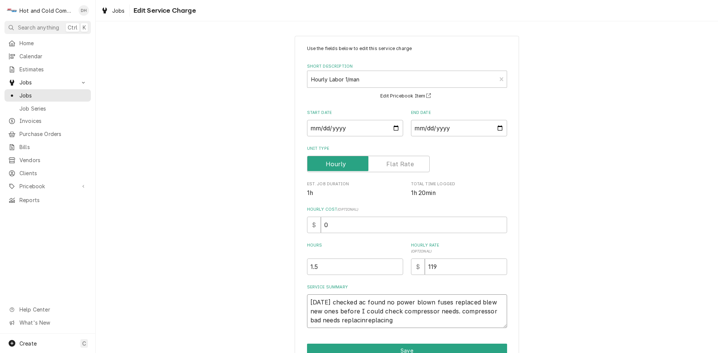
type textarea "x"
type textarea "9/29/25 checked ac found no power blown fuses replaced blew new ones before I c…"
type textarea "x"
type textarea "9/29/25 checked ac found no power blown fuses replaced blew new ones before I c…"
type textarea "x"
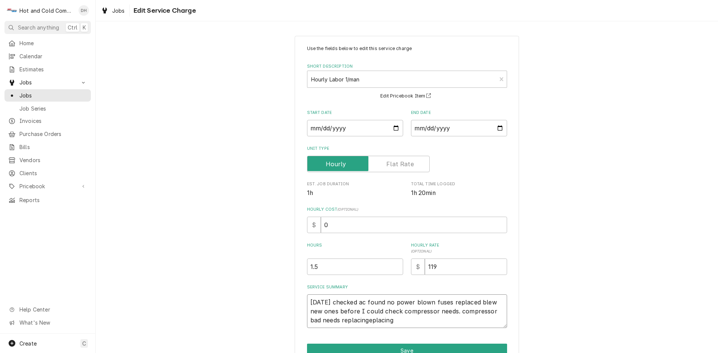
type textarea "9/29/25 checked ac found no power blown fuses replaced blew new ones before I c…"
type textarea "x"
type textarea "9/29/25 checked ac found no power blown fuses replaced blew new ones before I c…"
type textarea "x"
type textarea "9/29/25 checked ac found no power blown fuses replaced blew new ones before I c…"
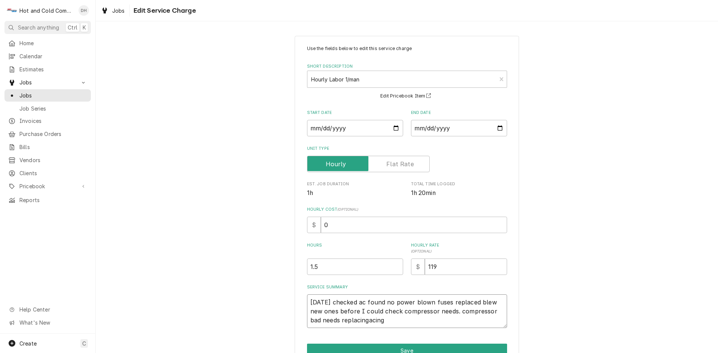
type textarea "x"
type textarea "9/29/25 checked ac found no power blown fuses replaced blew new ones before I c…"
type textarea "x"
type textarea "9/29/25 checked ac found no power blown fuses replaced blew new ones before I c…"
type textarea "x"
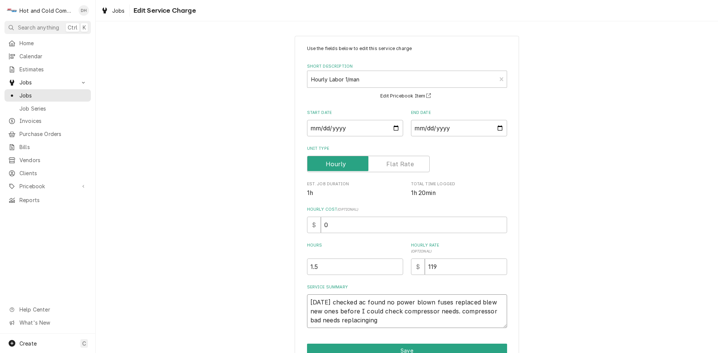
type textarea "9/29/25 checked ac found no power blown fuses replaced blew new ones before I c…"
type textarea "x"
type textarea "9/29/25 checked ac found no power blown fuses replaced blew new ones before I c…"
type textarea "x"
type textarea "9/29/25 checked ac found no power blown fuses replaced blew new ones before I c…"
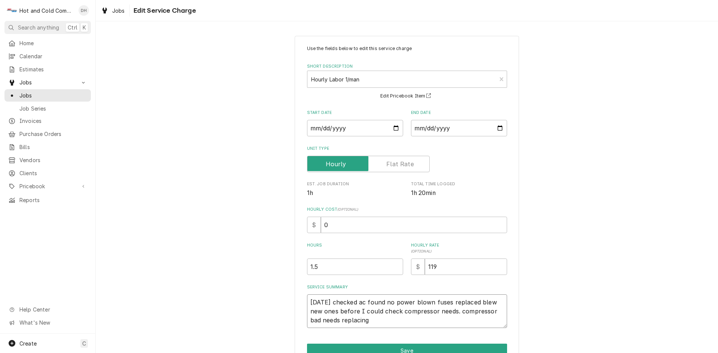
type textarea "x"
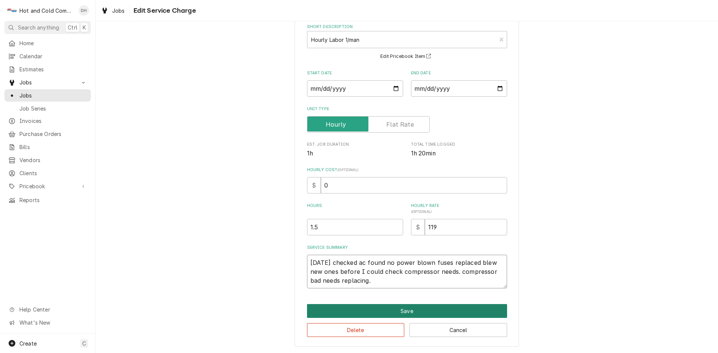
type textarea "9/29/25 checked ac found no power blown fuses replaced blew new ones before I c…"
click at [434, 308] on button "Save" at bounding box center [407, 311] width 200 height 14
type textarea "x"
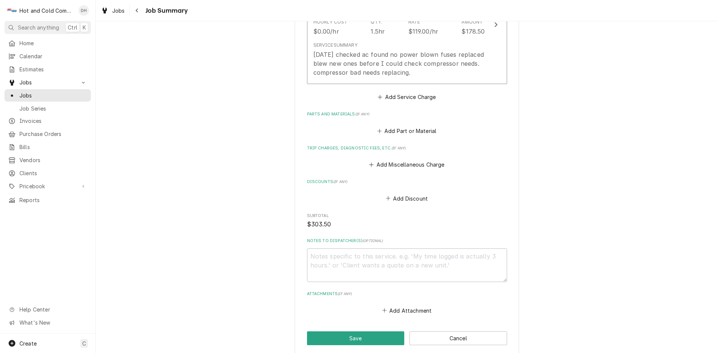
scroll to position [374, 0]
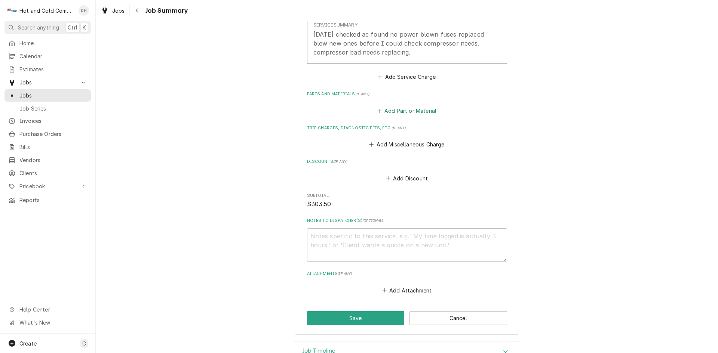
click at [417, 113] on button "Add Part or Material" at bounding box center [407, 110] width 62 height 10
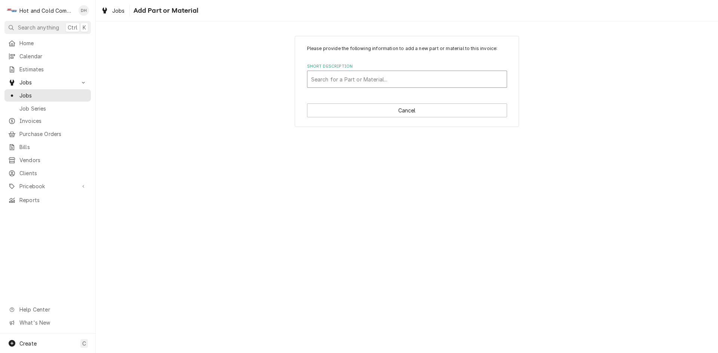
click at [440, 77] on div "Short Description" at bounding box center [407, 79] width 192 height 13
type input "Trane Compressor"
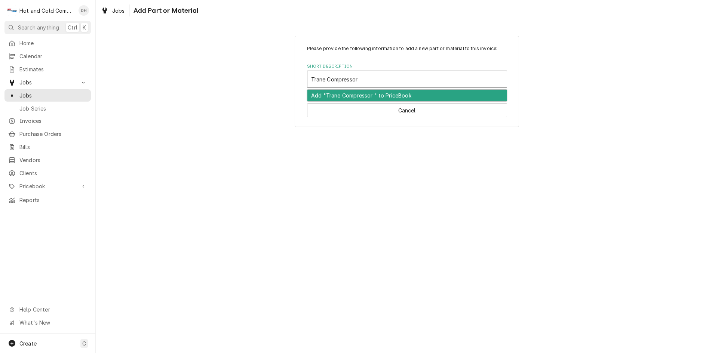
type textarea "x"
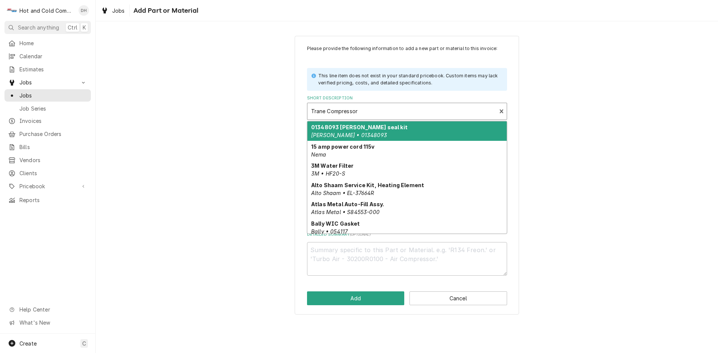
click at [399, 108] on div "Short Description" at bounding box center [402, 111] width 182 height 13
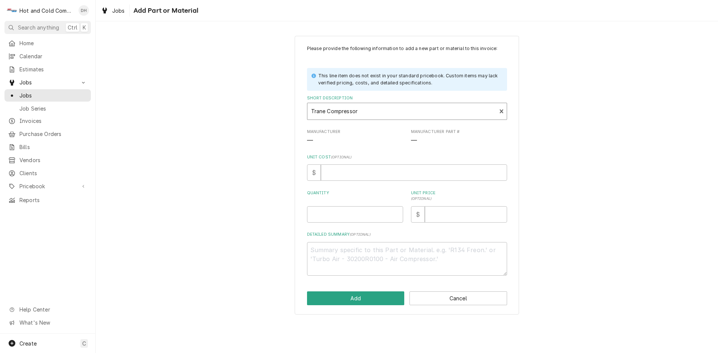
click at [376, 111] on div "Short Description" at bounding box center [402, 111] width 182 height 13
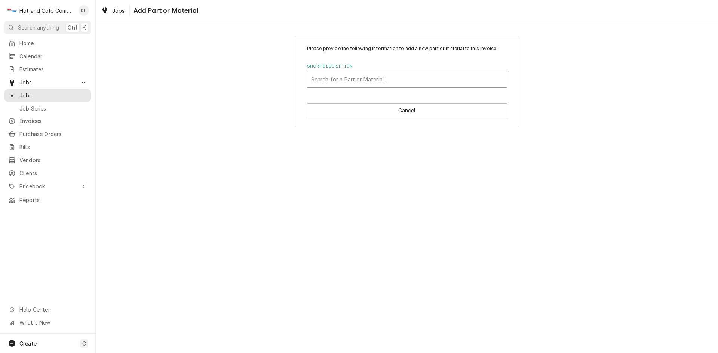
click at [344, 78] on div "Short Description" at bounding box center [407, 79] width 192 height 13
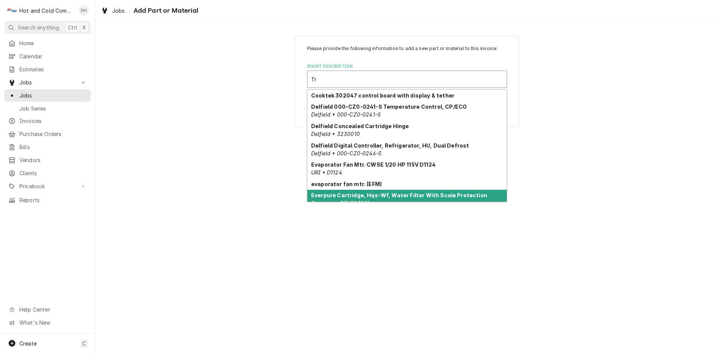
type input "Tr"
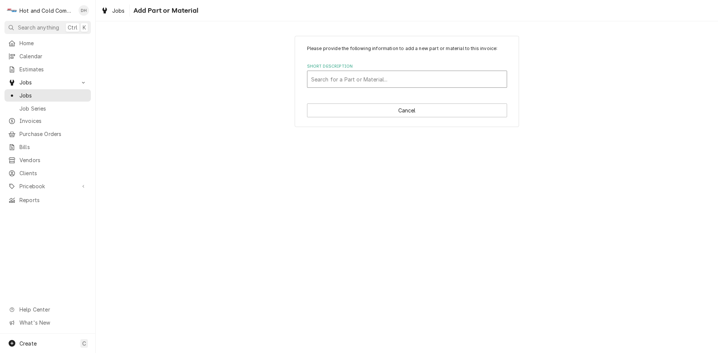
click at [397, 79] on div "Short Description" at bounding box center [407, 79] width 192 height 13
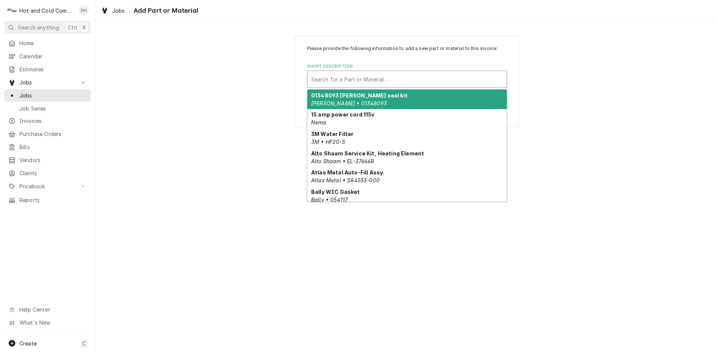
type input "T"
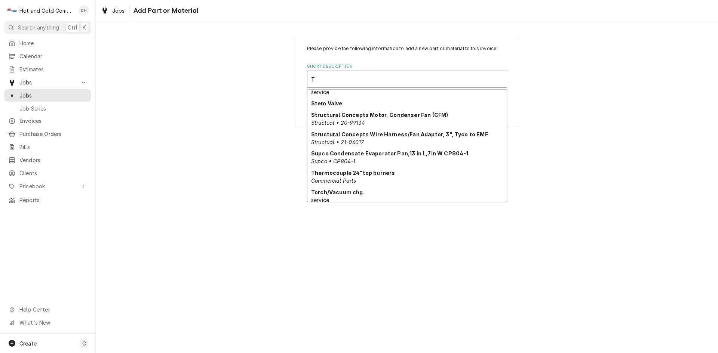
scroll to position [1705, 0]
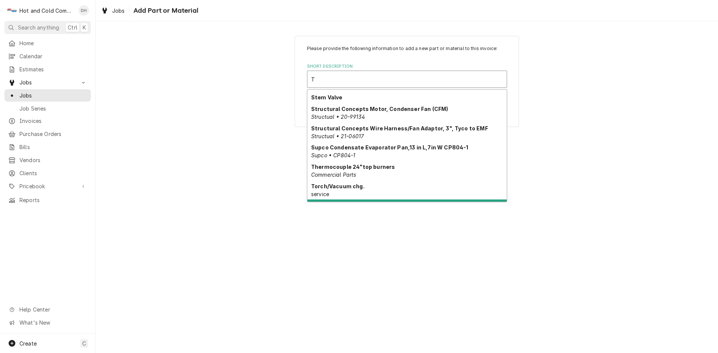
click at [463, 200] on div "Trane COM14904 Compressor R410A Trane • COM14904" at bounding box center [406, 209] width 199 height 19
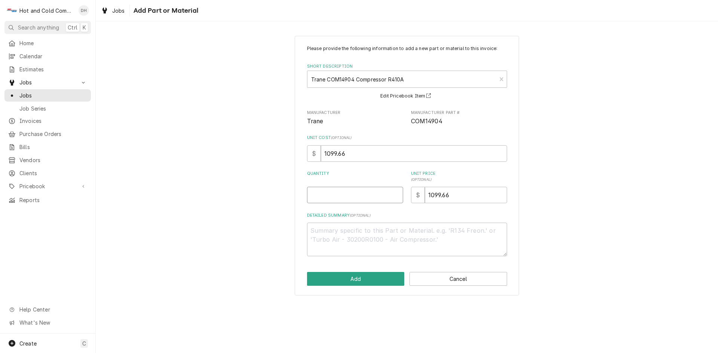
click at [368, 202] on input "Quantity" at bounding box center [355, 195] width 96 height 16
type textarea "x"
type input "1"
drag, startPoint x: 394, startPoint y: 236, endPoint x: 420, endPoint y: 254, distance: 31.7
click at [395, 236] on textarea "Detailed Summary ( optional )" at bounding box center [407, 240] width 200 height 34
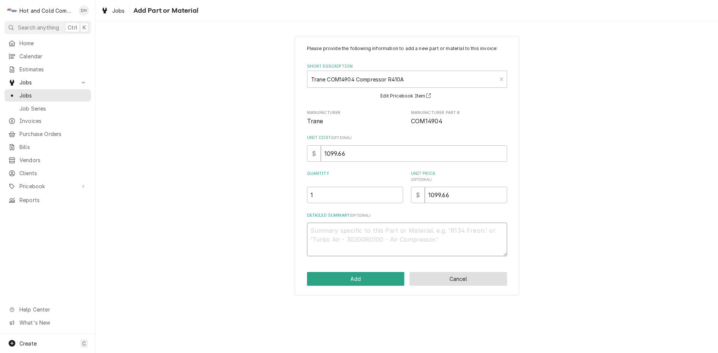
type textarea "x"
type textarea "T"
type textarea "x"
type textarea "R"
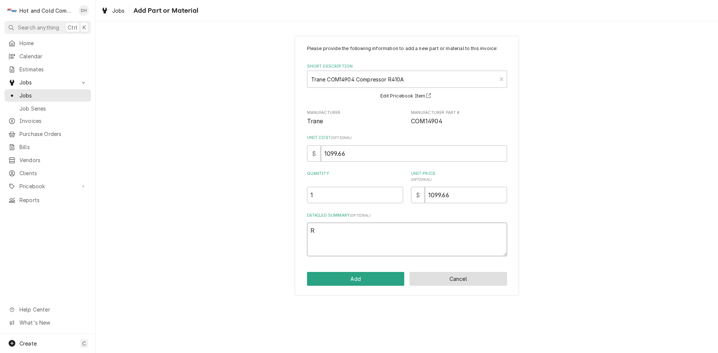
type textarea "x"
type textarea "Ro"
type textarea "x"
type textarea "Rot"
type textarea "x"
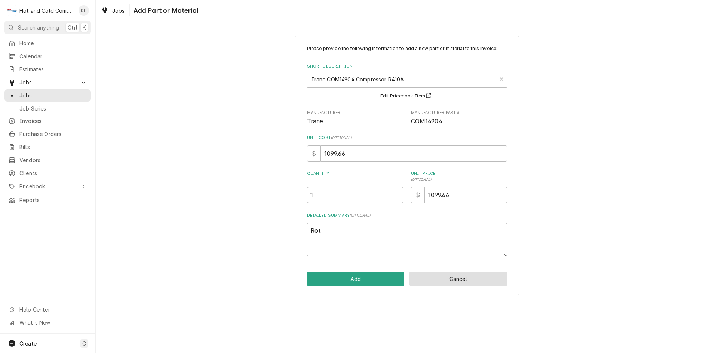
type textarea "Roto"
type textarea "x"
type textarea "Roto-"
type textarea "x"
type textarea "Roto-L"
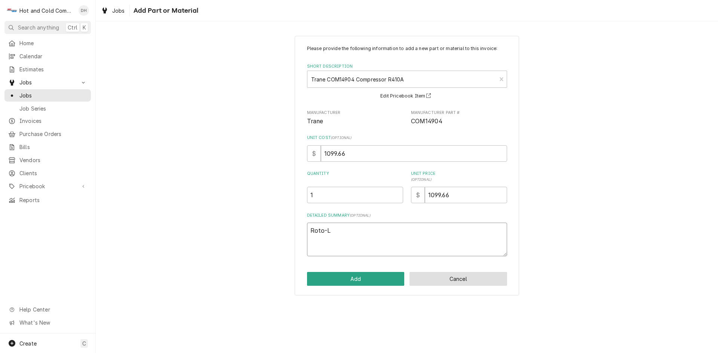
type textarea "x"
type textarea "Roto-Lo"
type textarea "x"
type textarea "Roto-Loc"
type textarea "x"
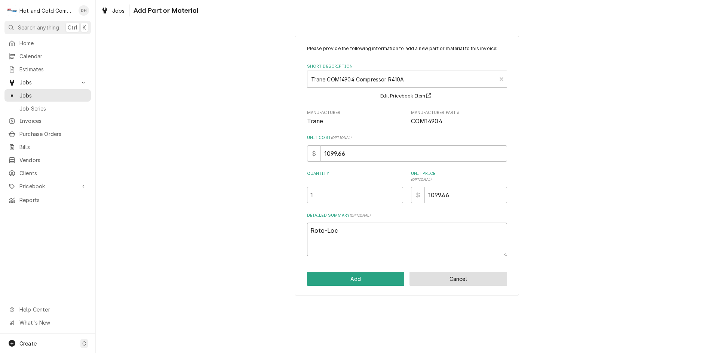
type textarea "Roto-Lock"
type textarea "x"
type textarea "Roto-Lock"
type textarea "x"
type textarea "Roto-Lock c"
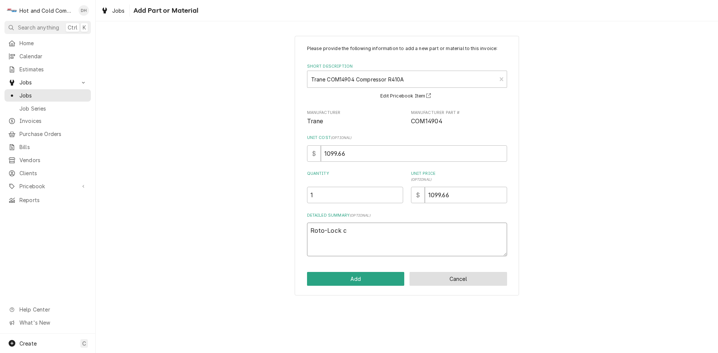
type textarea "x"
type textarea "Roto-Lock co"
type textarea "x"
type textarea "Roto-Lock com"
type textarea "x"
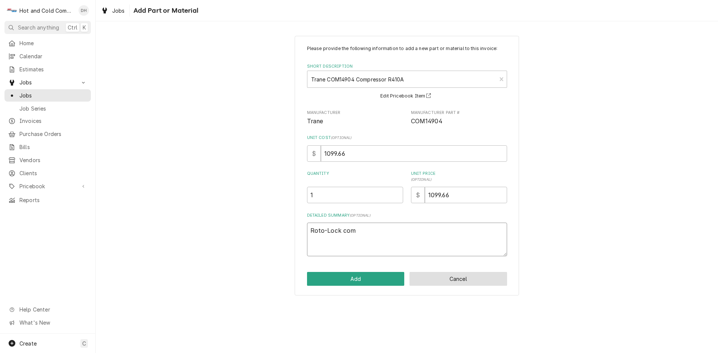
type textarea "Roto-Lock comp"
type textarea "x"
type textarea "Roto-Lock compr"
type textarea "x"
type textarea "Roto-Lock compre"
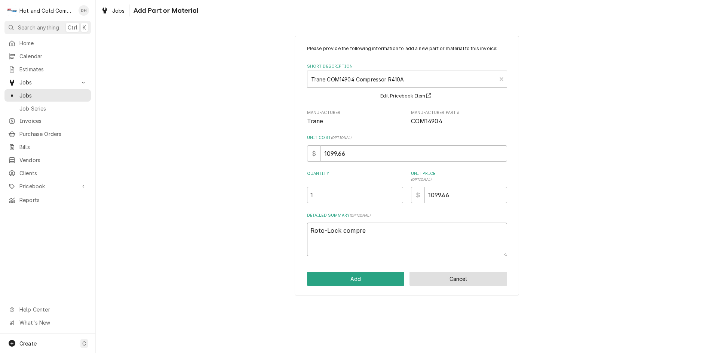
type textarea "x"
type textarea "Roto-Lock compres"
type textarea "x"
type textarea "Roto-Lock compress"
type textarea "x"
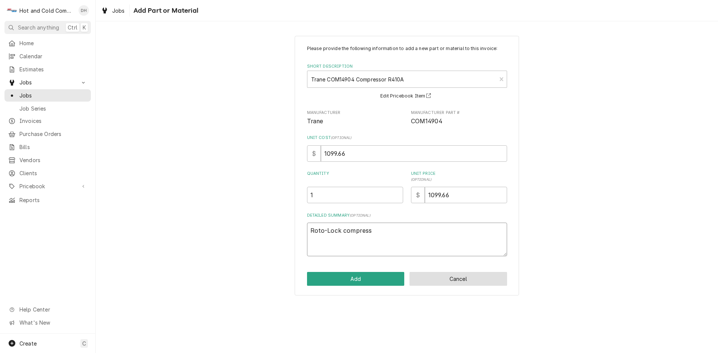
type textarea "Roto-Lock compresso"
type textarea "x"
type textarea "Roto-Lock compressor"
click at [351, 276] on button "Add" at bounding box center [356, 279] width 98 height 14
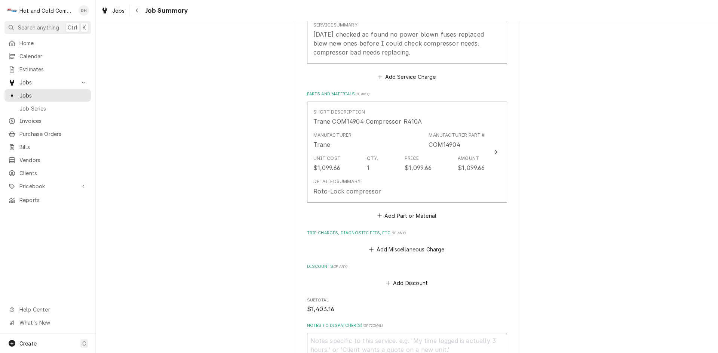
scroll to position [498, 0]
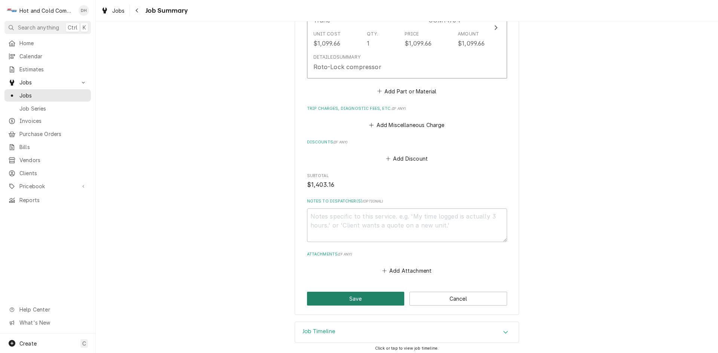
click at [363, 298] on button "Save" at bounding box center [356, 299] width 98 height 14
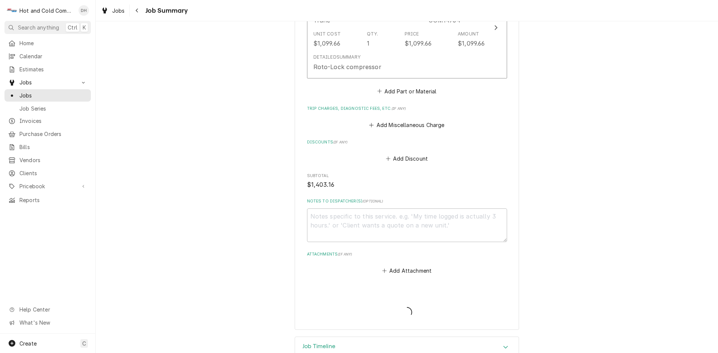
type textarea "x"
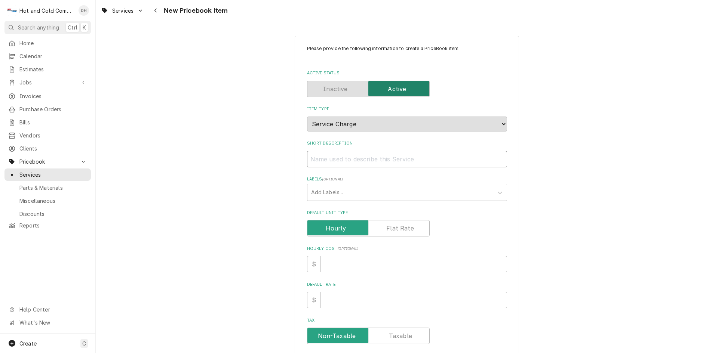
click at [342, 157] on input "Short Description" at bounding box center [407, 159] width 200 height 16
paste input "Trane COM14904 COMPRESSOR R410A"
type textarea "x"
type input "Trane COM14904 COMPRESSOR R410A"
click at [559, 232] on div "Please provide the following information to create a PriceBook item. Active Sta…" at bounding box center [407, 280] width 622 height 503
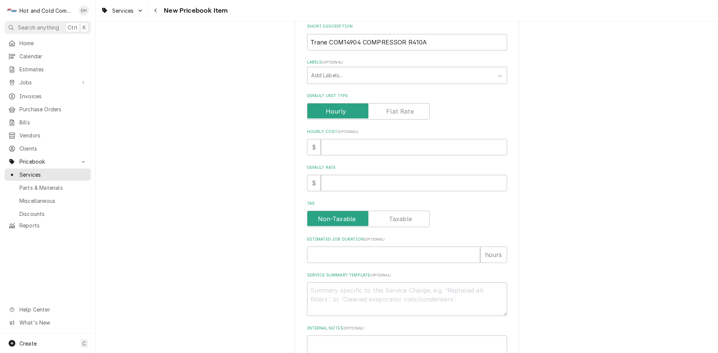
scroll to position [179, 0]
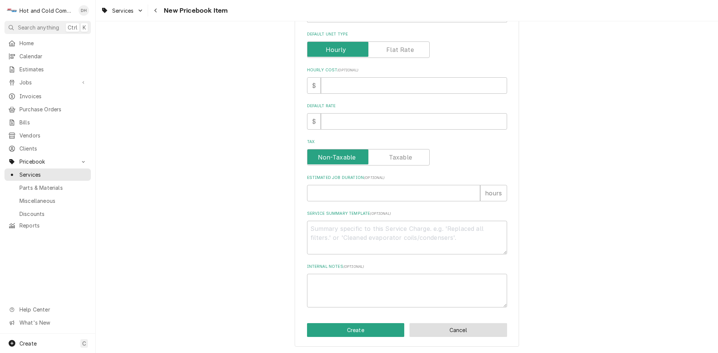
drag, startPoint x: 464, startPoint y: 327, endPoint x: 478, endPoint y: 298, distance: 32.9
click at [465, 326] on button "Cancel" at bounding box center [458, 330] width 98 height 14
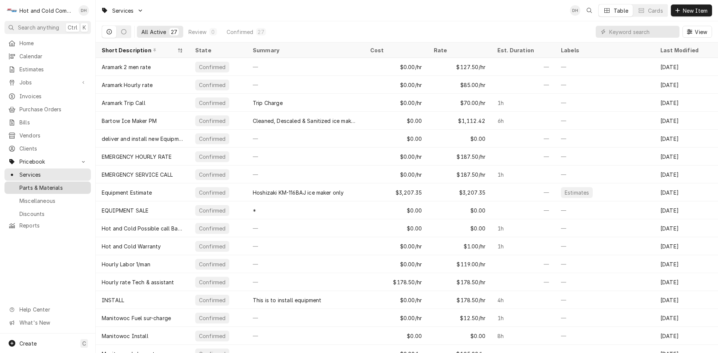
click at [33, 184] on span "Parts & Materials" at bounding box center [53, 188] width 68 height 8
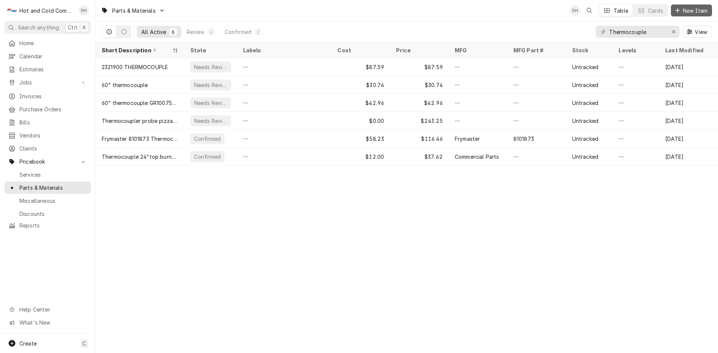
click at [691, 13] on span "New Item" at bounding box center [695, 11] width 28 height 8
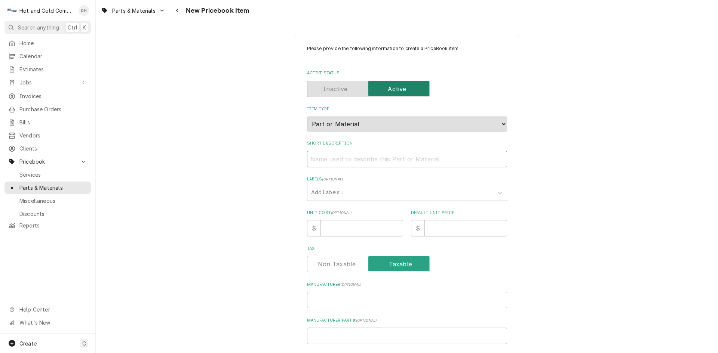
click at [336, 165] on input "Short Description" at bounding box center [407, 159] width 200 height 16
paste input "Trane COM14904 COMPRESSOR R410A"
type textarea "x"
type input "Trane COM14904 COMPRESSOR R410A"
click at [403, 159] on input "Trane COM14904 COMPRESSOR R410A" at bounding box center [407, 159] width 200 height 16
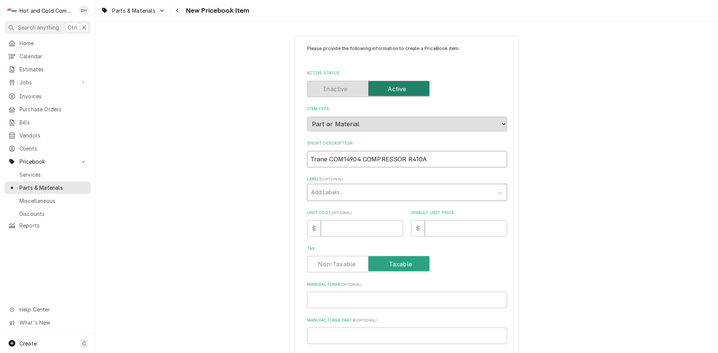
type textarea "x"
type input "Trane COM14904 COMPRESSORR410A"
type textarea "x"
type input "Trane COM14904 COMPRESSOR410A"
type textarea "x"
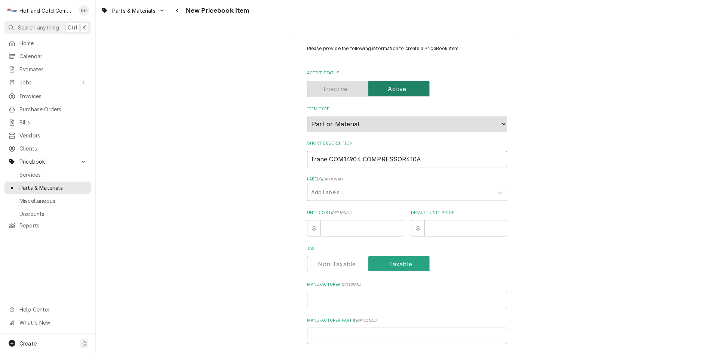
type input "Trane COM14904 COMPRESSR410A"
type textarea "x"
type input "Trane COM14904 COMPRESR410A"
type textarea "x"
type input "Trane COM14904 COMPRER410A"
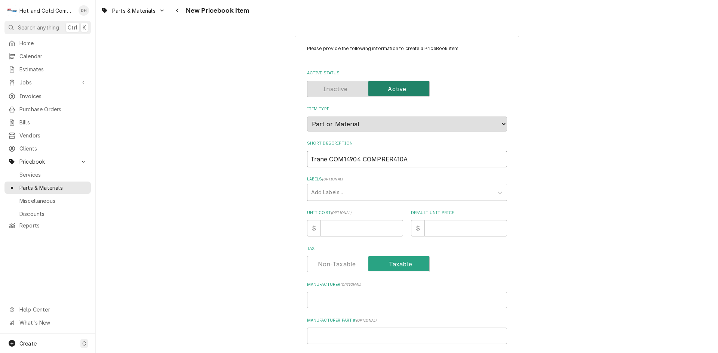
type textarea "x"
type input "Trane COM14904 COMPRR410A"
type textarea "x"
type input "Trane COM14904 COMPR410A"
type textarea "x"
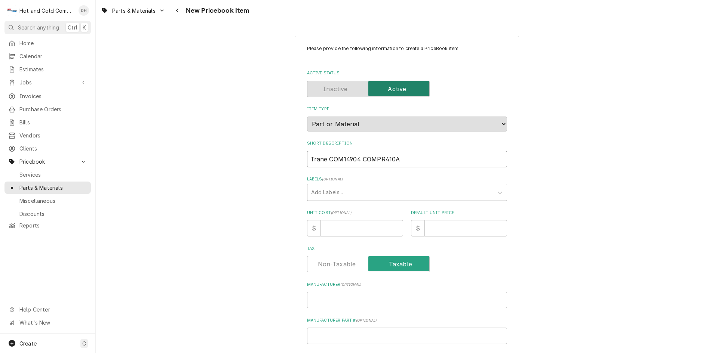
type input "Trane COM14904 COMR410A"
type textarea "x"
type input "Trane COM14904 COR410A"
type textarea "x"
type input "Trane COM14904 CR410A"
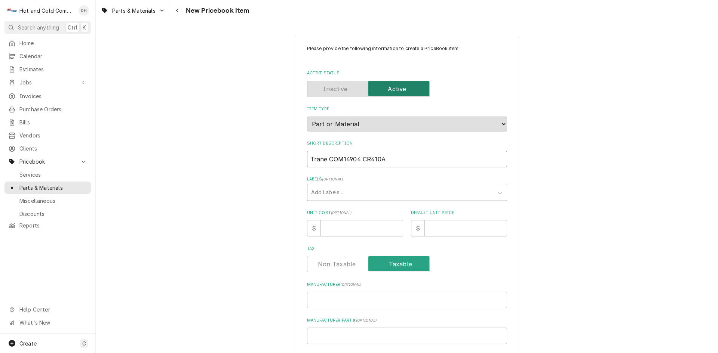
type textarea "x"
type input "Trane COM14904 CoR410A"
type textarea "x"
type input "Trane COM14904 ComR410A"
type textarea "x"
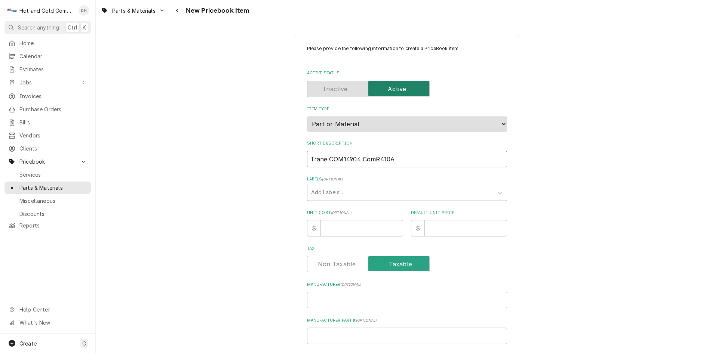
type input "Trane COM14904 CompR410A"
type textarea "x"
type input "Trane COM14904 ComprR410A"
type textarea "x"
type input "Trane COM14904 CompreR410A"
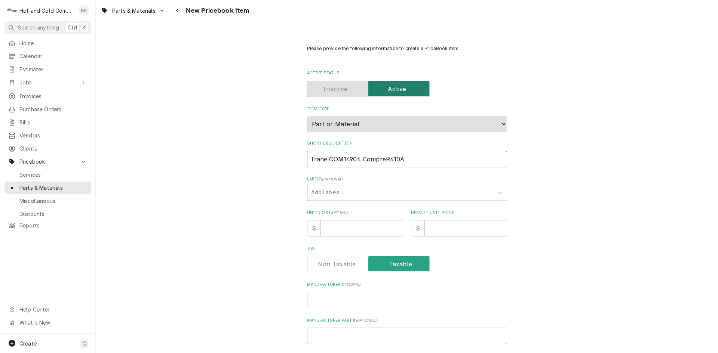
type textarea "x"
type input "Trane COM14904 CompresR410A"
type textarea "x"
type input "Trane COM14904 CompressR410A"
type textarea "x"
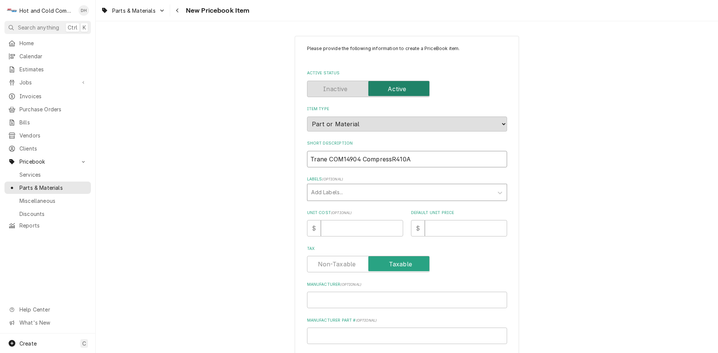
type input "Trane COM14904 CompressoR410A"
type textarea "x"
type input "Trane COM14904 CompressorR410A"
type textarea "x"
type input "Trane COM14904 Compressor R410A"
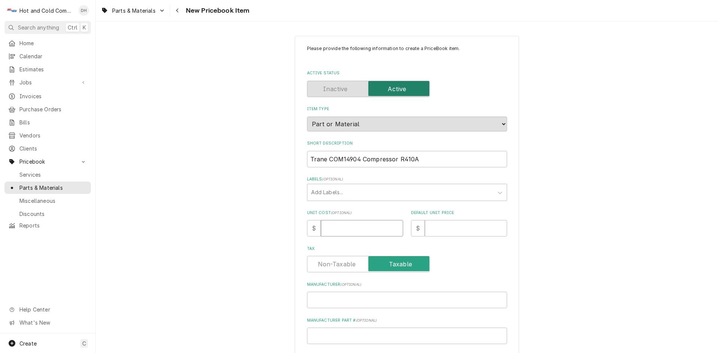
click at [338, 229] on input "Unit Cost ( optional )" at bounding box center [362, 228] width 82 height 16
type textarea "x"
type input "1"
type textarea "x"
type input "10"
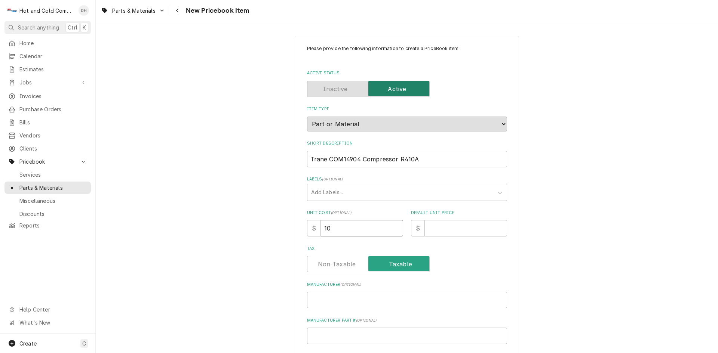
type textarea "x"
type input "109"
type textarea "x"
type input "1099"
type textarea "x"
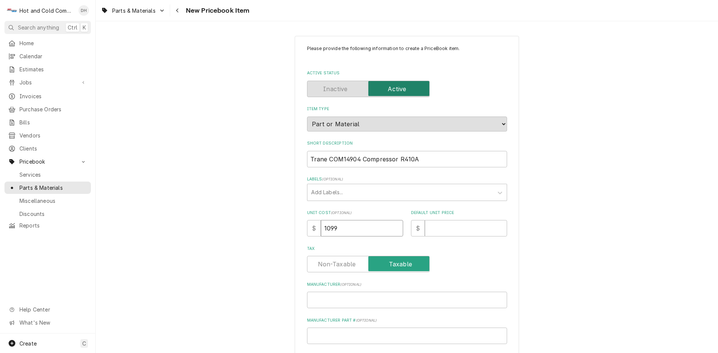
type input "1099.6"
type textarea "x"
type input "1099.66"
type textarea "x"
type input "1"
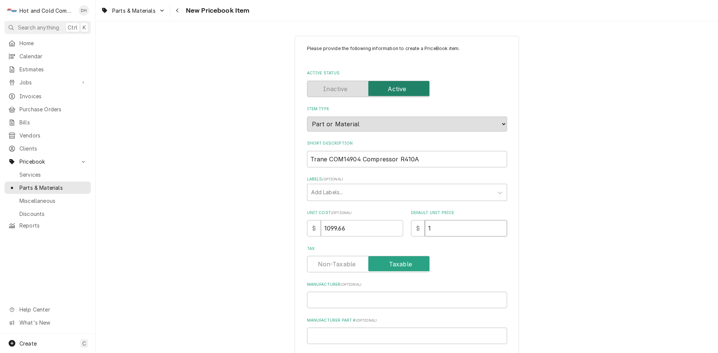
type textarea "x"
type input "10"
type textarea "x"
type input "109"
type textarea "x"
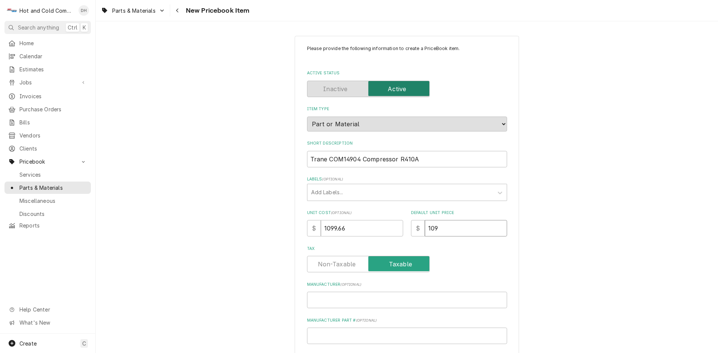
type input "1099"
type textarea "x"
type input "1099.6"
type textarea "x"
type input "1099.66"
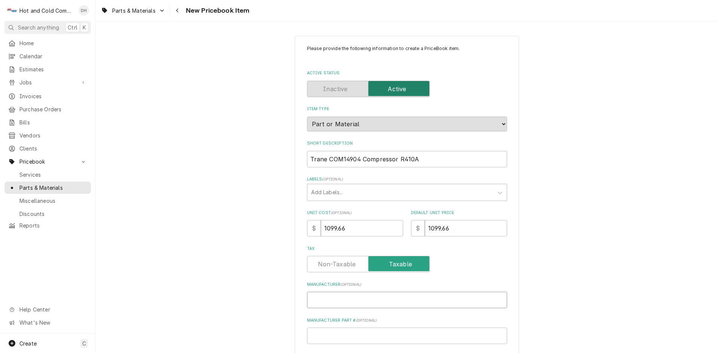
click at [436, 297] on input "Manufacturer ( optional )" at bounding box center [407, 300] width 200 height 16
type textarea "x"
type input "T"
type textarea "x"
type input "Tr"
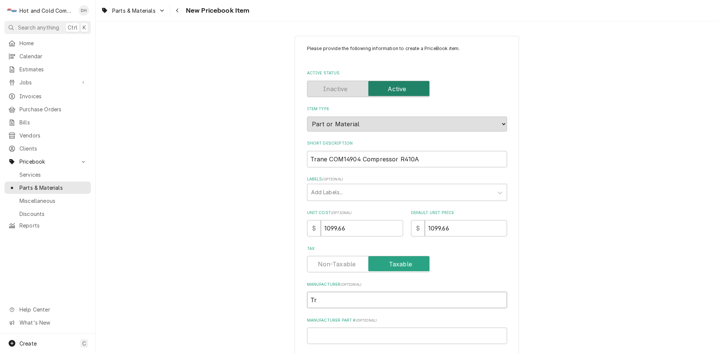
type textarea "x"
type input "Tra"
type textarea "x"
type input "Tran"
type textarea "x"
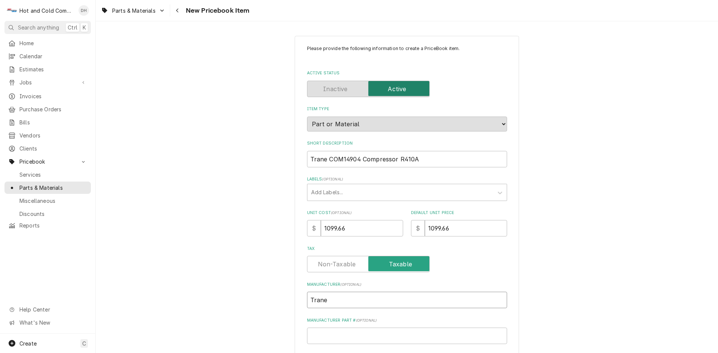
type input "Trane"
click at [419, 337] on input "Manufacturer Part # ( optional )" at bounding box center [407, 336] width 200 height 16
type textarea "x"
type input "C"
type textarea "x"
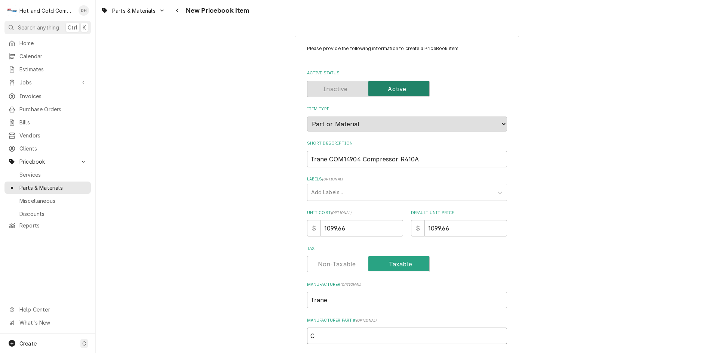
type input "CO"
type textarea "x"
type input "COM"
type textarea "x"
type input "COM1"
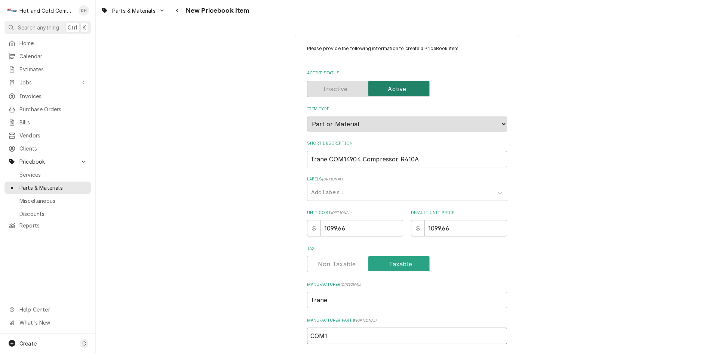
type textarea "x"
type input "COM14"
type textarea "x"
type input "COM149"
type textarea "x"
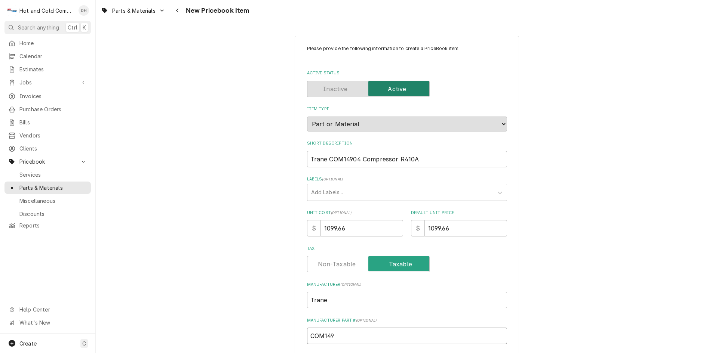
type input "COM1490"
type textarea "x"
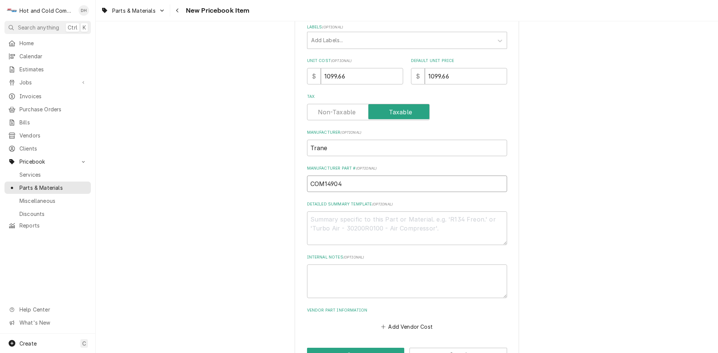
scroll to position [177, 0]
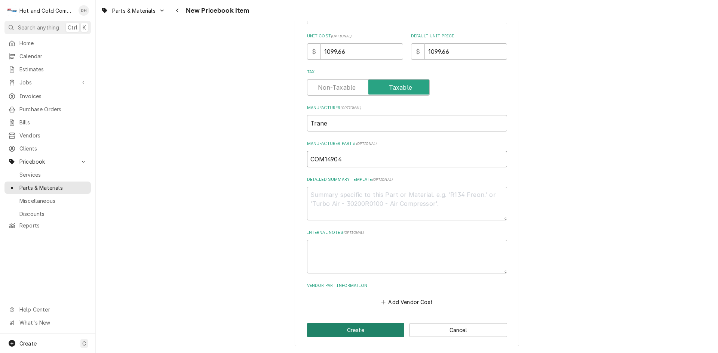
type input "COM14904"
click at [374, 327] on button "Create" at bounding box center [356, 330] width 98 height 14
type textarea "x"
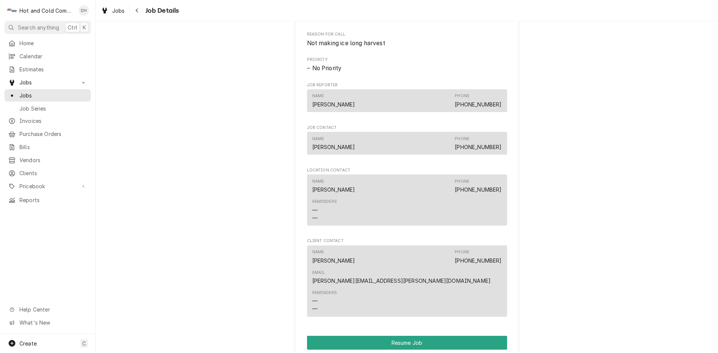
scroll to position [623, 0]
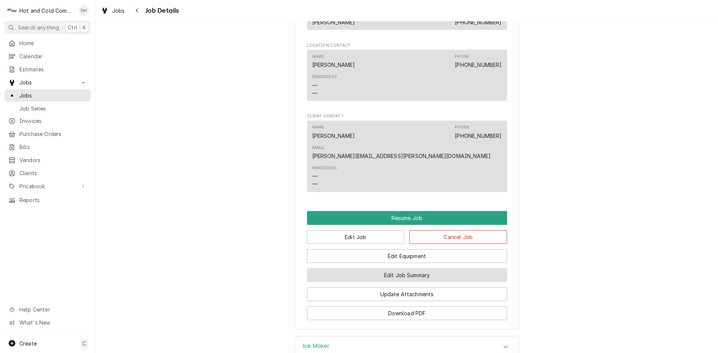
click at [436, 268] on button "Edit Job Summary" at bounding box center [407, 275] width 200 height 14
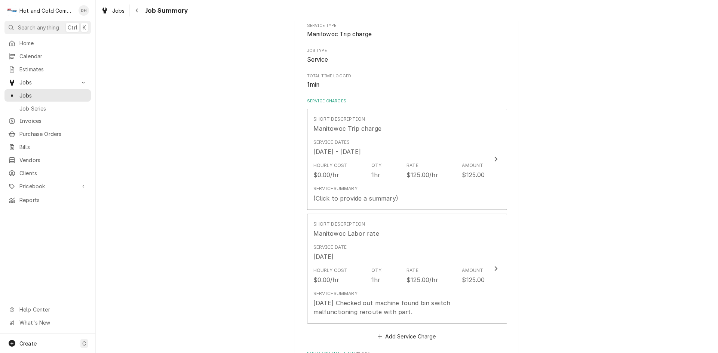
scroll to position [125, 0]
